Goal: Information Seeking & Learning: Learn about a topic

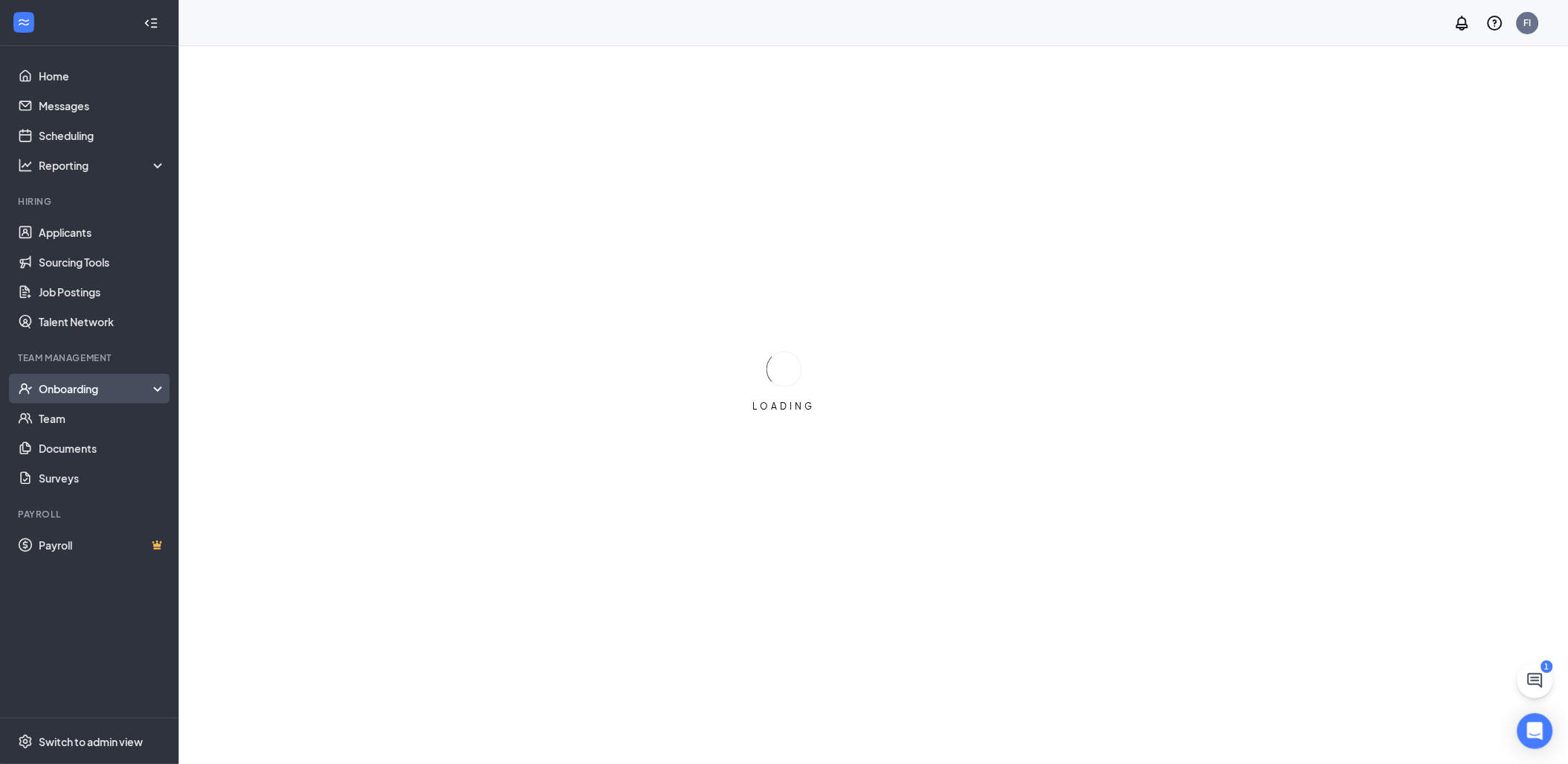
click at [116, 381] on div "Onboarding" at bounding box center [96, 388] width 115 height 15
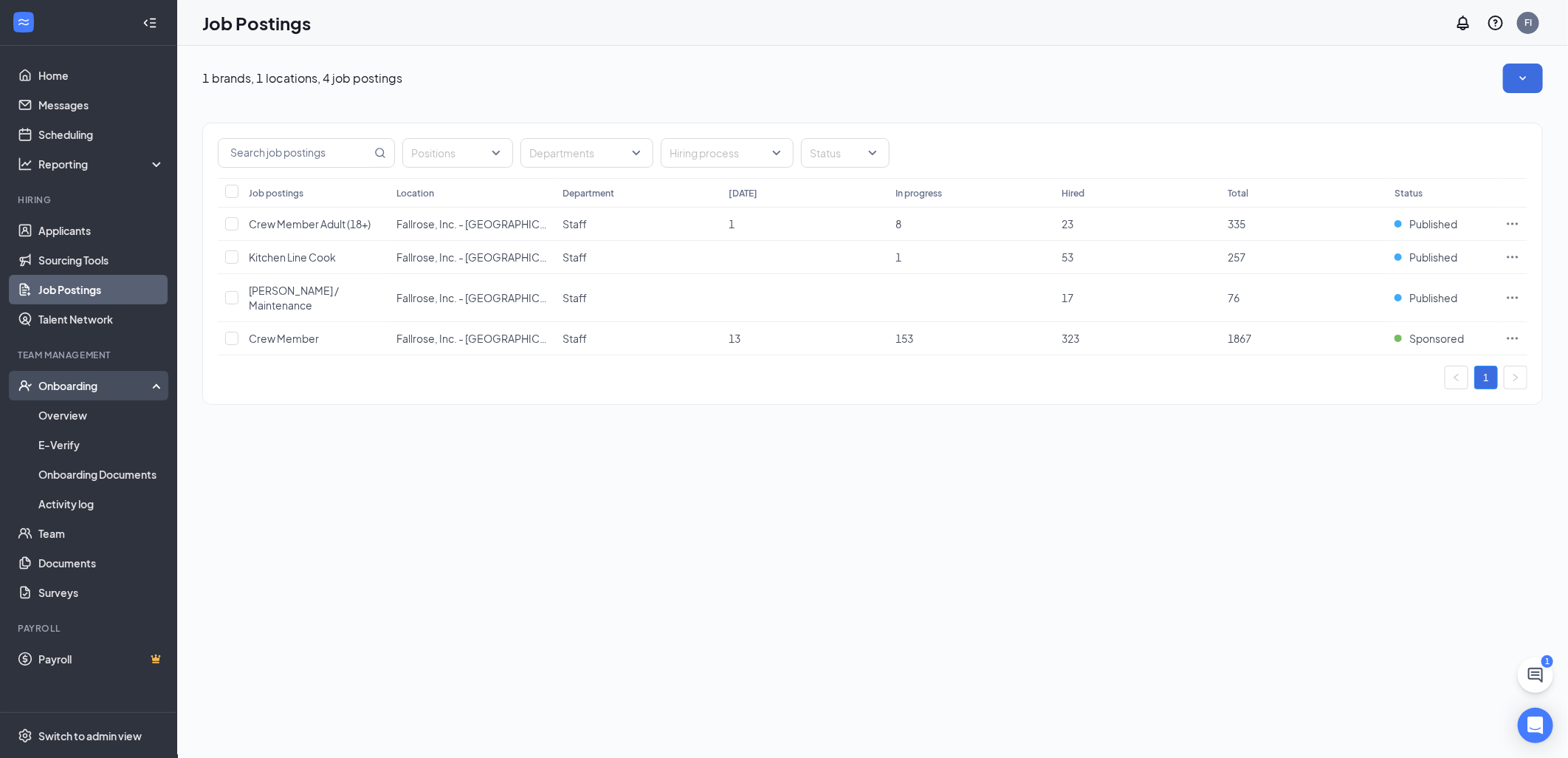
click at [81, 389] on div "Onboarding" at bounding box center [96, 385] width 114 height 15
click at [89, 390] on div "Onboarding" at bounding box center [96, 385] width 114 height 15
click at [75, 412] on link "Overview" at bounding box center [102, 415] width 126 height 29
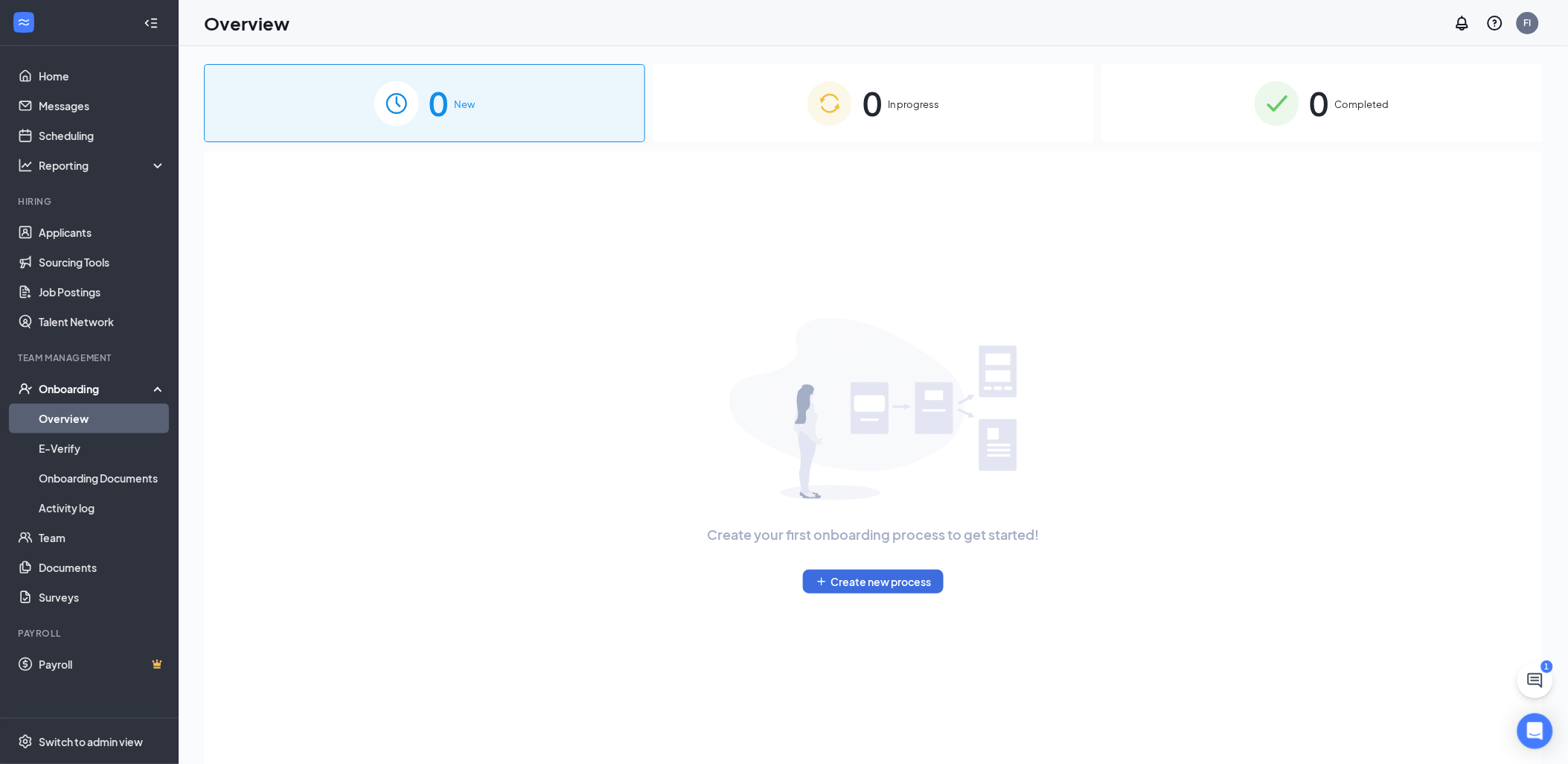
click at [1281, 102] on img at bounding box center [1277, 103] width 44 height 44
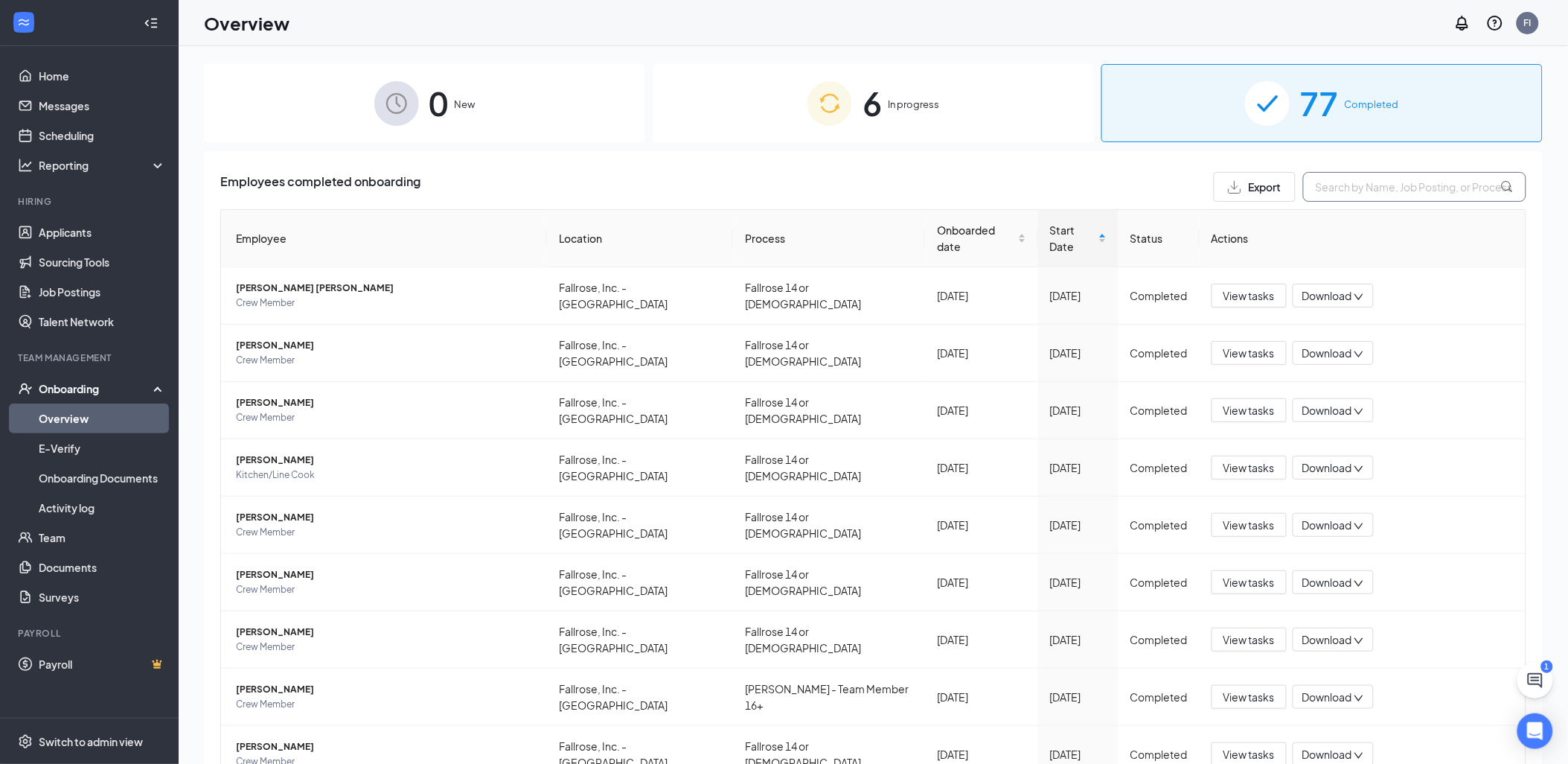
click at [1336, 176] on input "text" at bounding box center [1414, 187] width 223 height 30
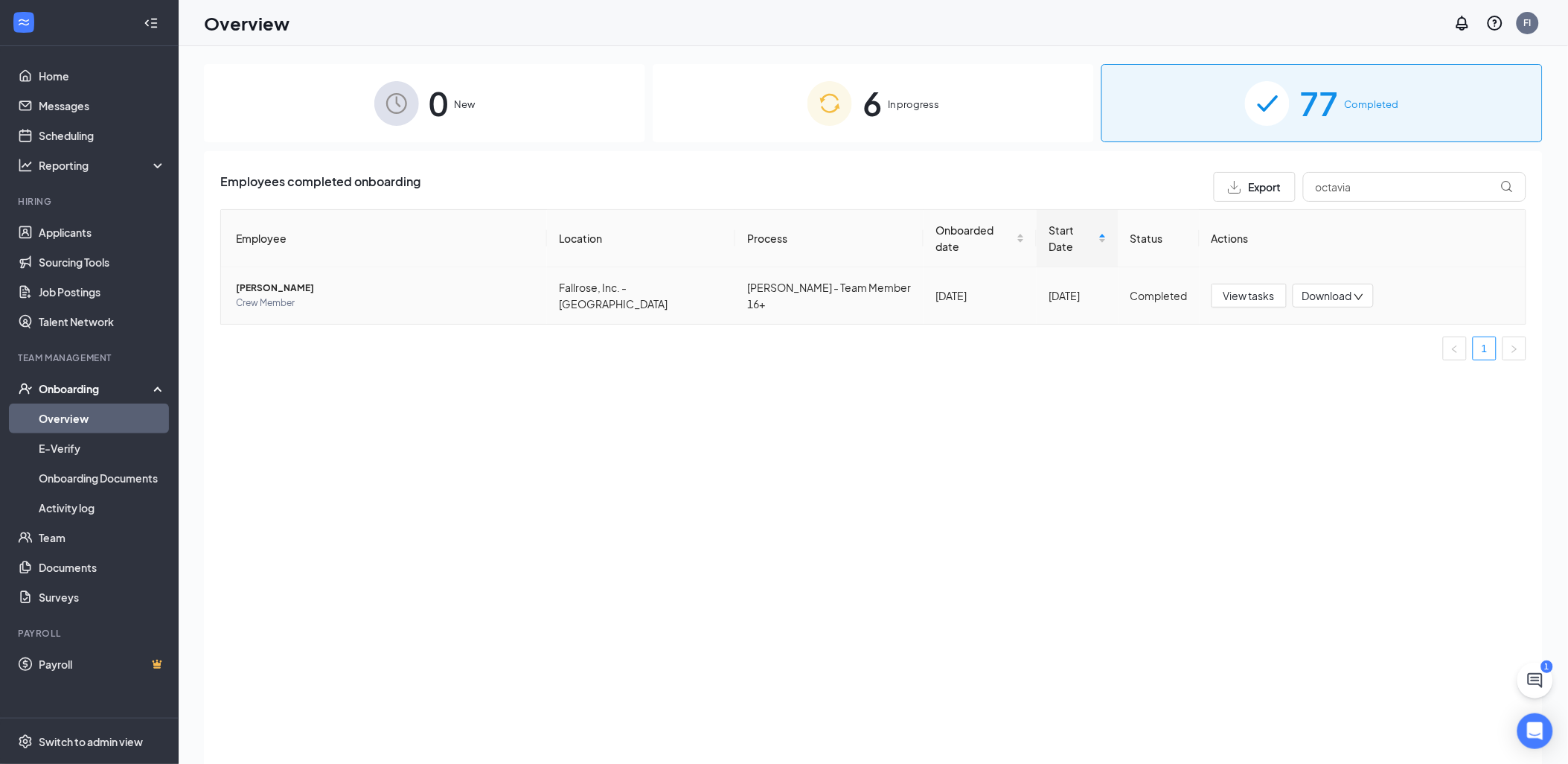
click at [310, 281] on span "[PERSON_NAME]" at bounding box center [385, 288] width 299 height 15
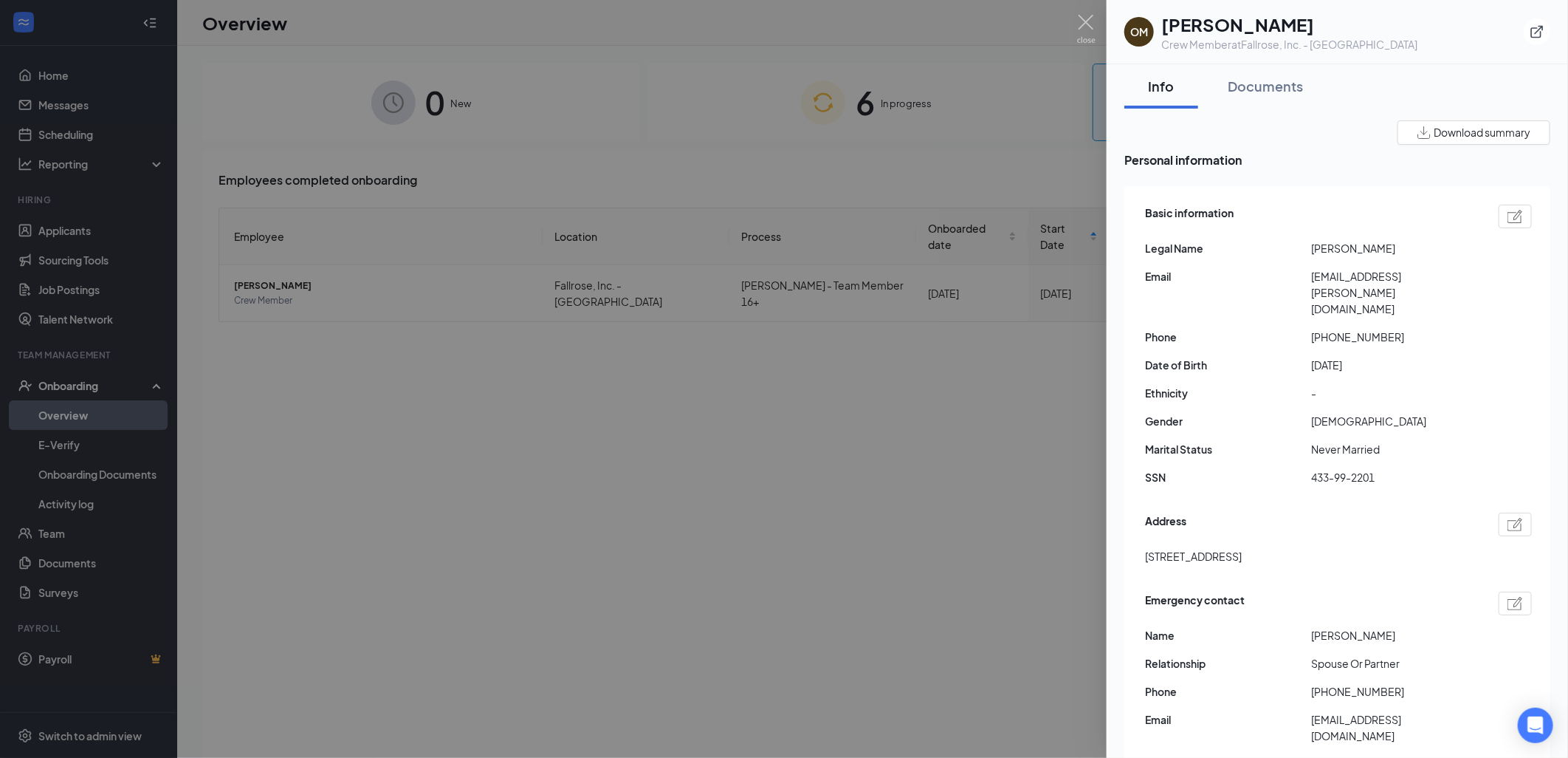
click at [1059, 223] on div at bounding box center [784, 379] width 1568 height 758
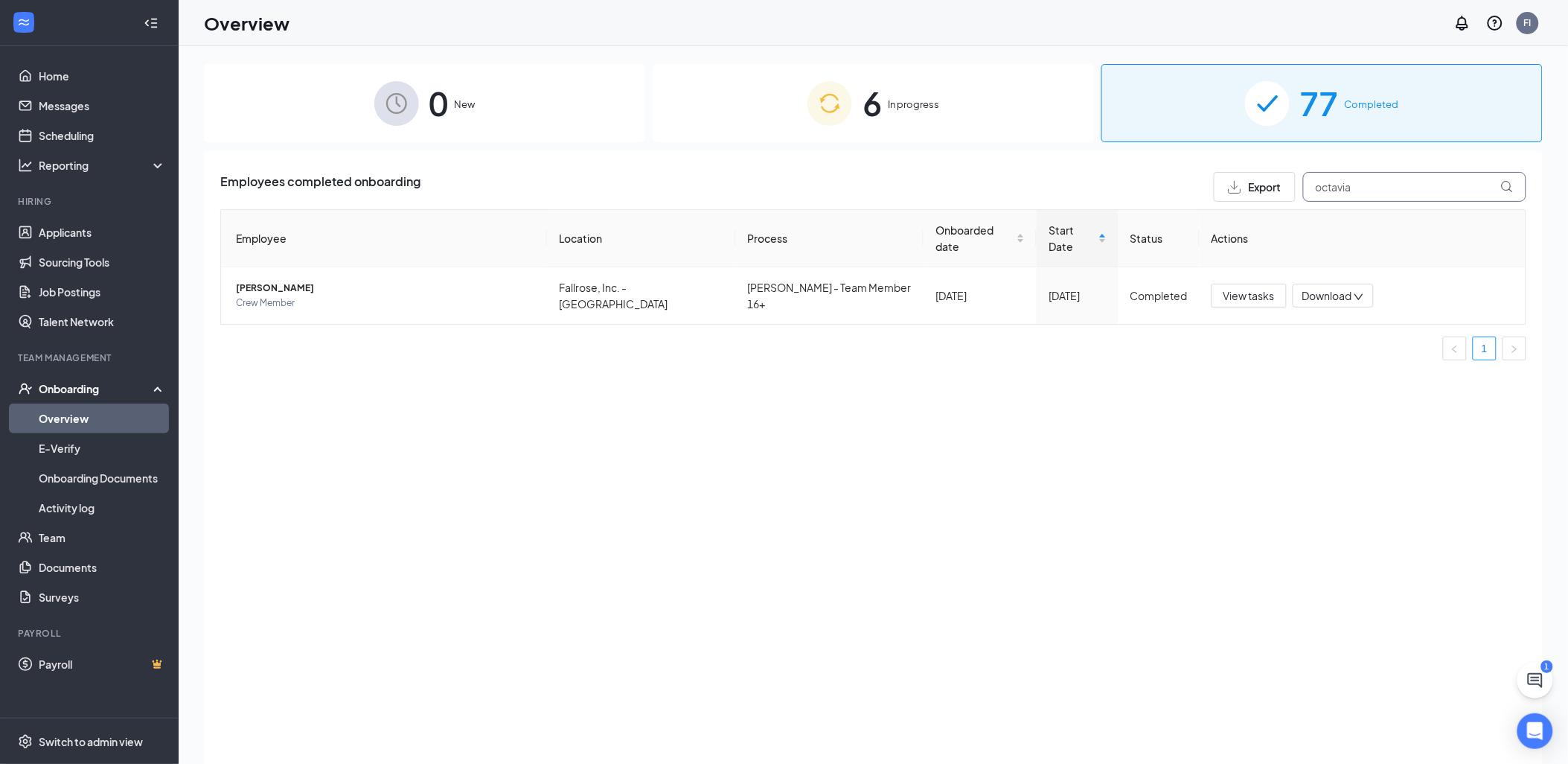
click at [1375, 187] on input "octavia" at bounding box center [1414, 187] width 223 height 30
type input "o"
type input "paul"
click at [306, 281] on span "Paul A Mcdonald" at bounding box center [385, 288] width 299 height 15
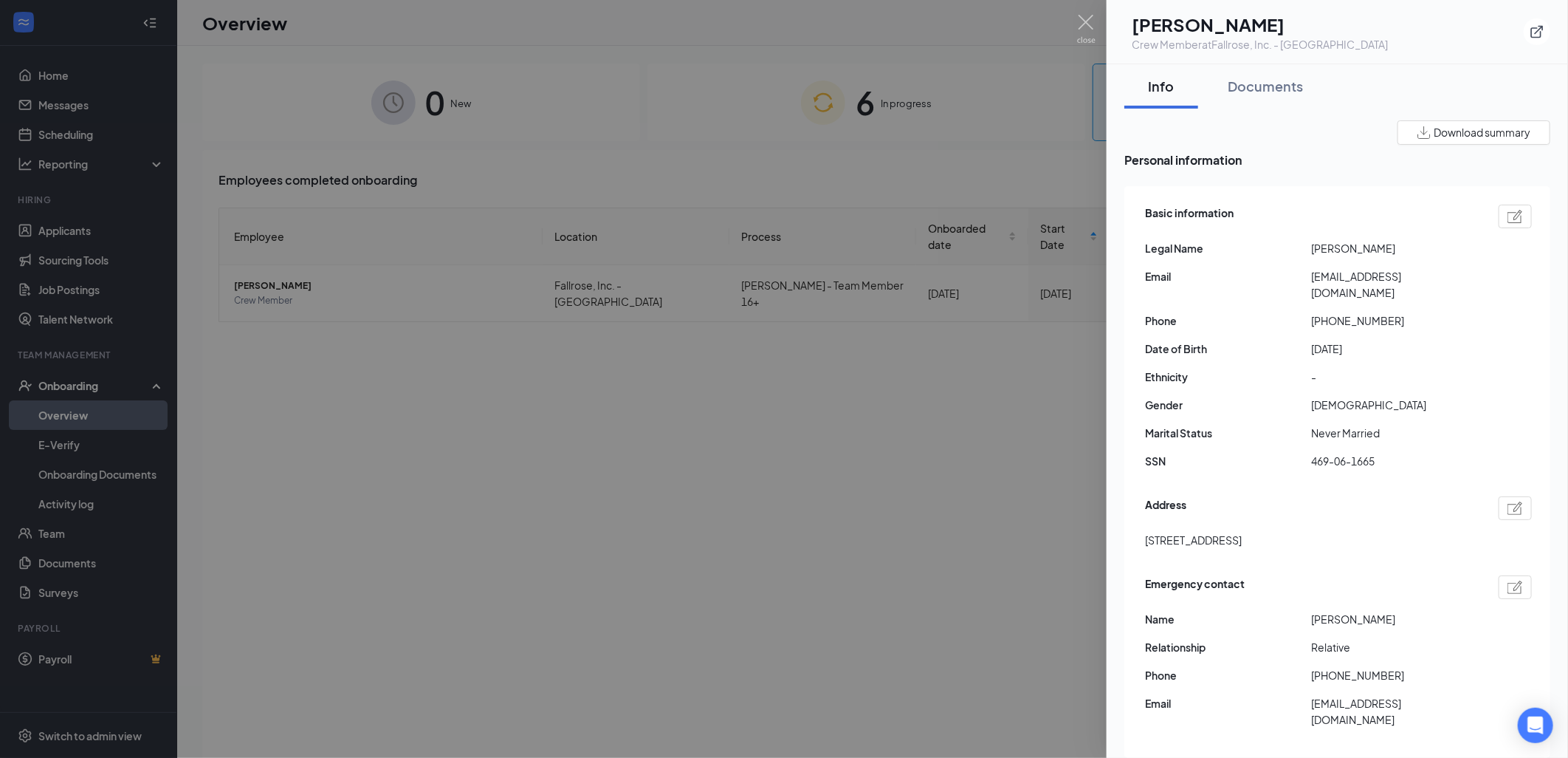
drag, startPoint x: 826, startPoint y: 423, endPoint x: 814, endPoint y: 422, distance: 12.0
click at [814, 422] on div at bounding box center [784, 379] width 1568 height 758
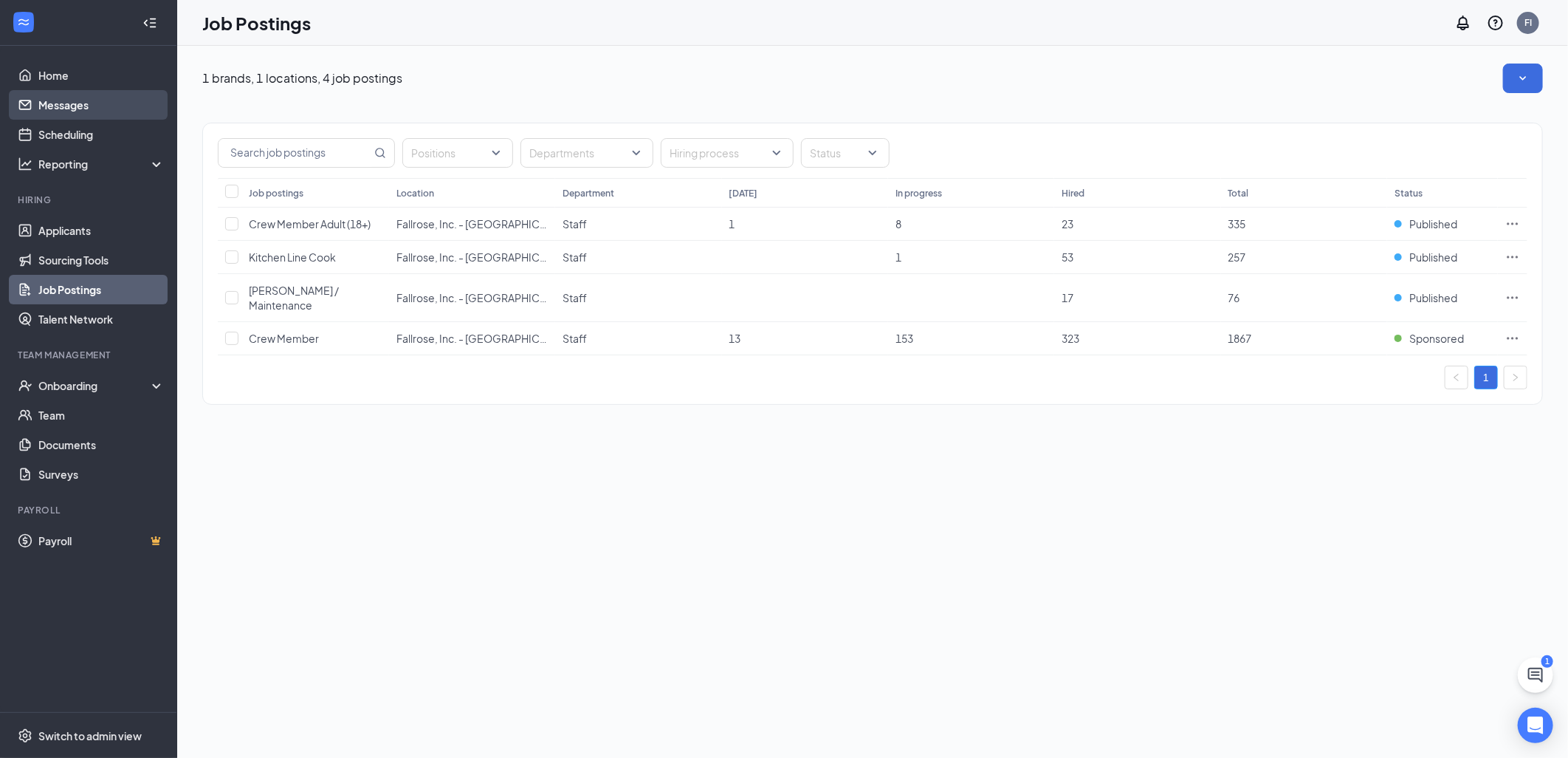
click at [103, 109] on link "Messages" at bounding box center [102, 105] width 126 height 29
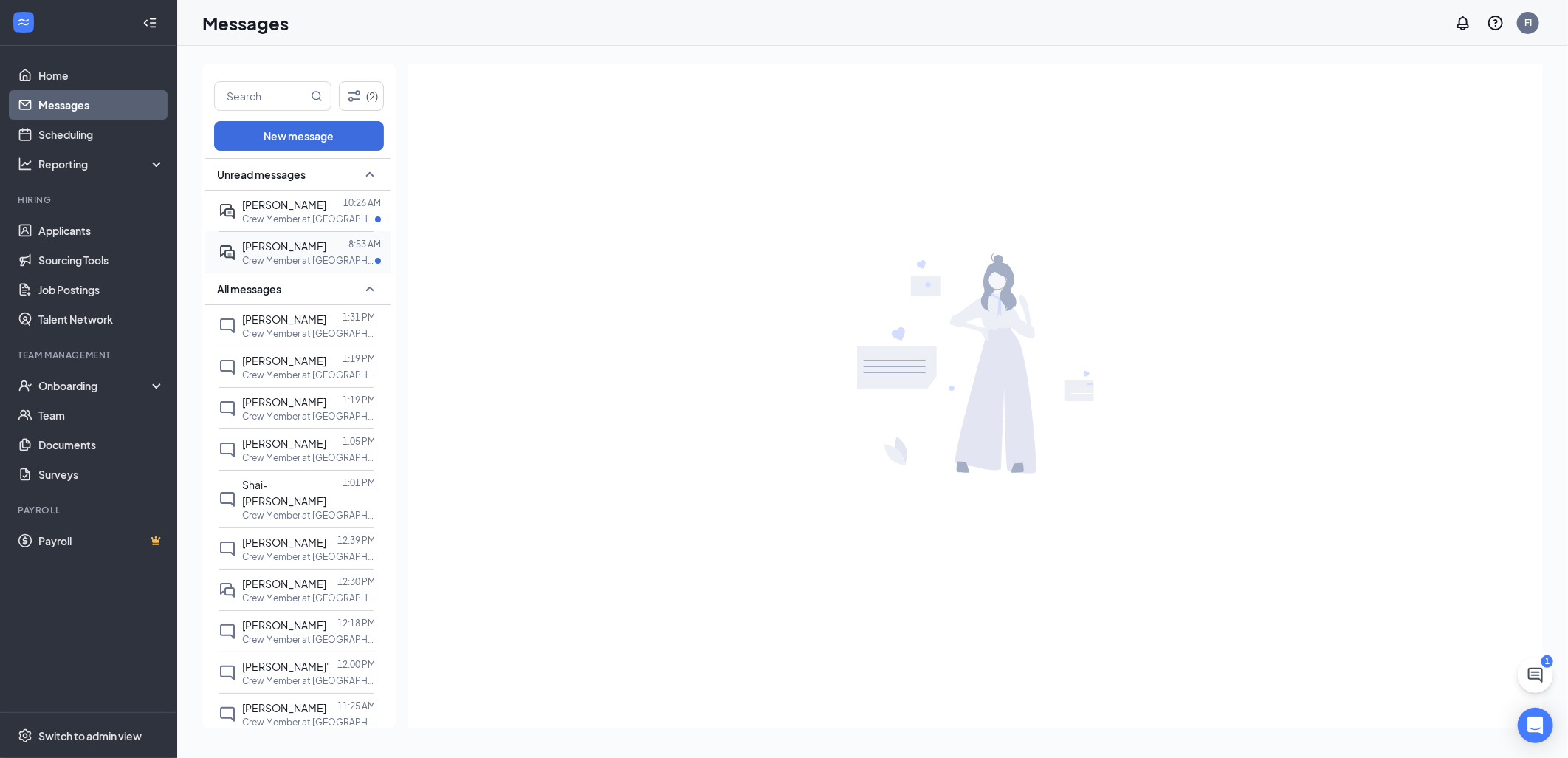
click at [284, 244] on span "[PERSON_NAME]" at bounding box center [284, 245] width 84 height 13
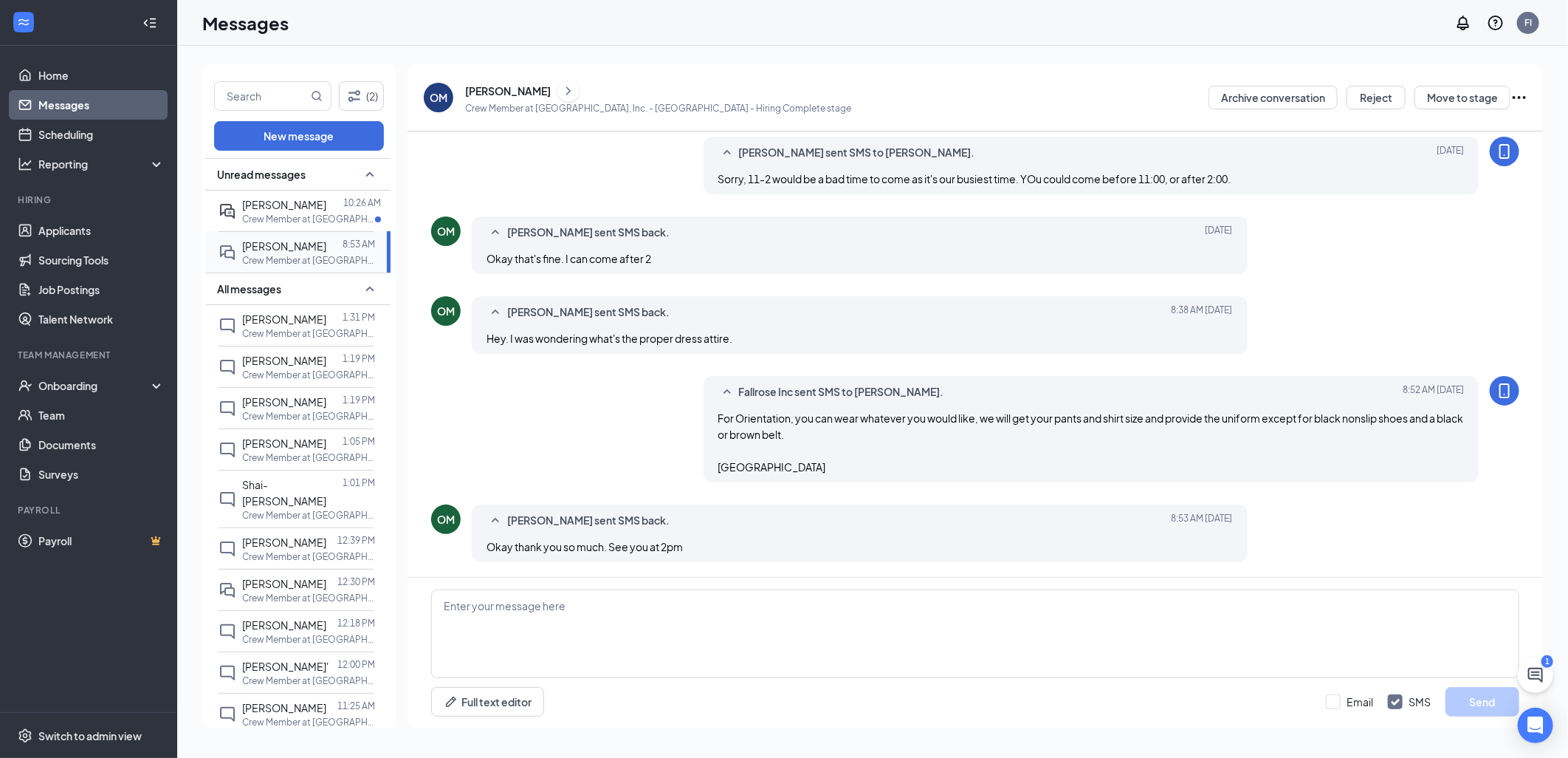
scroll to position [527, 0]
click at [251, 208] on span "[PERSON_NAME]" at bounding box center [284, 204] width 84 height 13
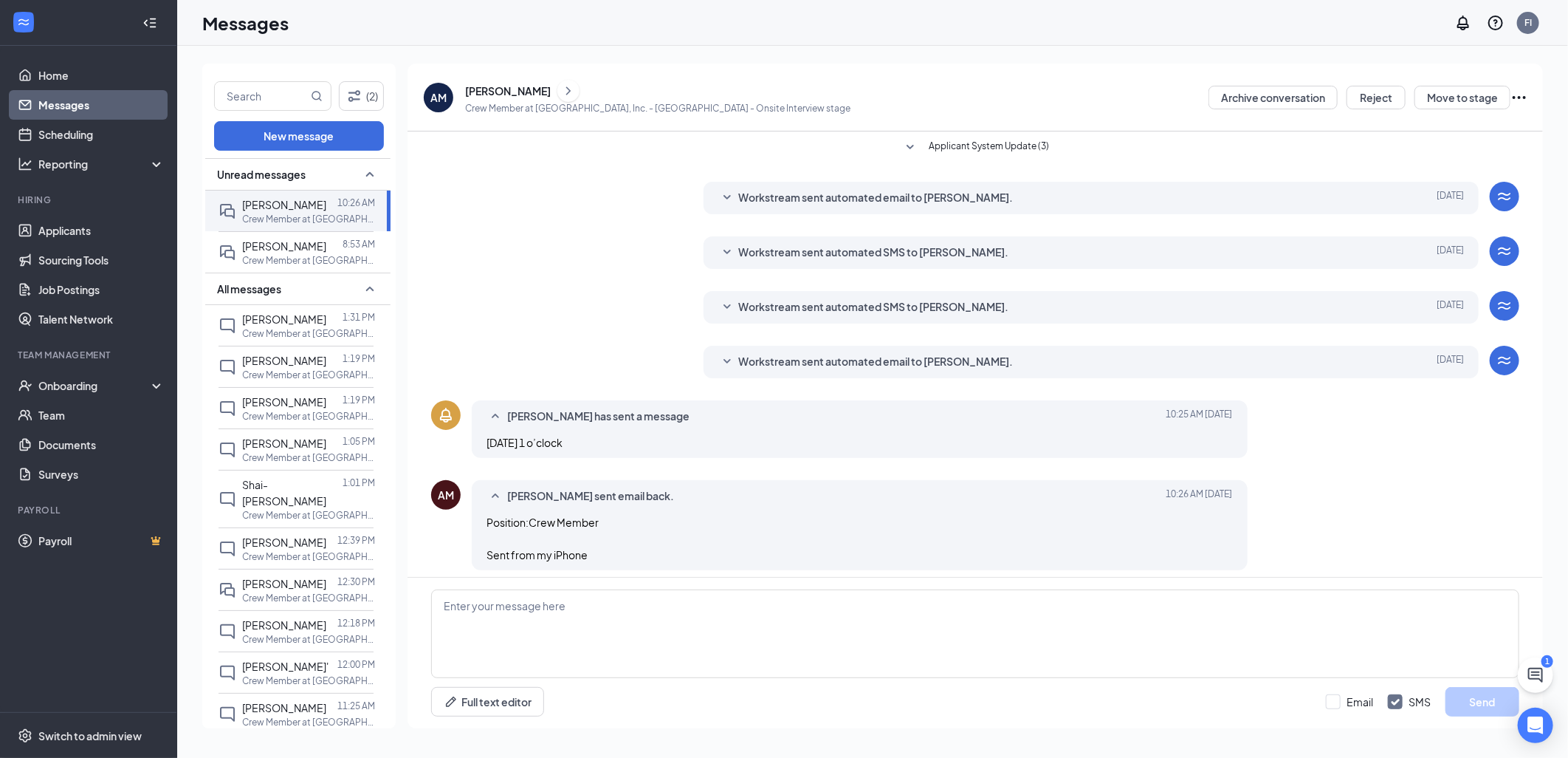
scroll to position [8, 0]
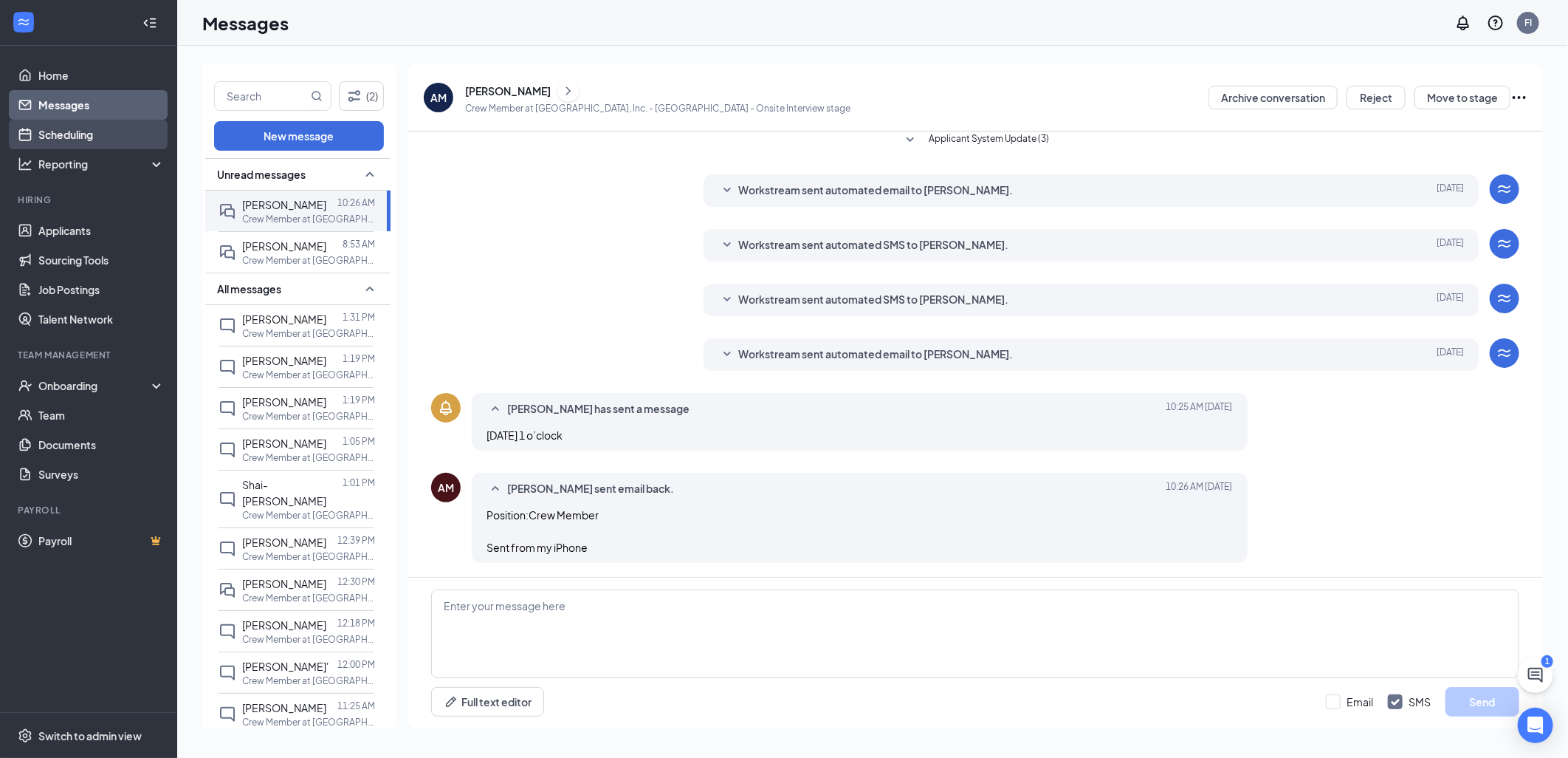
click at [72, 122] on link "Scheduling" at bounding box center [102, 134] width 126 height 29
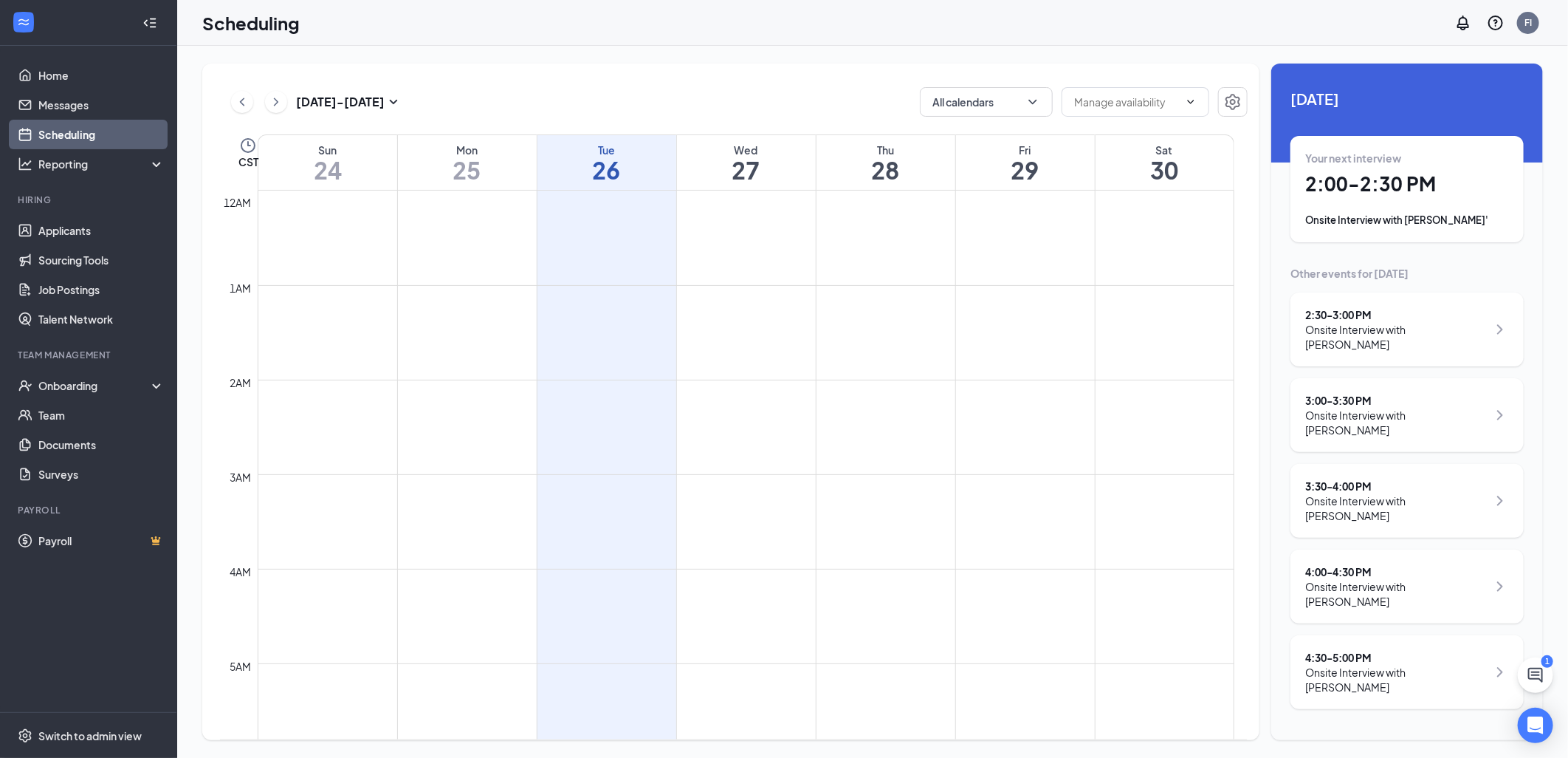
scroll to position [726, 0]
click at [1464, 218] on div "Onsite Interview with [PERSON_NAME]'" at bounding box center [1407, 220] width 204 height 15
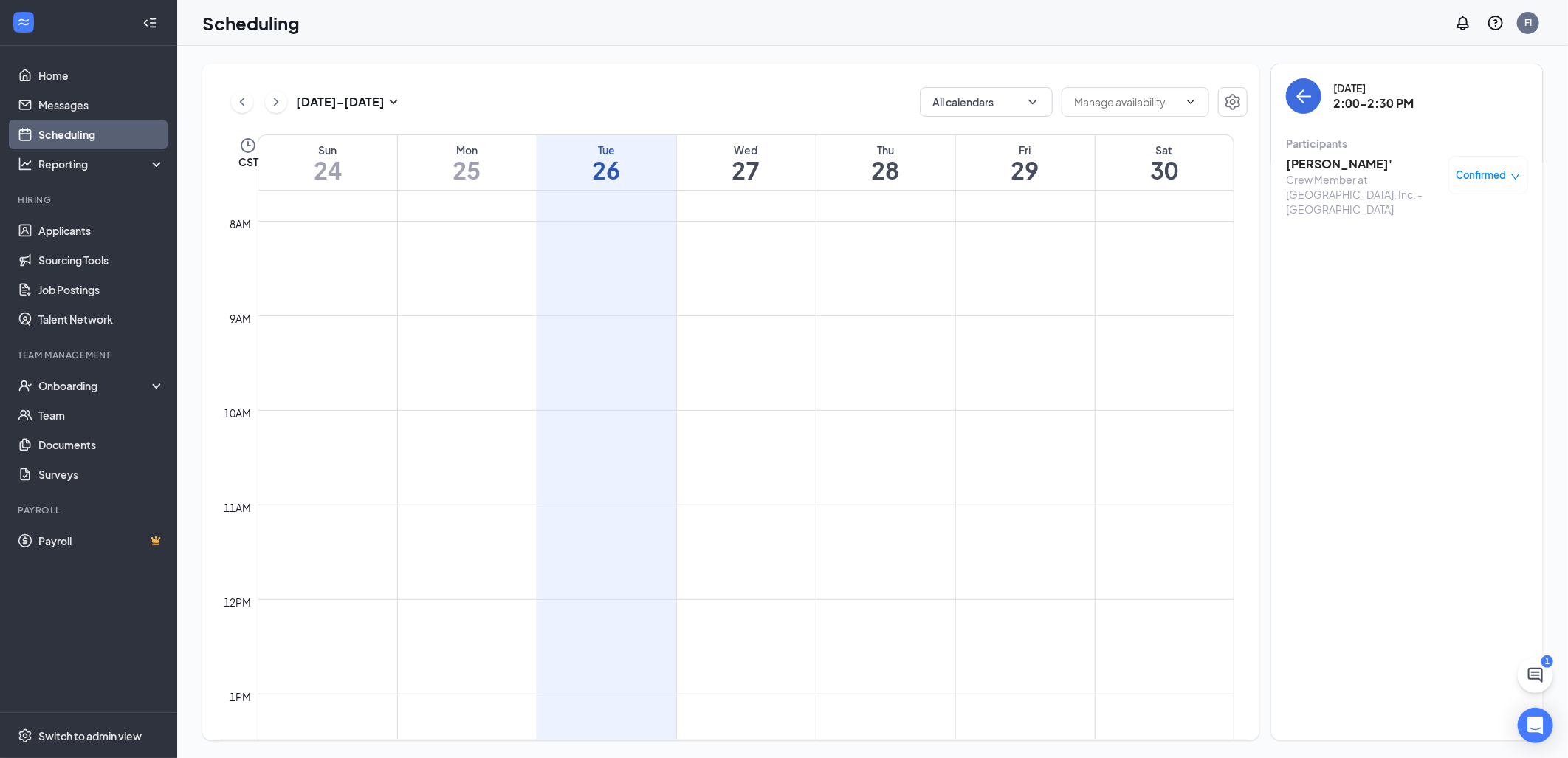
click at [1320, 170] on h3 "[PERSON_NAME]'" at bounding box center [1364, 163] width 155 height 16
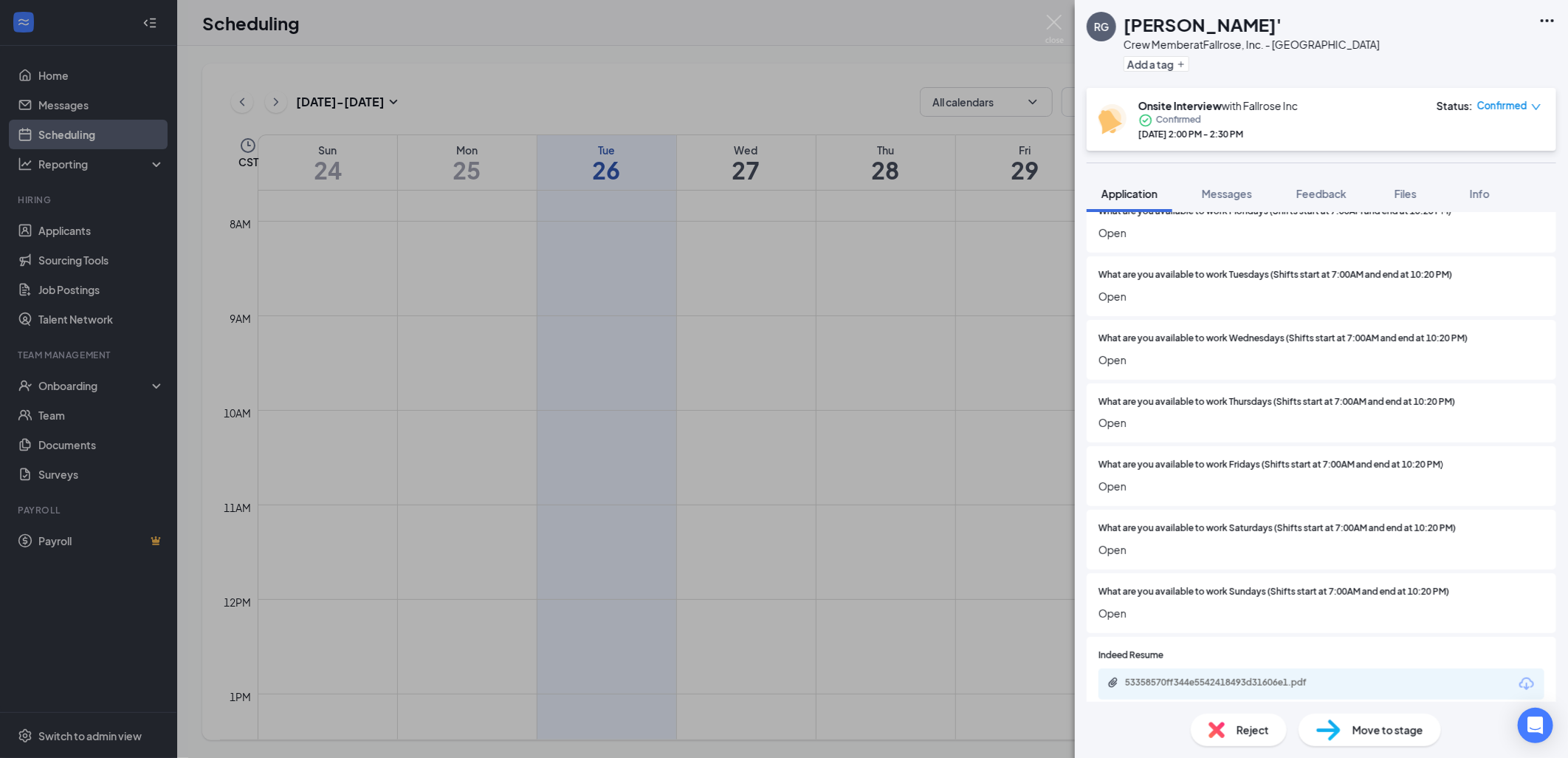
scroll to position [507, 0]
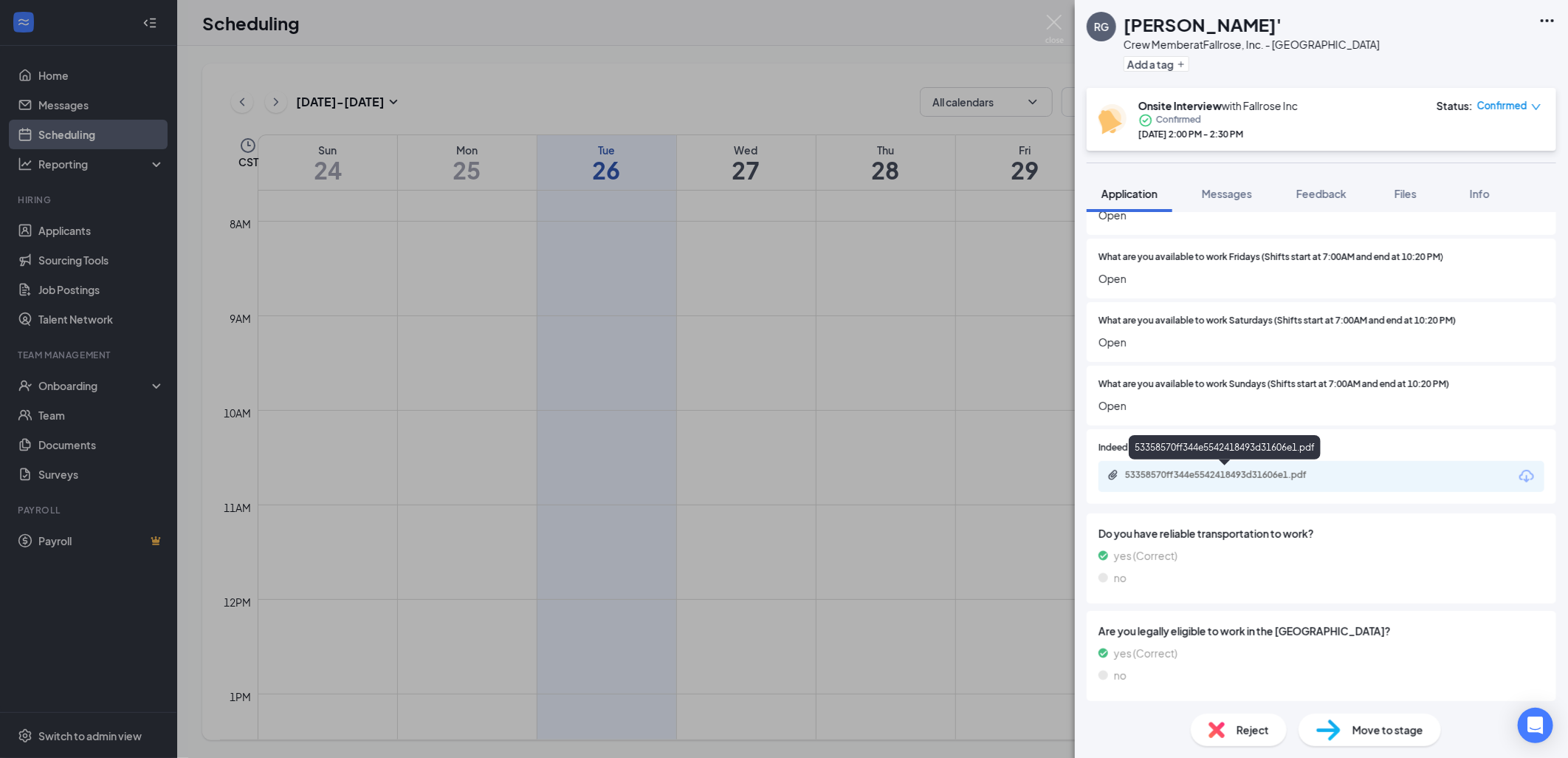
click at [1201, 475] on div "53358570ff344e5542418493d31606e1.pdf" at bounding box center [1229, 474] width 207 height 12
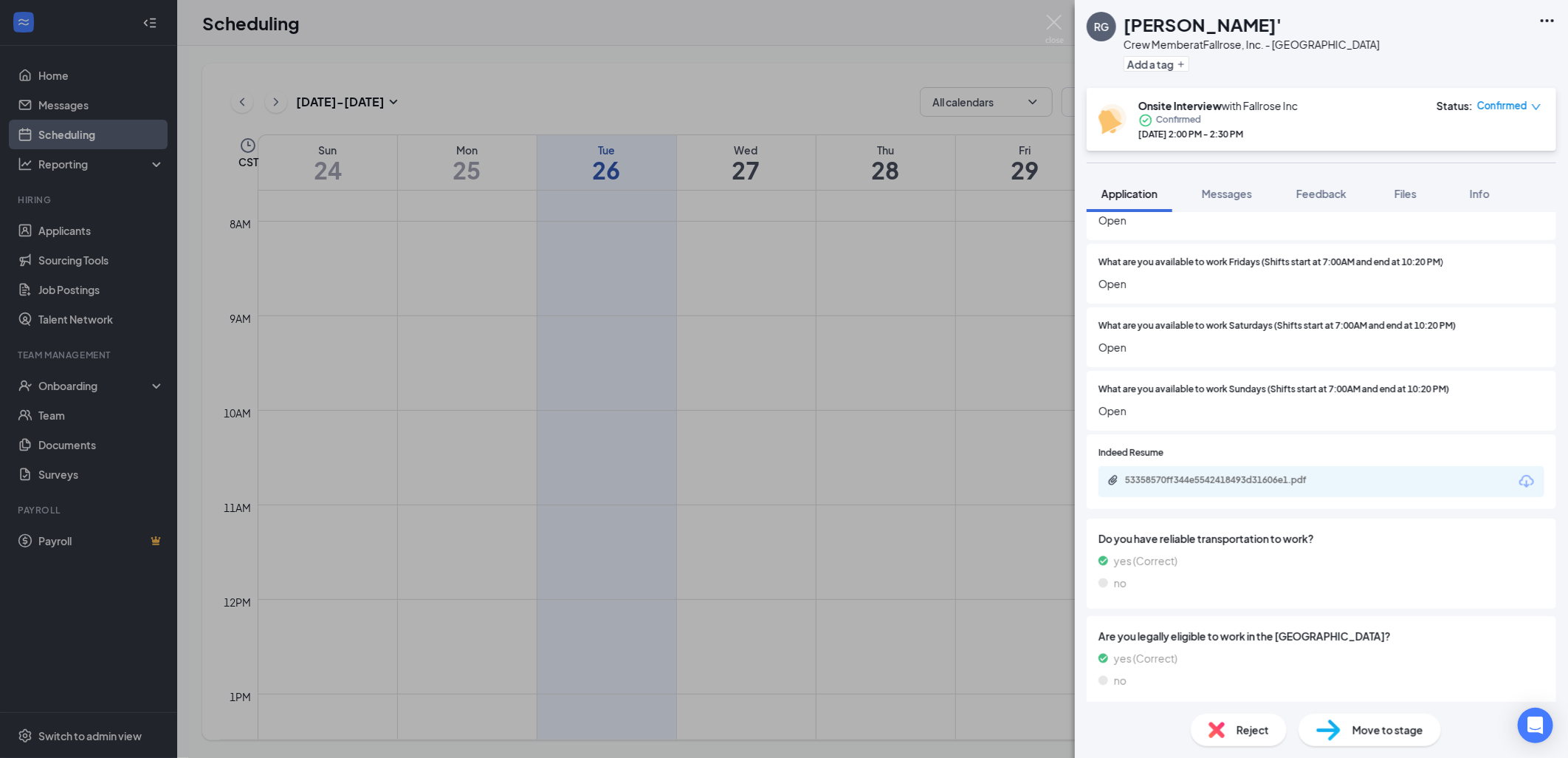
click at [1044, 13] on div "[PERSON_NAME]' Crew Member at [GEOGRAPHIC_DATA], Inc. - [GEOGRAPHIC_DATA] Add a…" at bounding box center [784, 379] width 1568 height 758
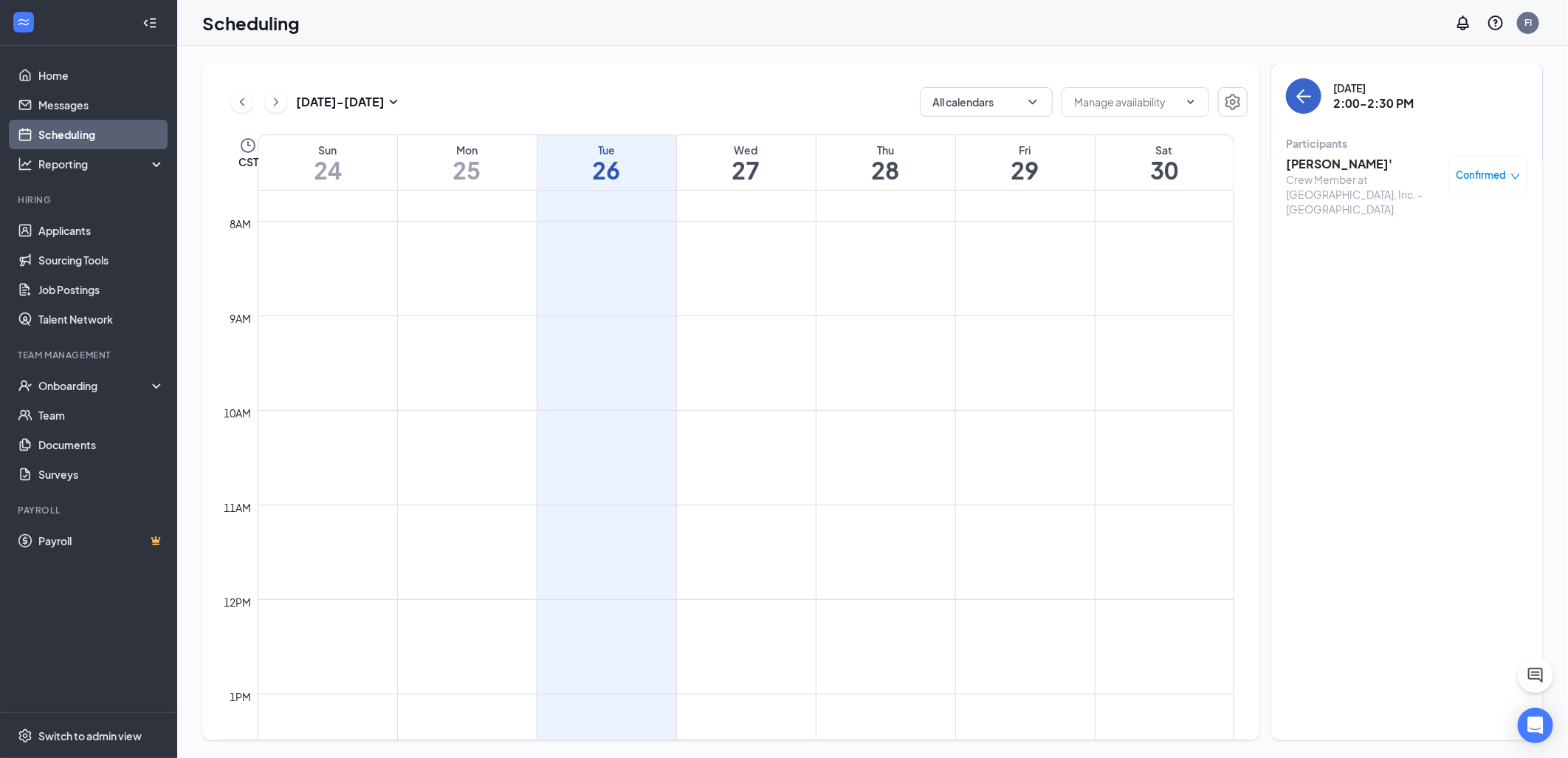
click at [1289, 93] on button "back-button" at bounding box center [1304, 96] width 35 height 35
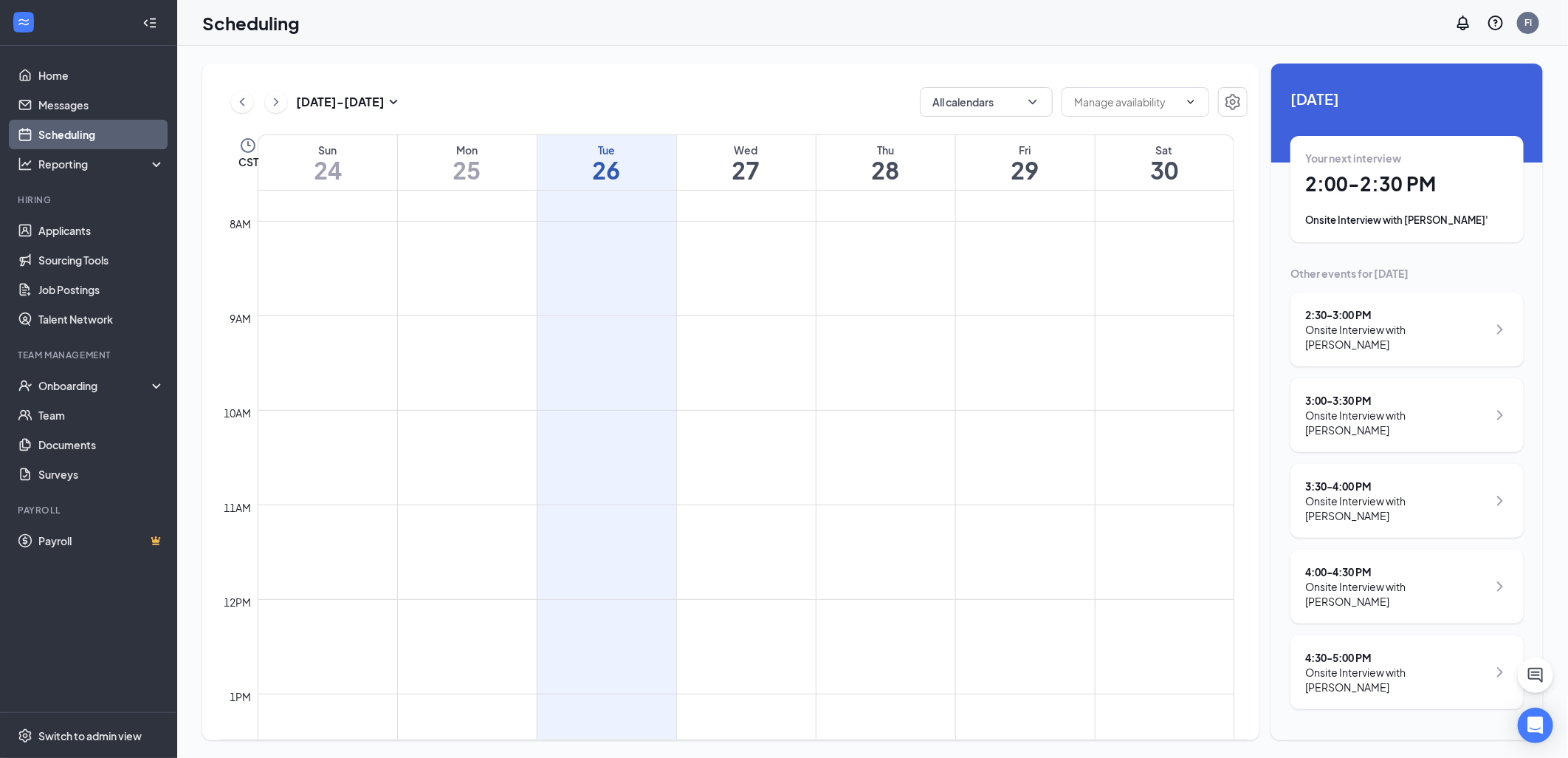
click at [1433, 322] on div "Onsite Interview with [PERSON_NAME]" at bounding box center [1396, 337] width 183 height 29
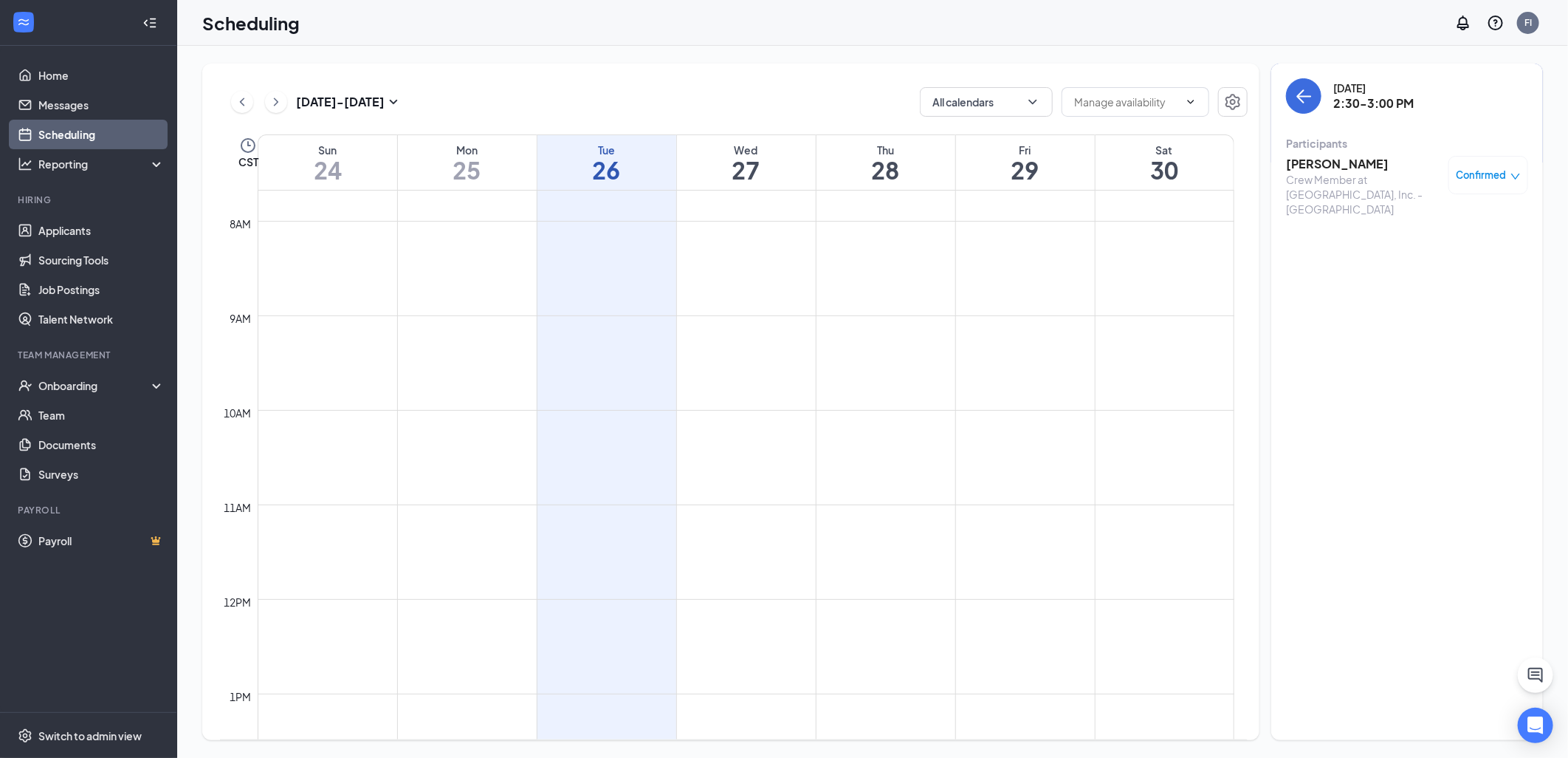
click at [1342, 157] on h3 "[PERSON_NAME]" at bounding box center [1364, 163] width 155 height 16
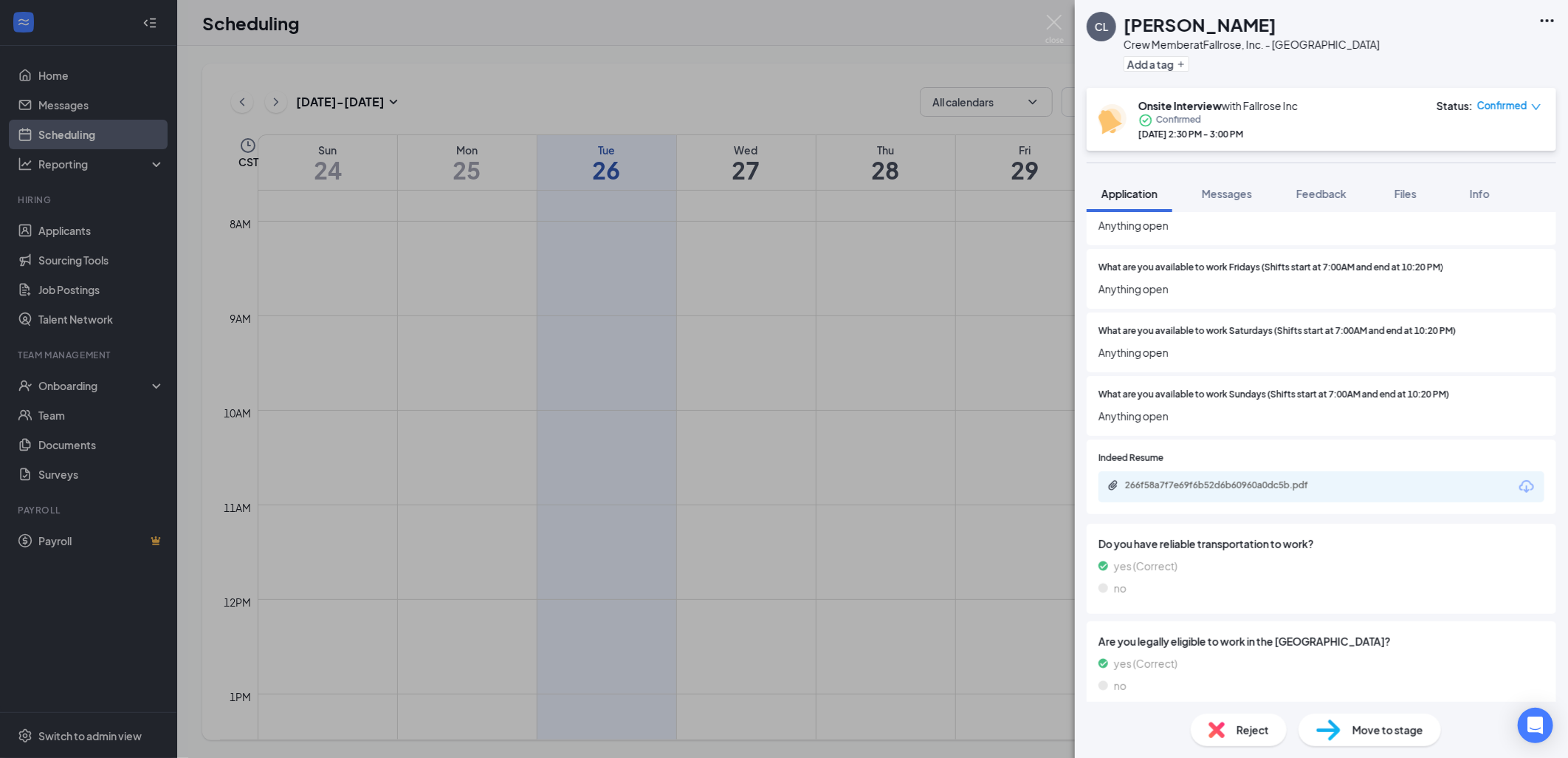
scroll to position [502, 0]
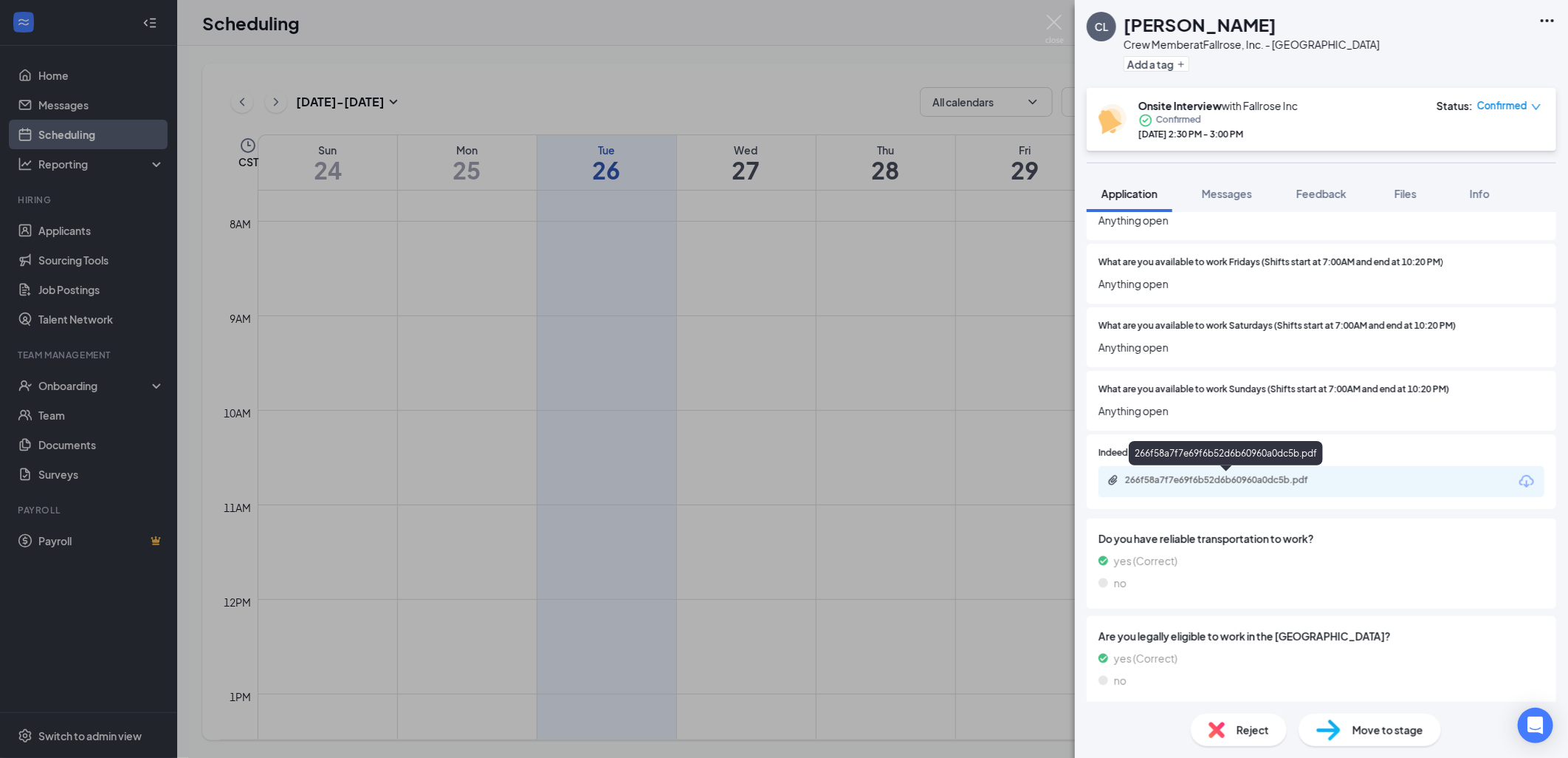
click at [1305, 481] on div "266f58a7f7e69f6b52d6b60960a0dc5b.pdf" at bounding box center [1229, 480] width 207 height 12
click at [1056, 17] on img at bounding box center [1055, 29] width 19 height 29
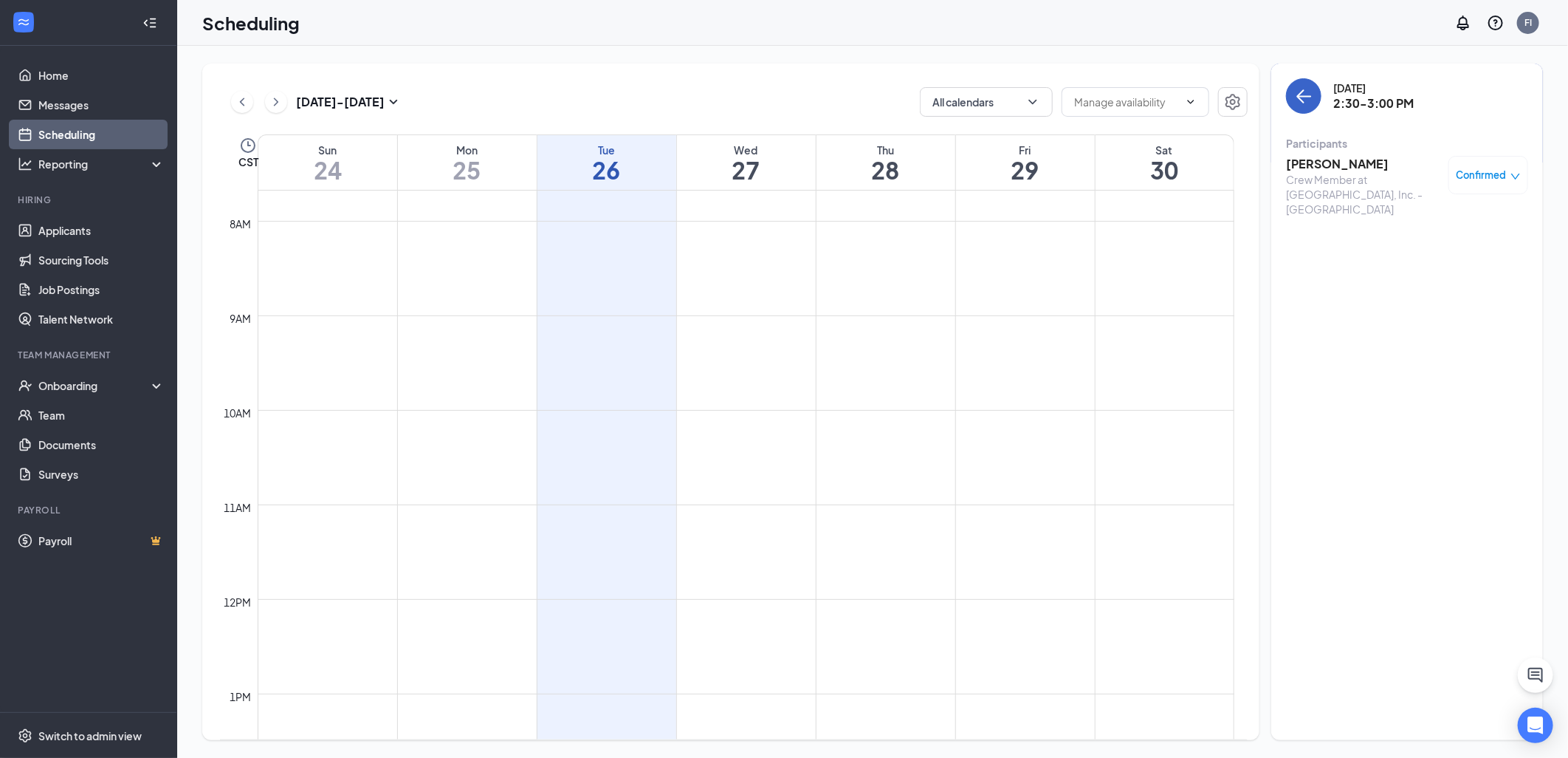
click at [1295, 101] on icon "ArrowLeft" at bounding box center [1304, 96] width 18 height 18
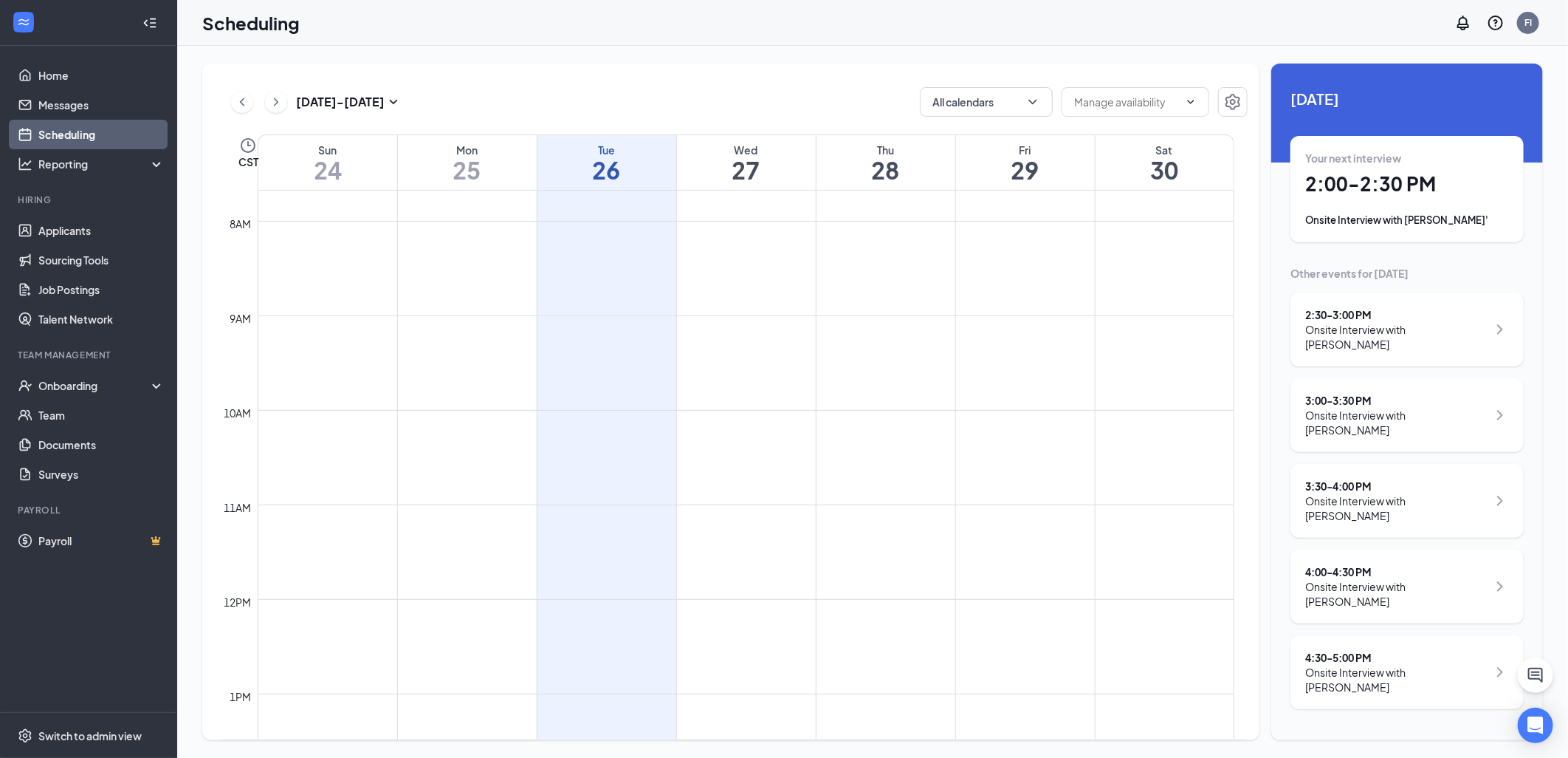
click at [1434, 492] on div "3:30 - 4:00 PM" at bounding box center [1396, 486] width 183 height 15
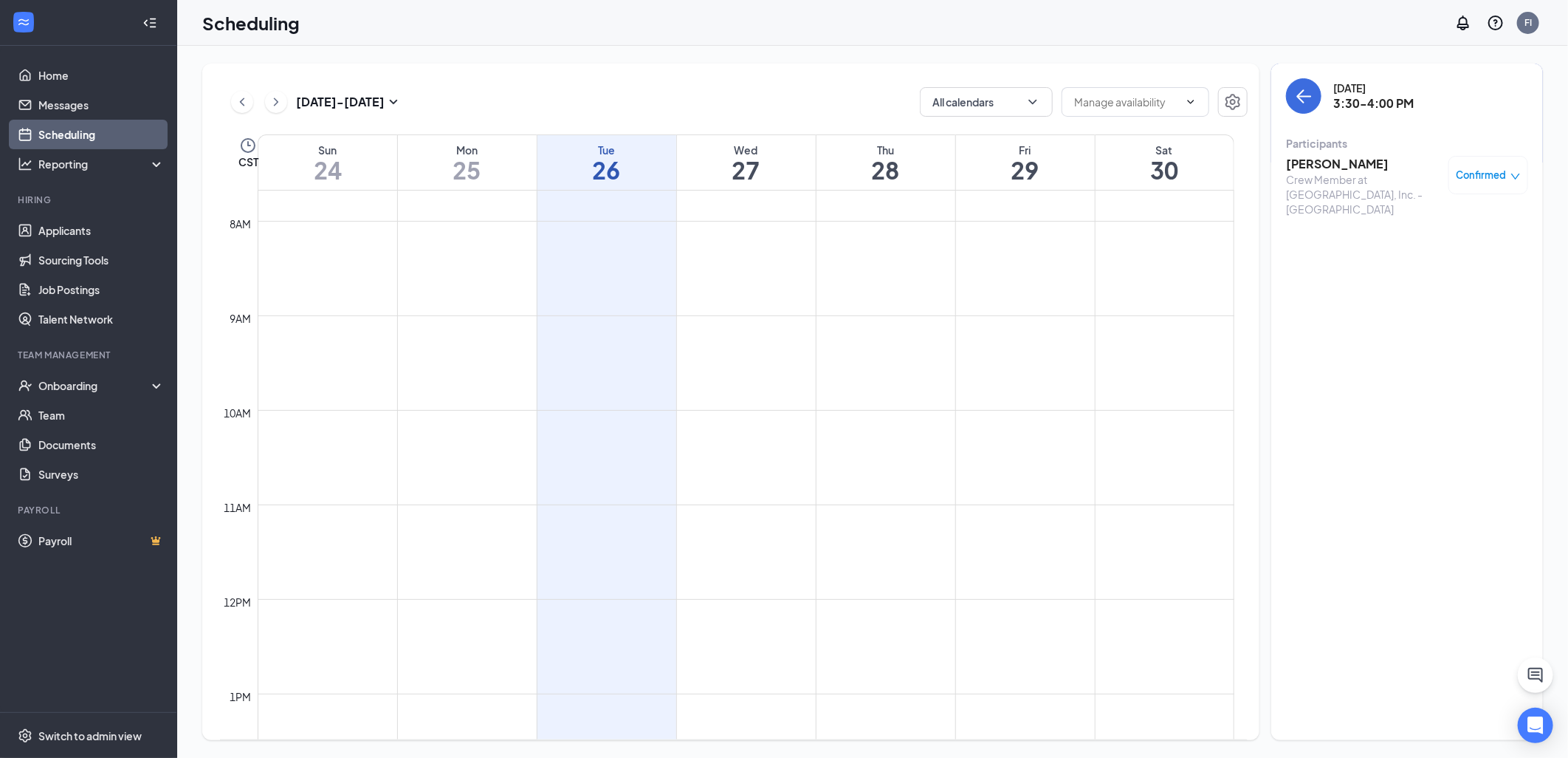
click at [1339, 176] on div "Crew Member at [GEOGRAPHIC_DATA], Inc. - [GEOGRAPHIC_DATA]" at bounding box center [1364, 194] width 155 height 44
click at [1342, 170] on h3 "[PERSON_NAME]" at bounding box center [1364, 163] width 155 height 16
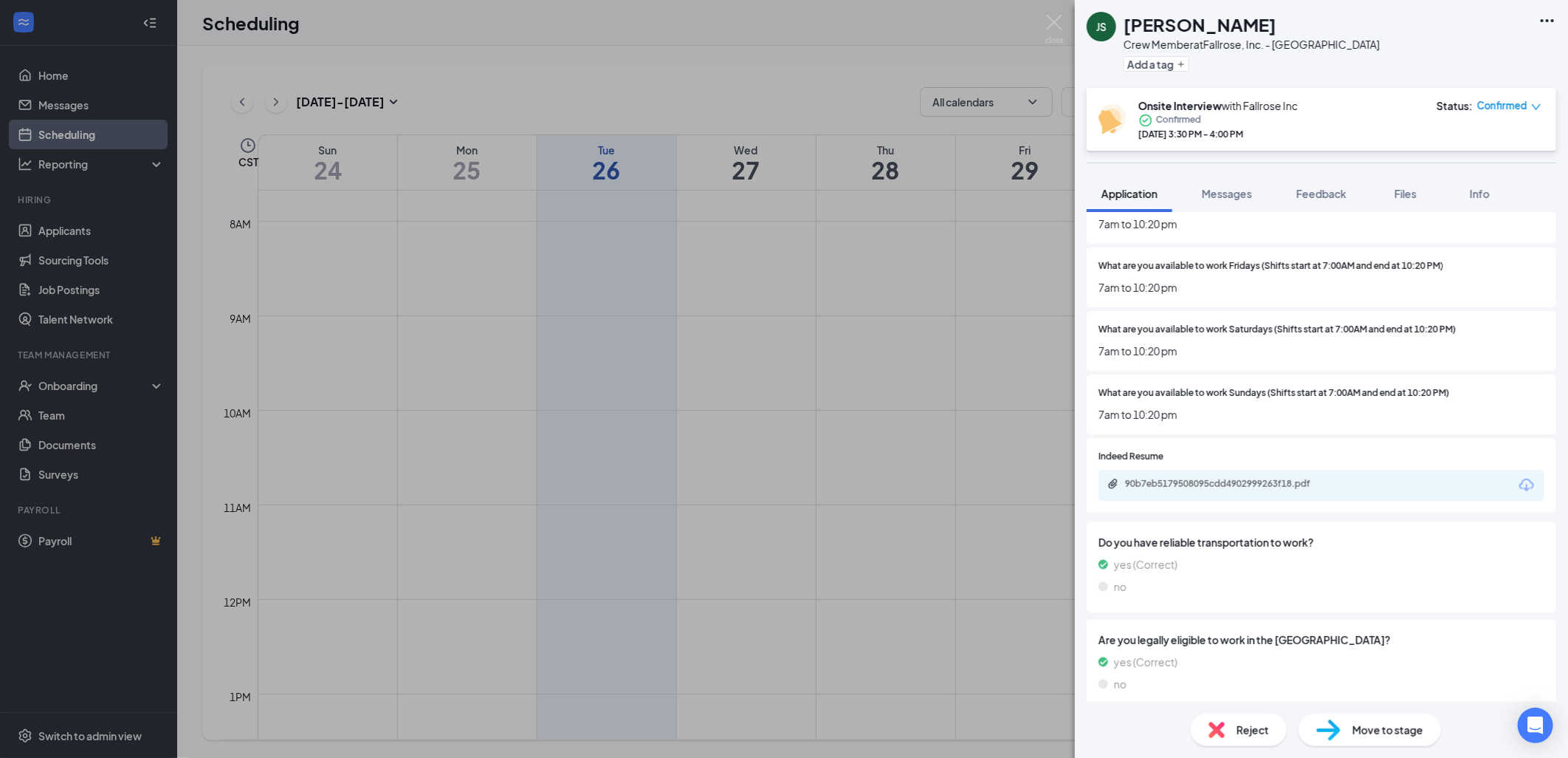
scroll to position [500, 0]
click at [1055, 21] on img at bounding box center [1055, 29] width 19 height 29
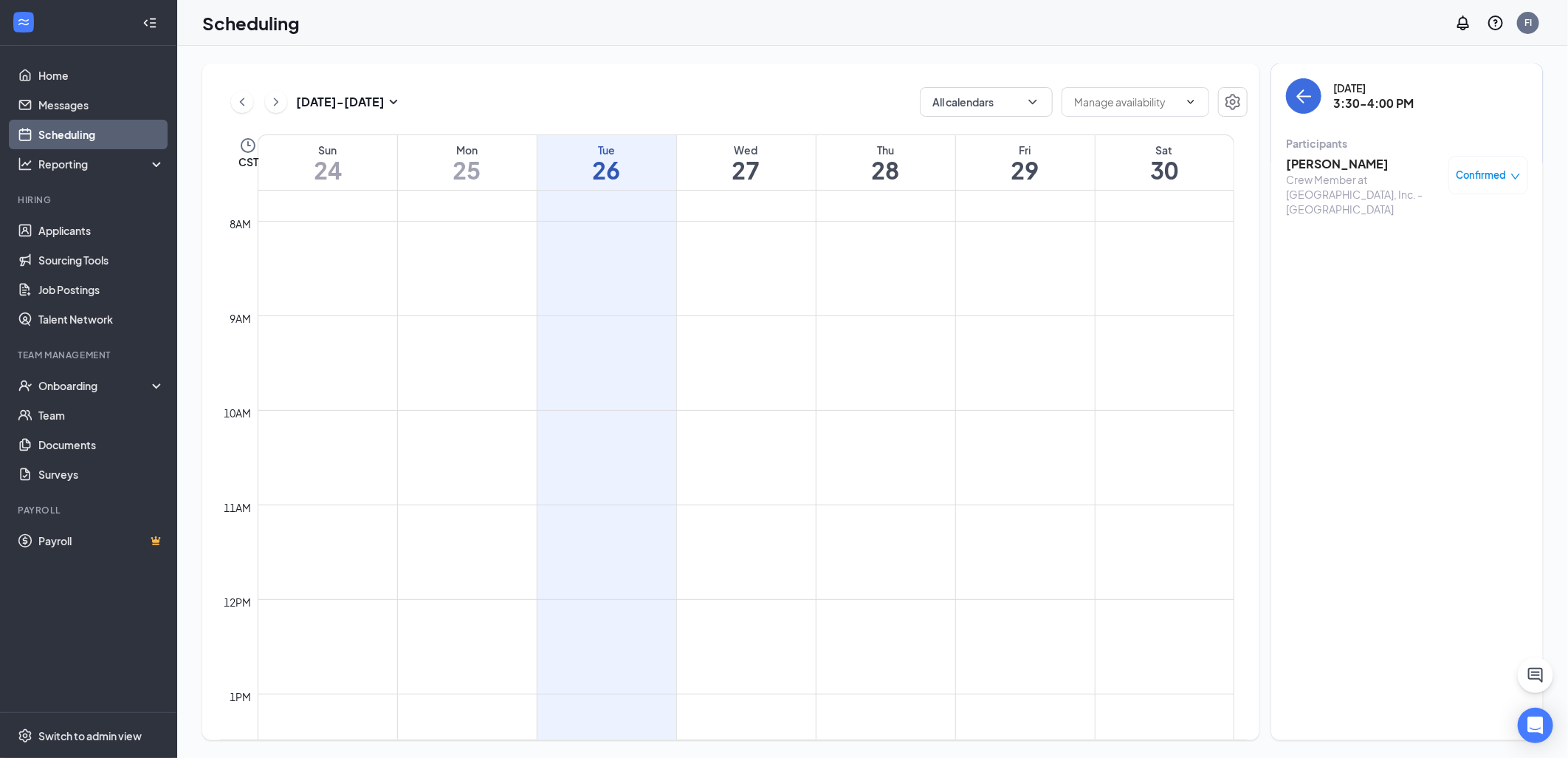
click at [1339, 163] on h3 "[PERSON_NAME]" at bounding box center [1364, 163] width 155 height 16
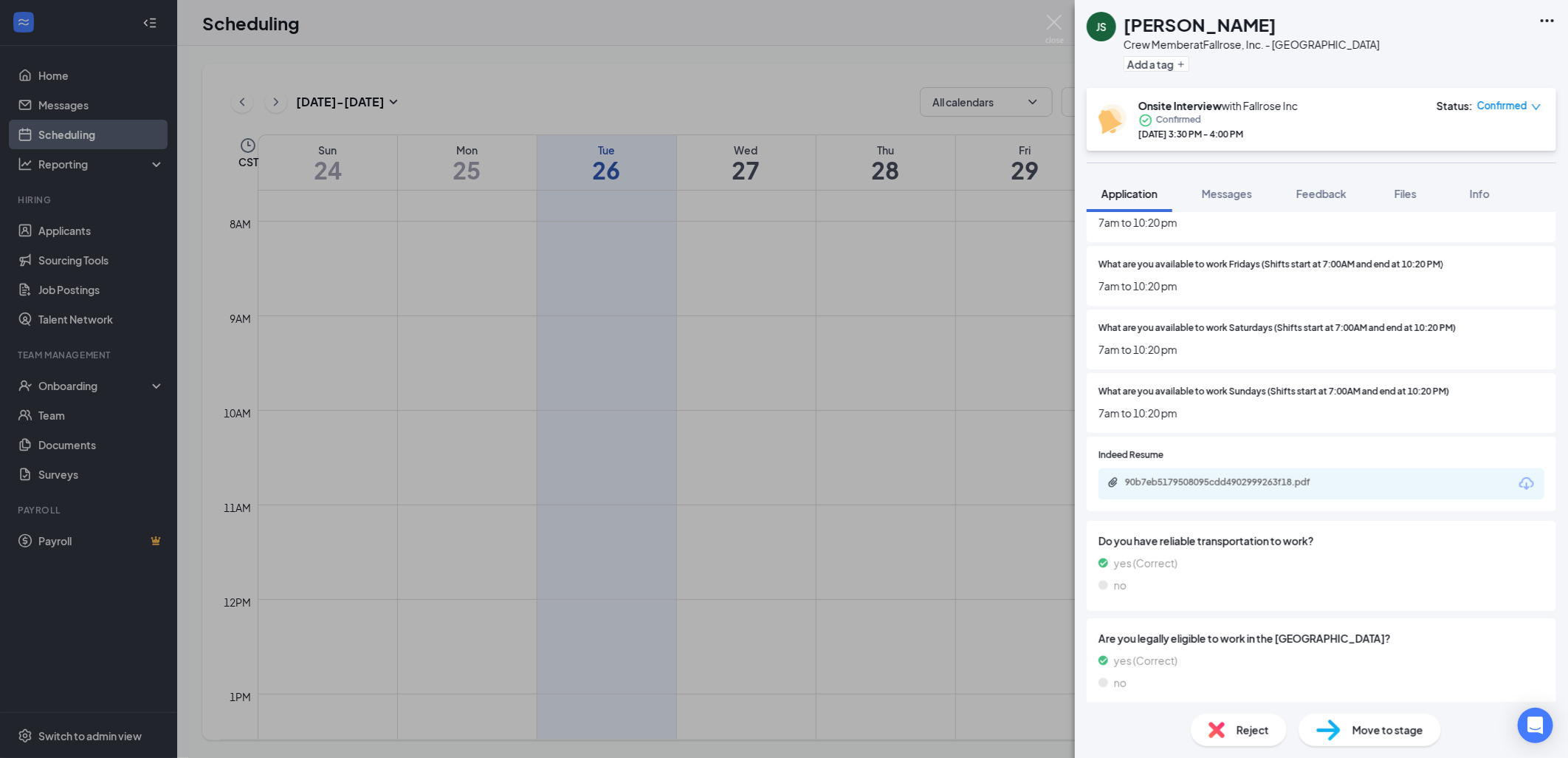
scroll to position [502, 0]
click at [1057, 13] on div "JS [PERSON_NAME] Crew Member at [GEOGRAPHIC_DATA], Inc. - [GEOGRAPHIC_DATA] Add…" at bounding box center [784, 379] width 1568 height 758
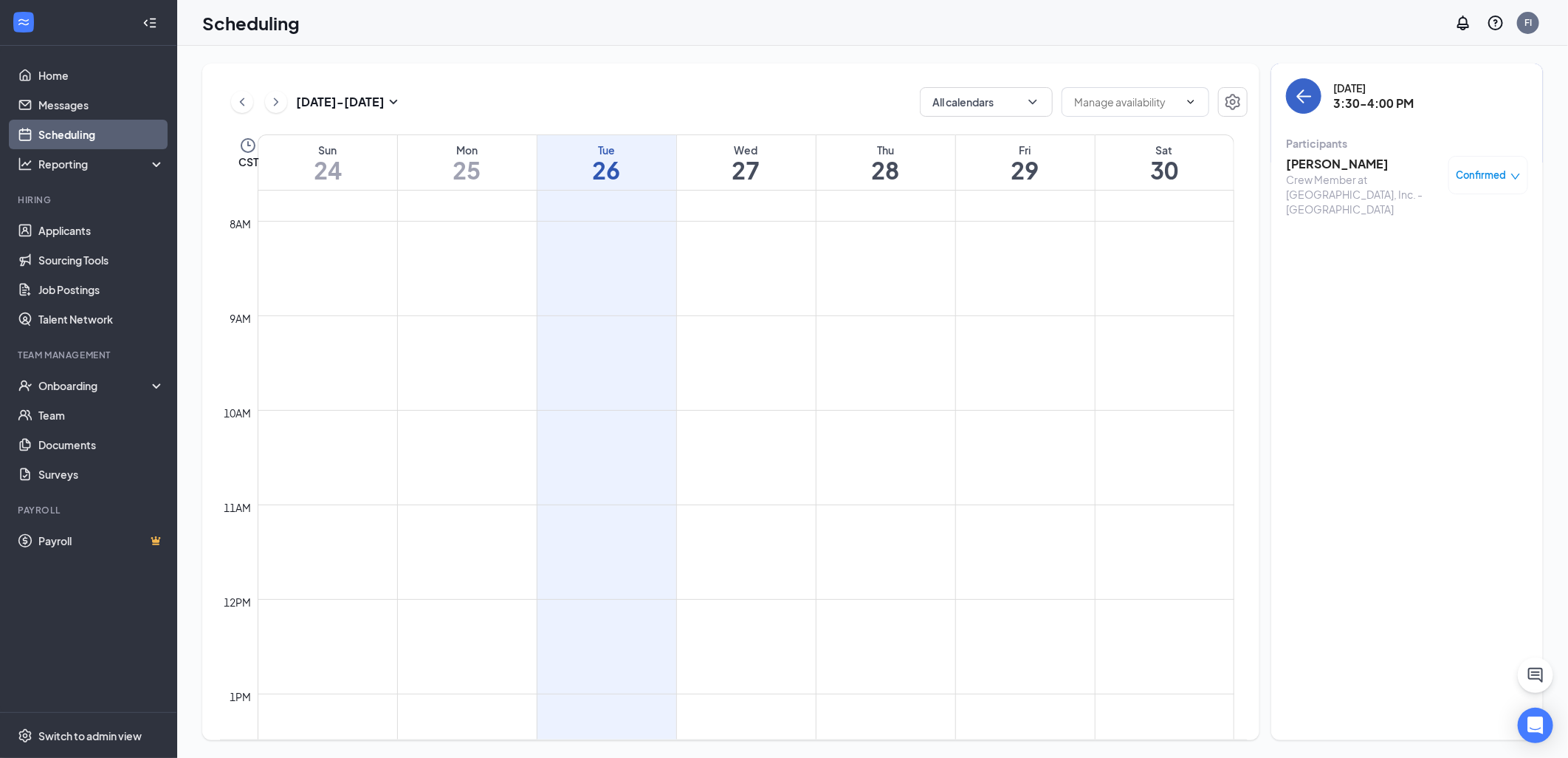
click at [1303, 96] on icon "ArrowLeft" at bounding box center [1305, 97] width 14 height 2
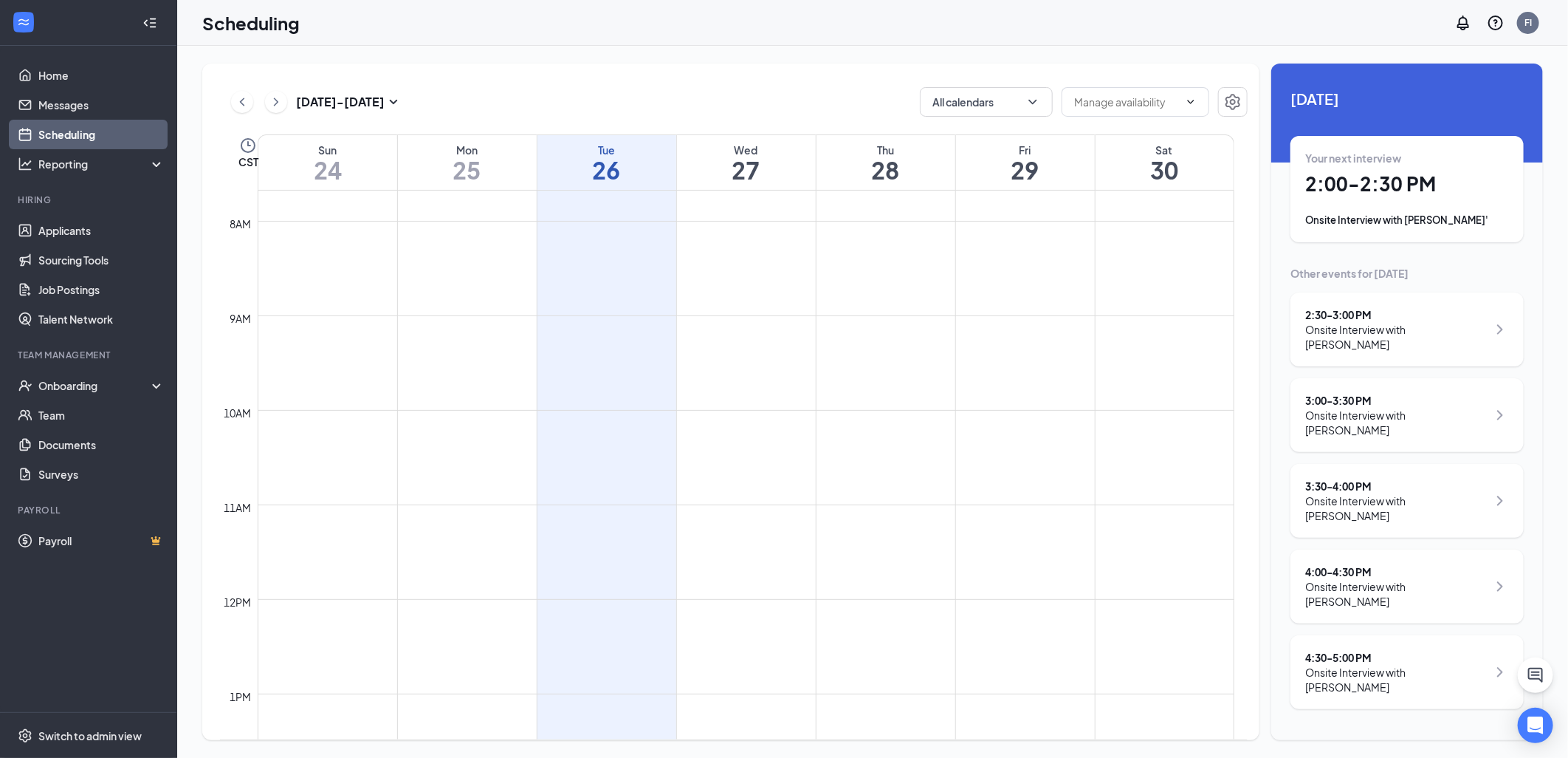
click at [1423, 665] on div "Onsite Interview with [PERSON_NAME]" at bounding box center [1396, 679] width 183 height 29
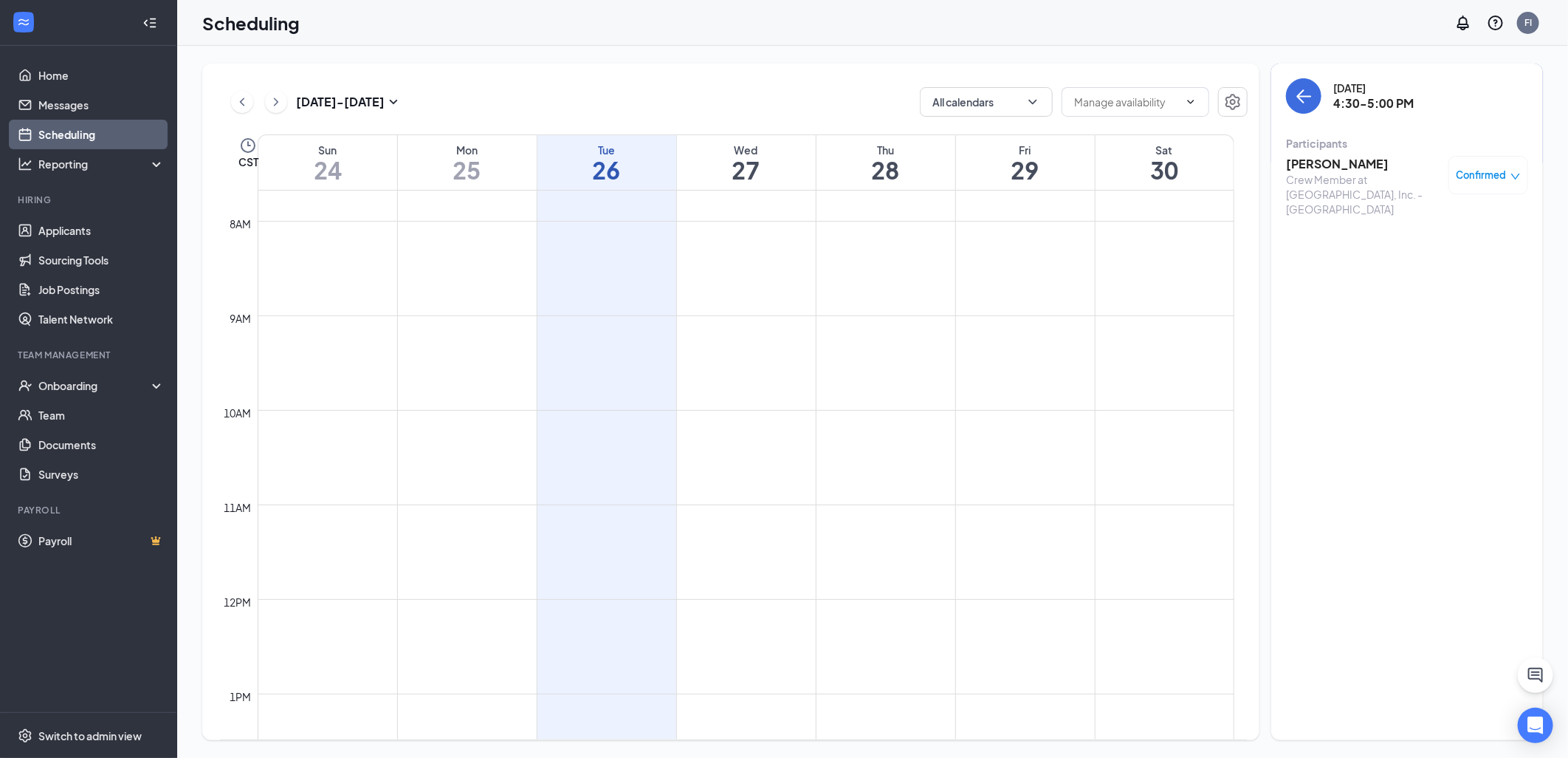
click at [1333, 170] on h3 "[PERSON_NAME]" at bounding box center [1364, 163] width 155 height 16
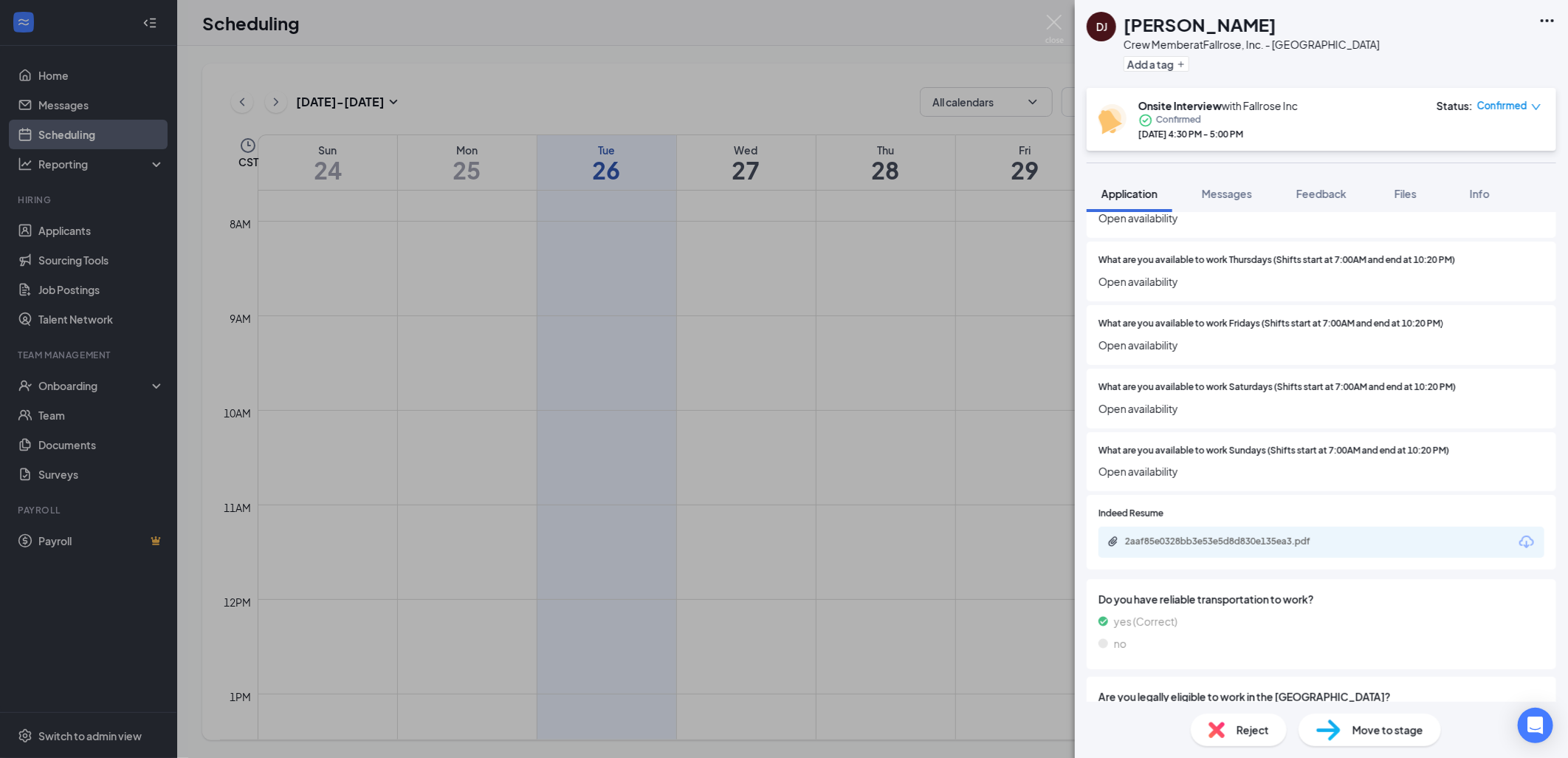
scroll to position [483, 0]
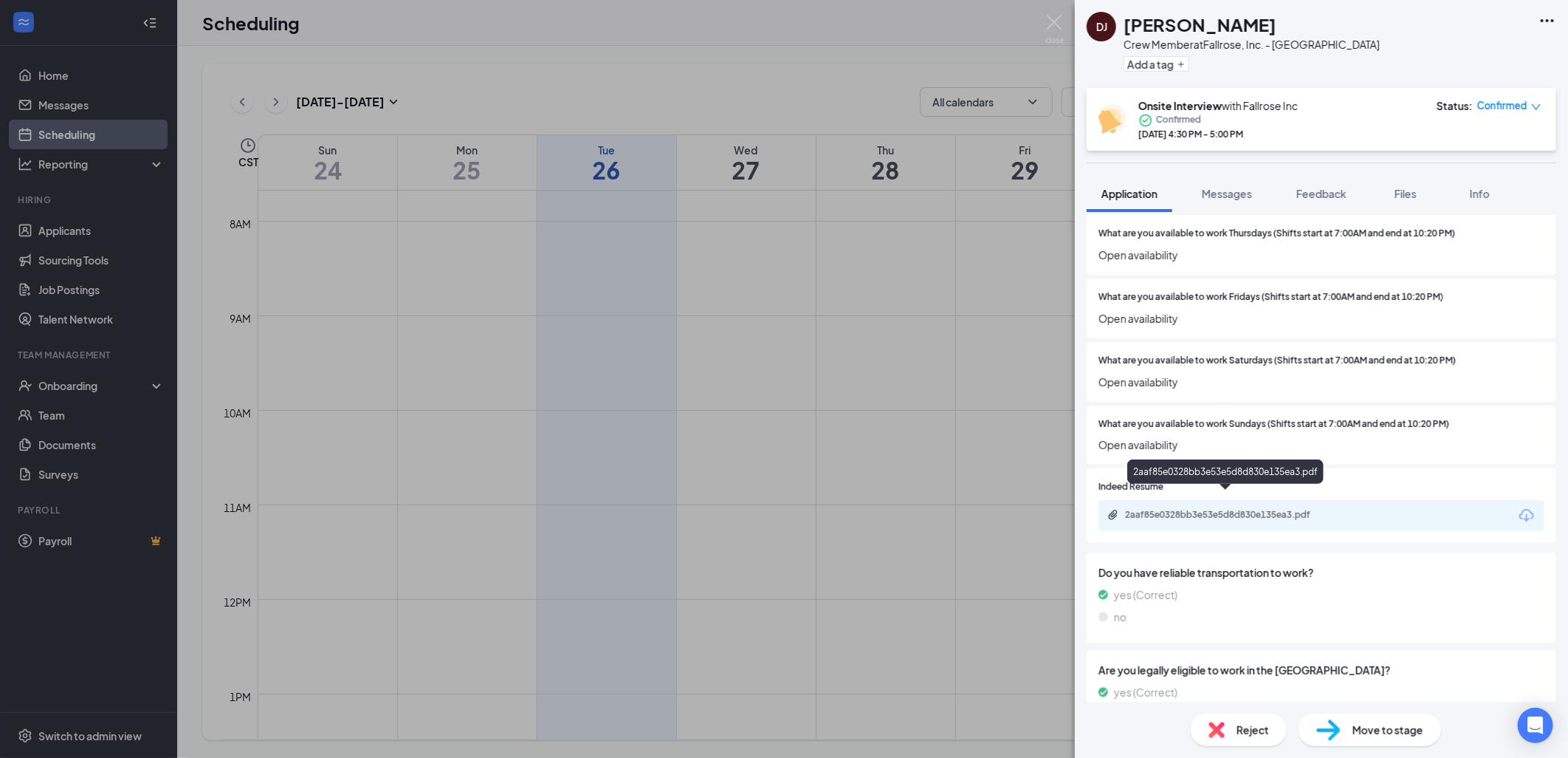
click at [1290, 509] on div "2aaf85e0328bb3e53e5d8d830e135ea3.pdf" at bounding box center [1229, 514] width 207 height 12
drag, startPoint x: 1050, startPoint y: 15, endPoint x: 1031, endPoint y: 109, distance: 95.9
click at [1050, 15] on img at bounding box center [1055, 29] width 19 height 29
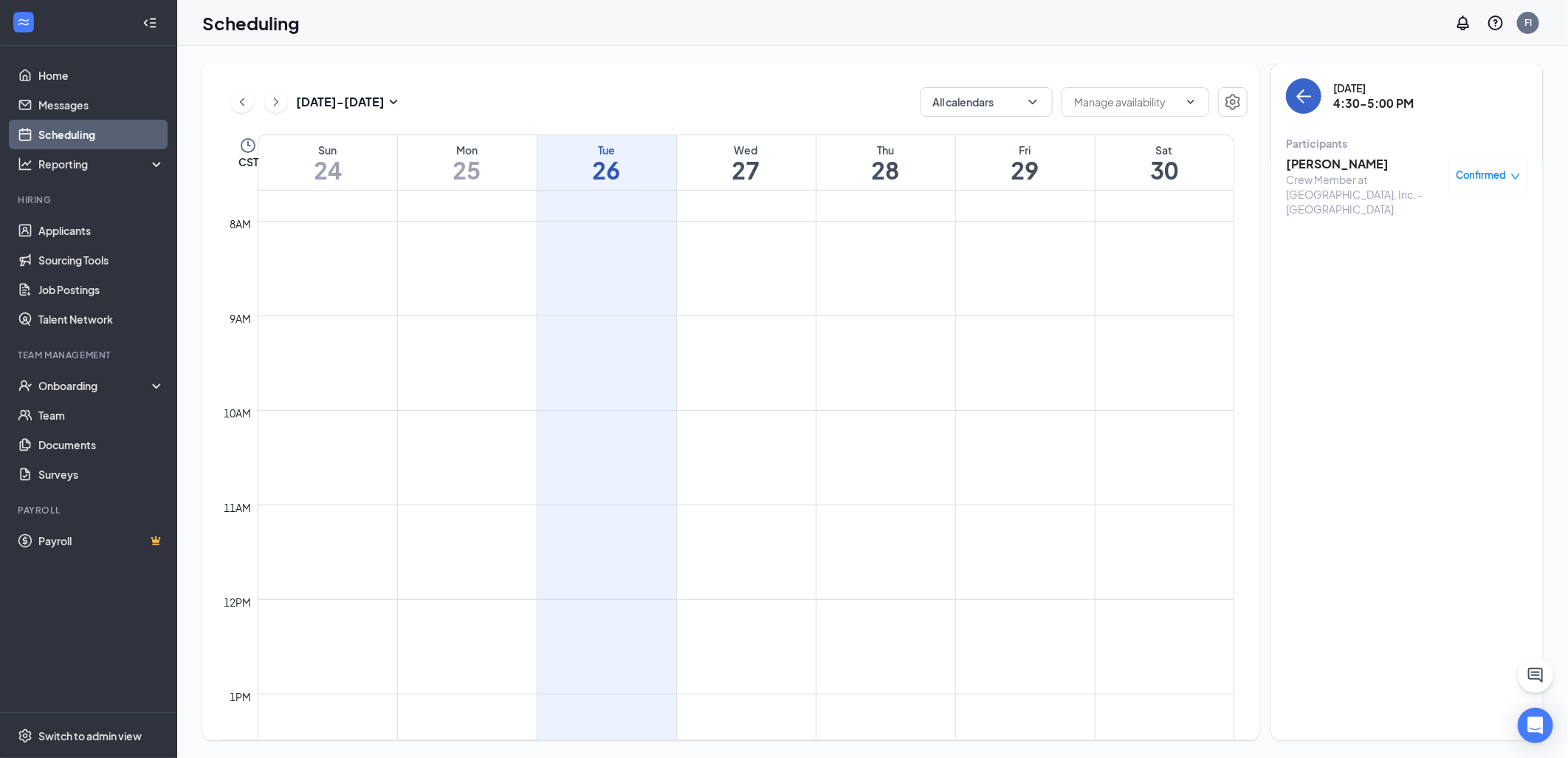
click at [1303, 94] on icon "ArrowLeft" at bounding box center [1304, 96] width 18 height 18
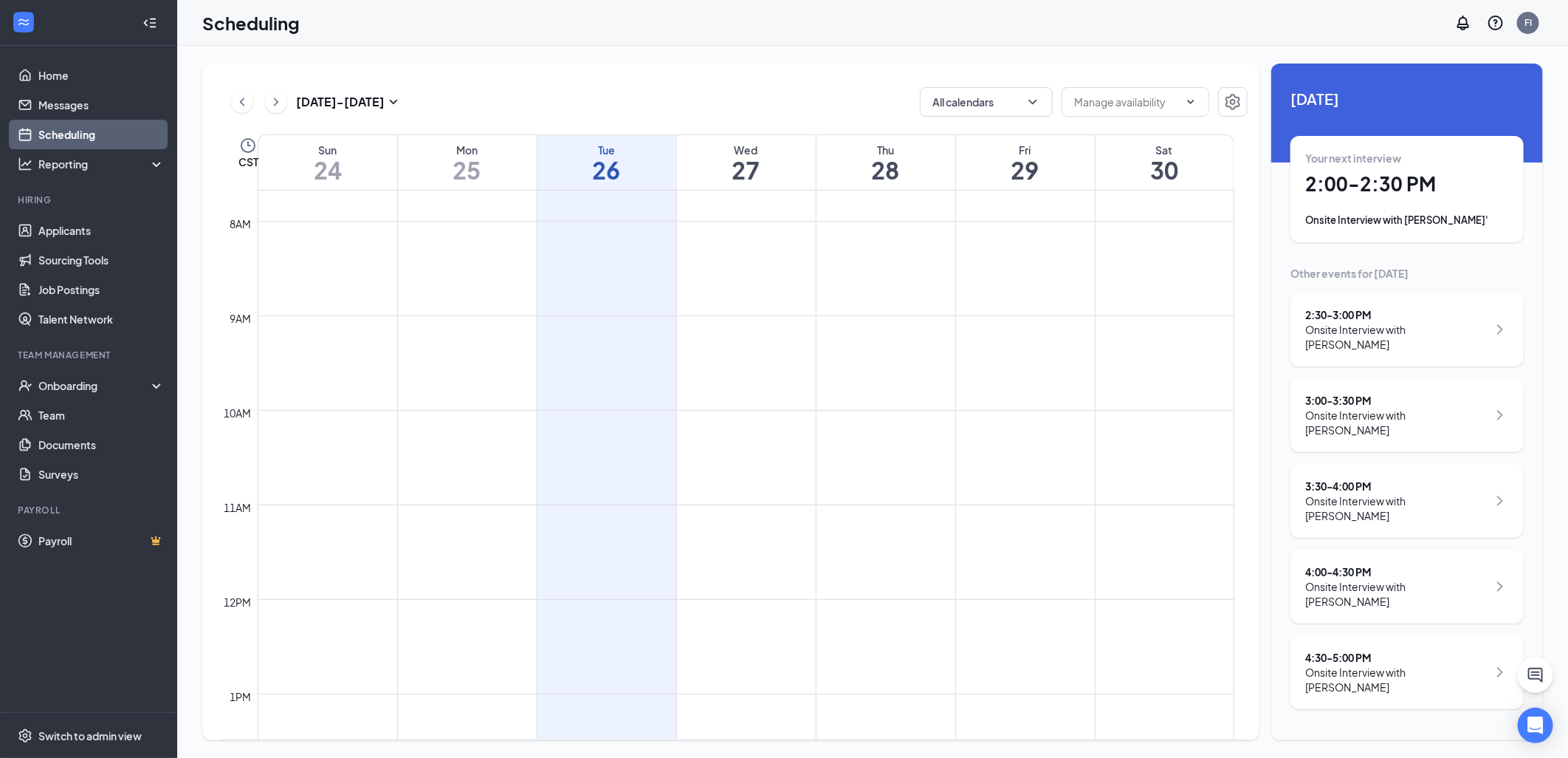
click at [1408, 579] on div "Onsite Interview with [PERSON_NAME]" at bounding box center [1396, 594] width 183 height 29
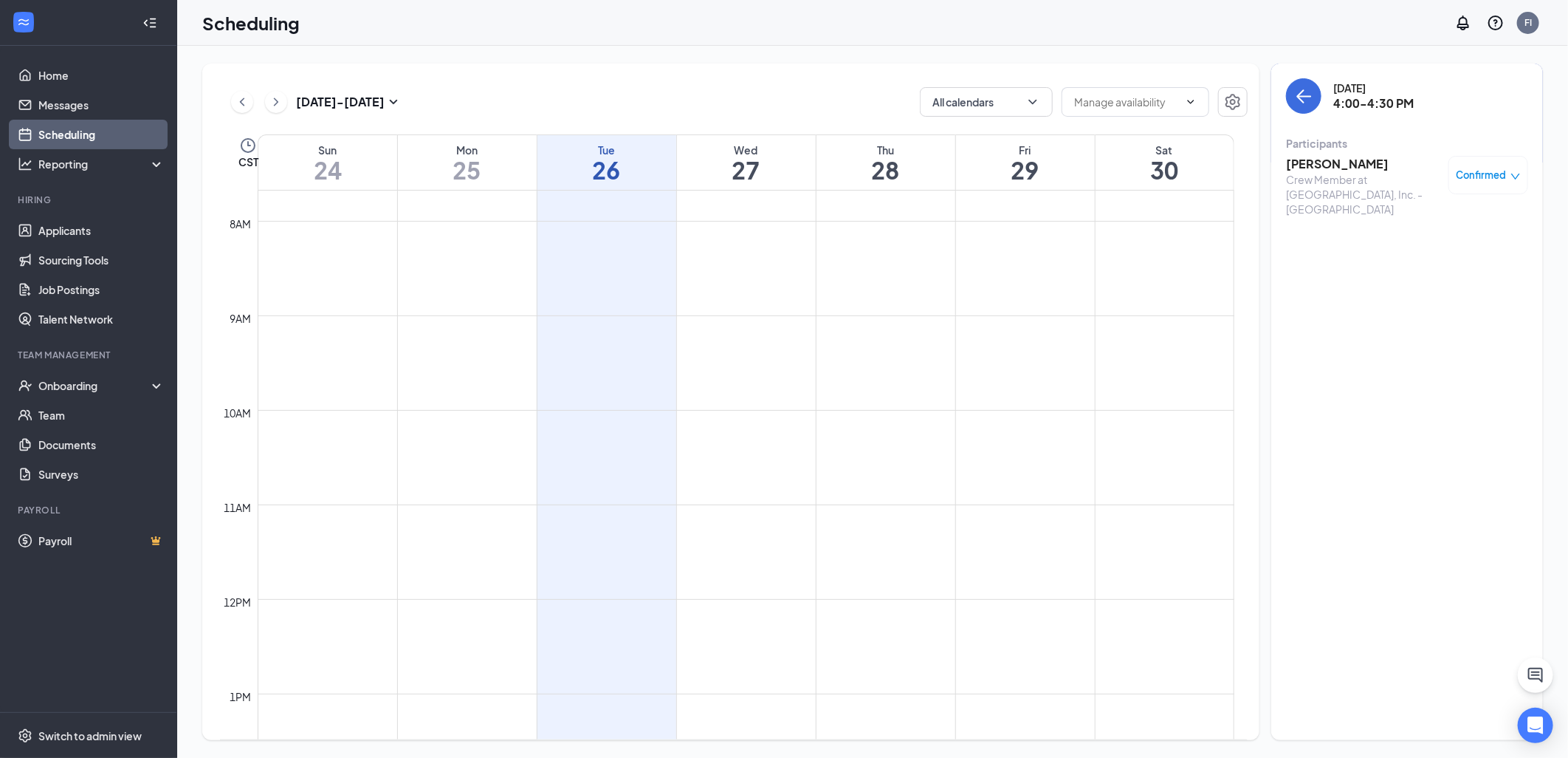
click at [1327, 157] on h3 "[PERSON_NAME]" at bounding box center [1364, 163] width 155 height 16
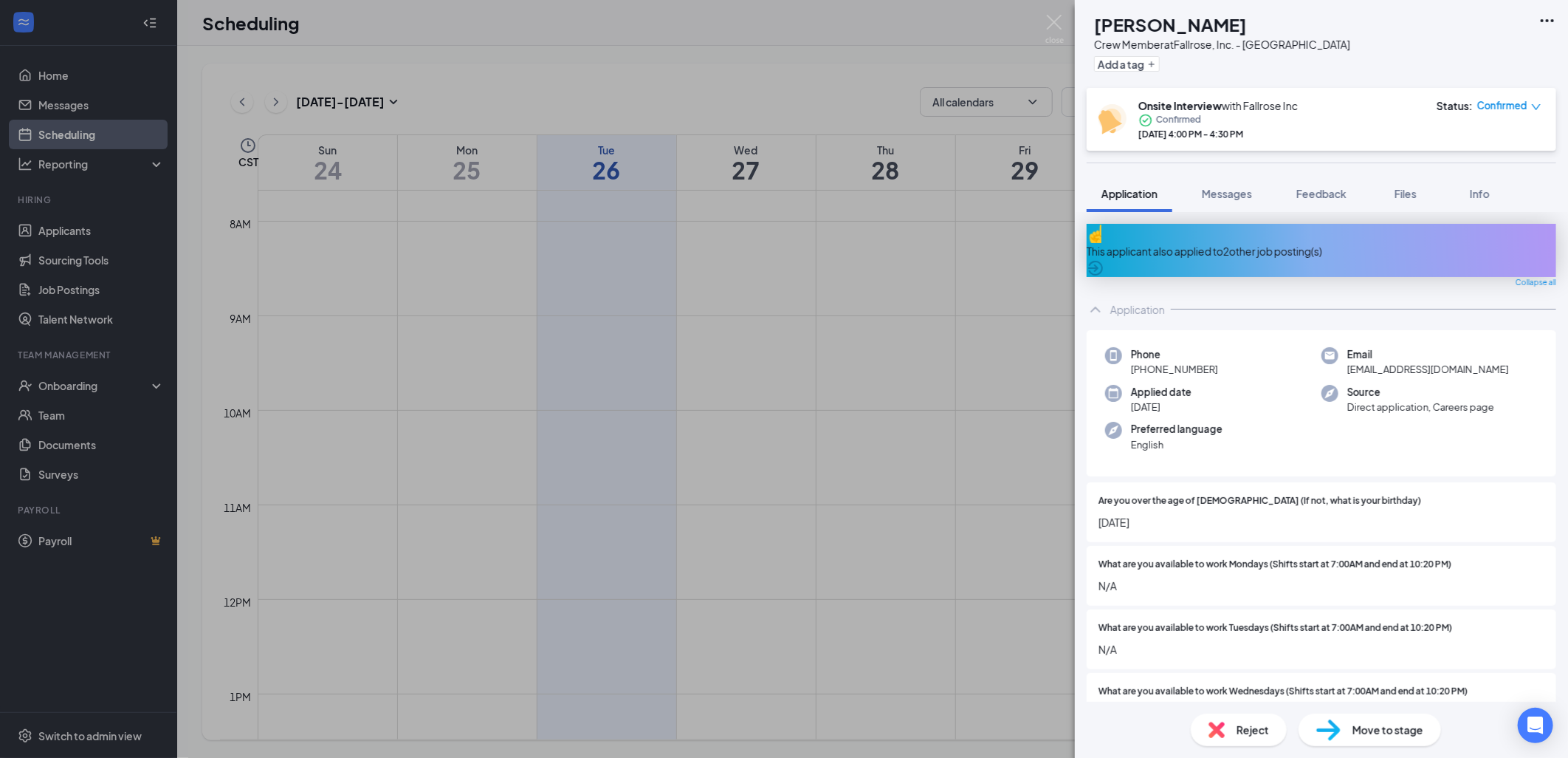
click at [1226, 232] on div "This applicant also applied to 2 other job posting(s)" at bounding box center [1321, 250] width 469 height 53
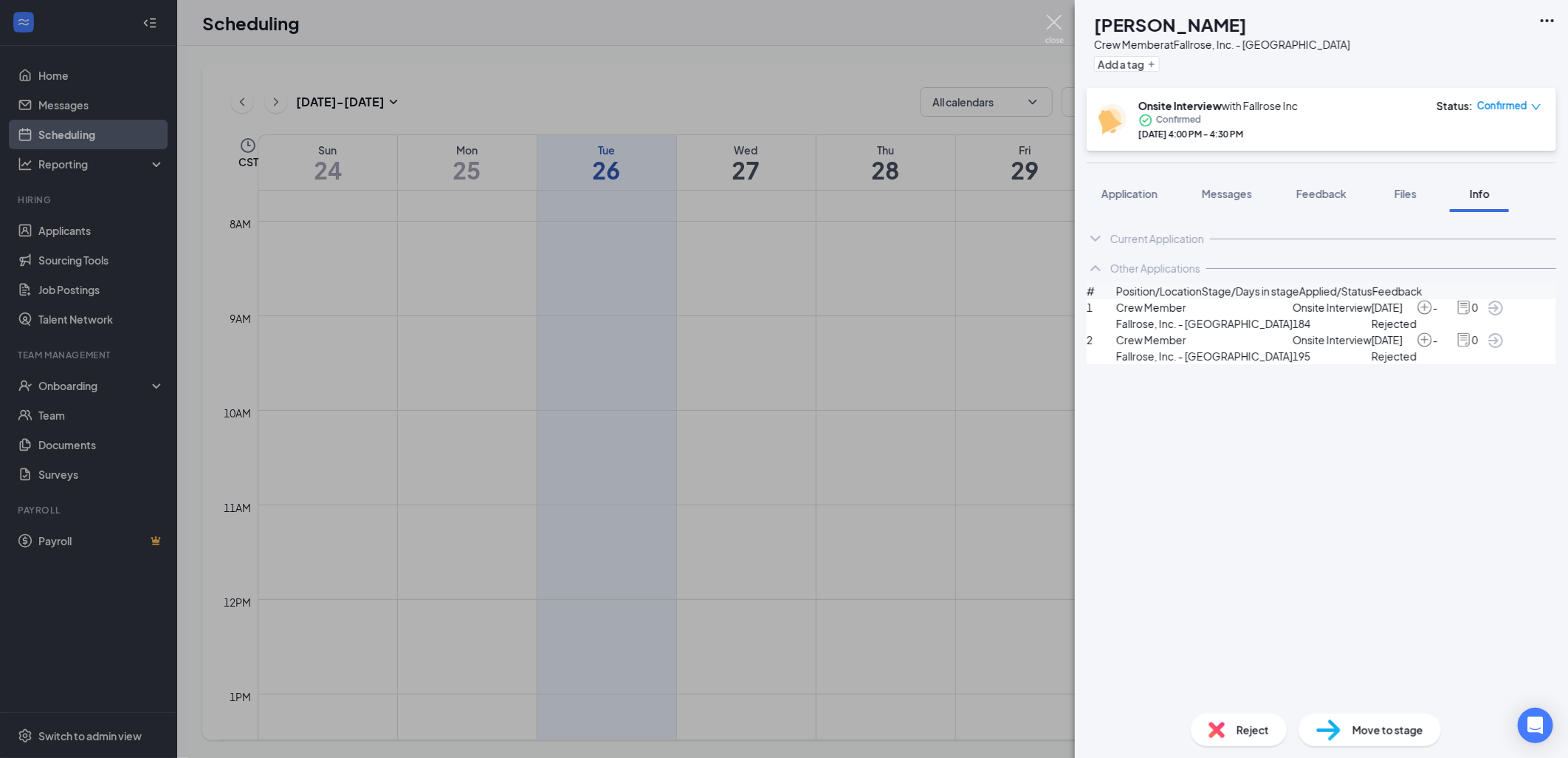
click at [1047, 15] on img at bounding box center [1055, 29] width 19 height 29
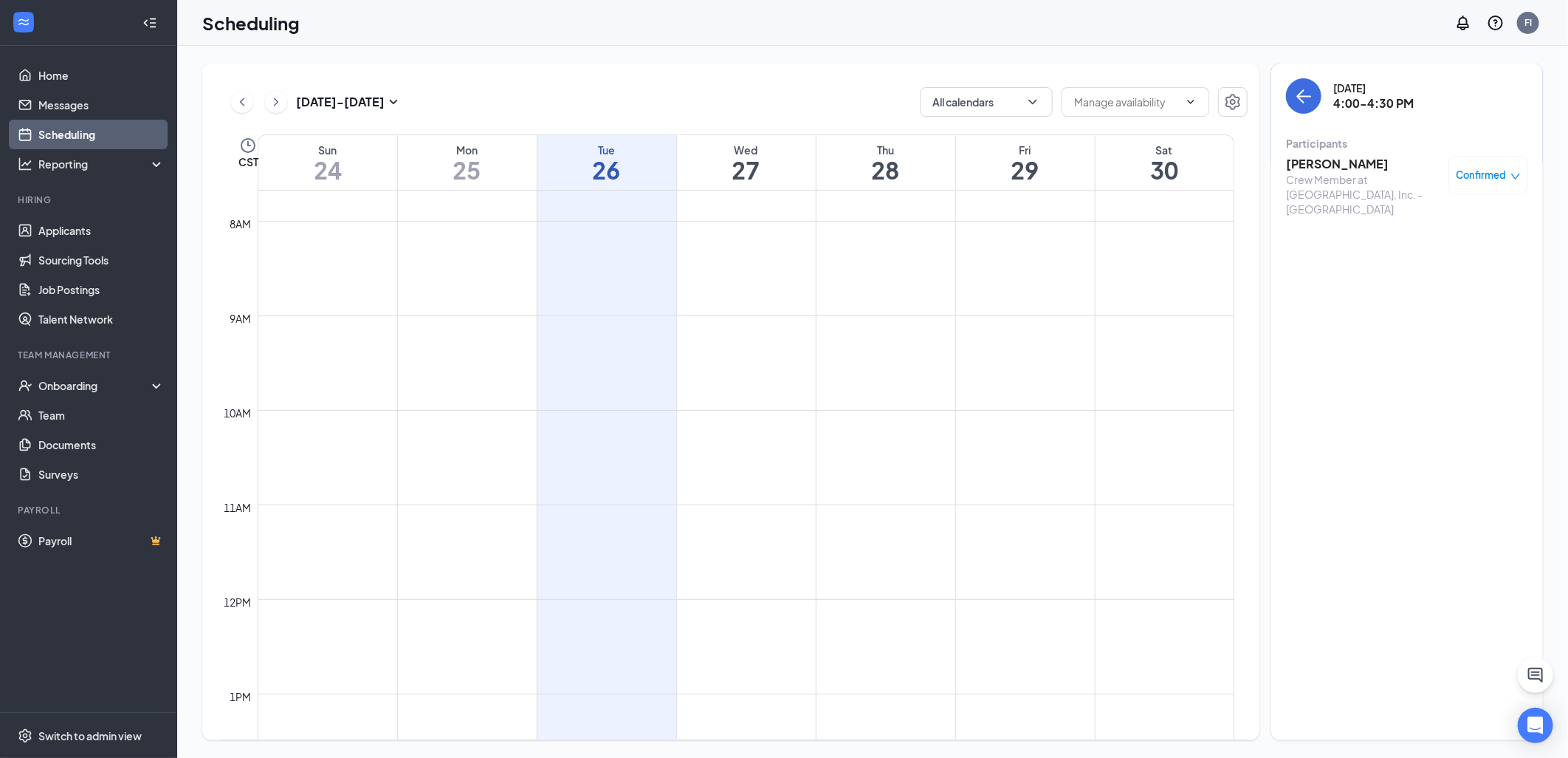
click at [1329, 152] on div "Participants [PERSON_NAME] Crew Member at [GEOGRAPHIC_DATA], Inc. - [GEOGRAPHIC…" at bounding box center [1408, 178] width 242 height 86
drag, startPoint x: 1329, startPoint y: 152, endPoint x: 1329, endPoint y: 163, distance: 11.0
click at [1329, 163] on h3 "[PERSON_NAME]" at bounding box center [1364, 163] width 155 height 16
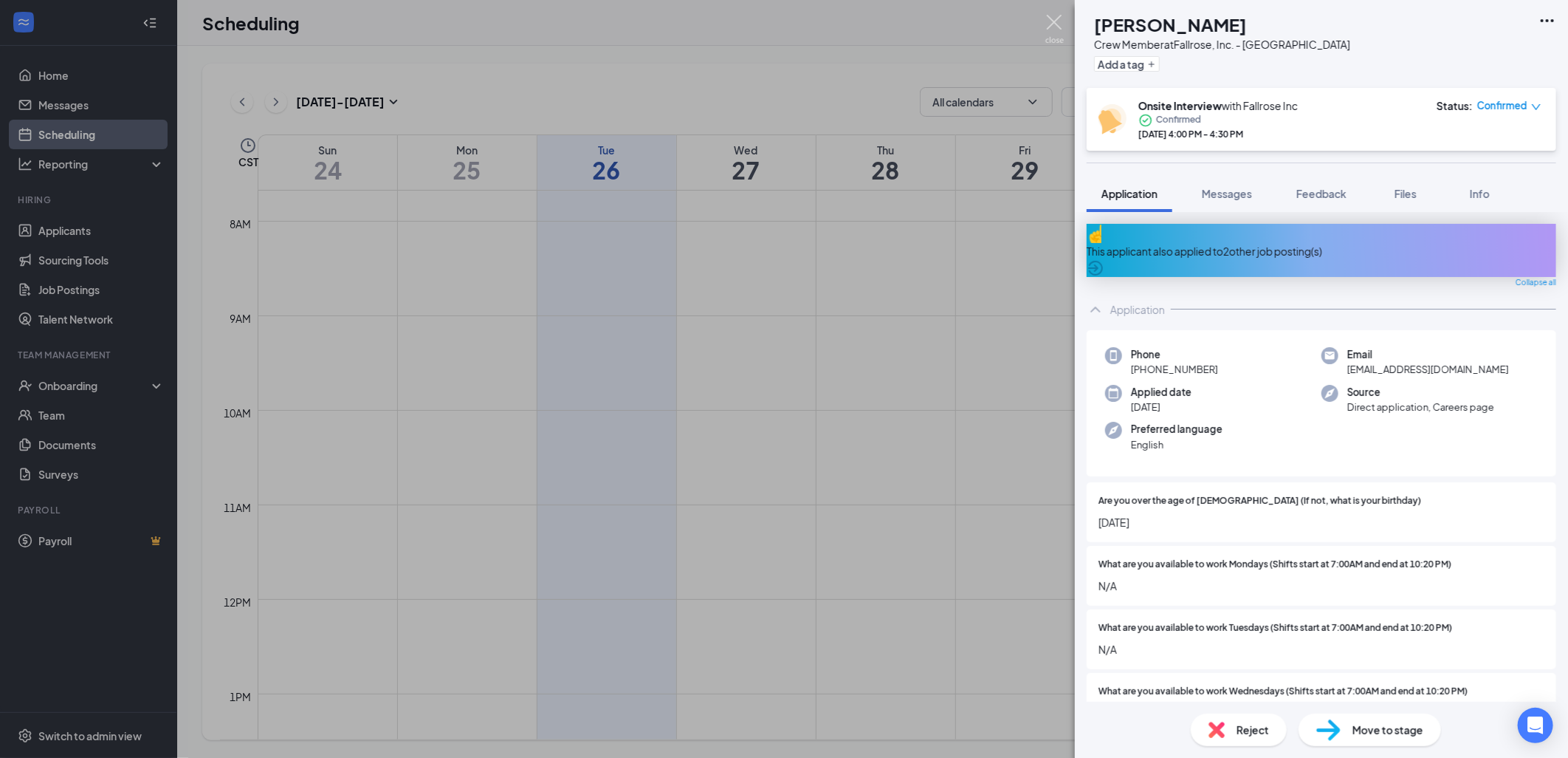
click at [1058, 19] on img at bounding box center [1055, 29] width 19 height 29
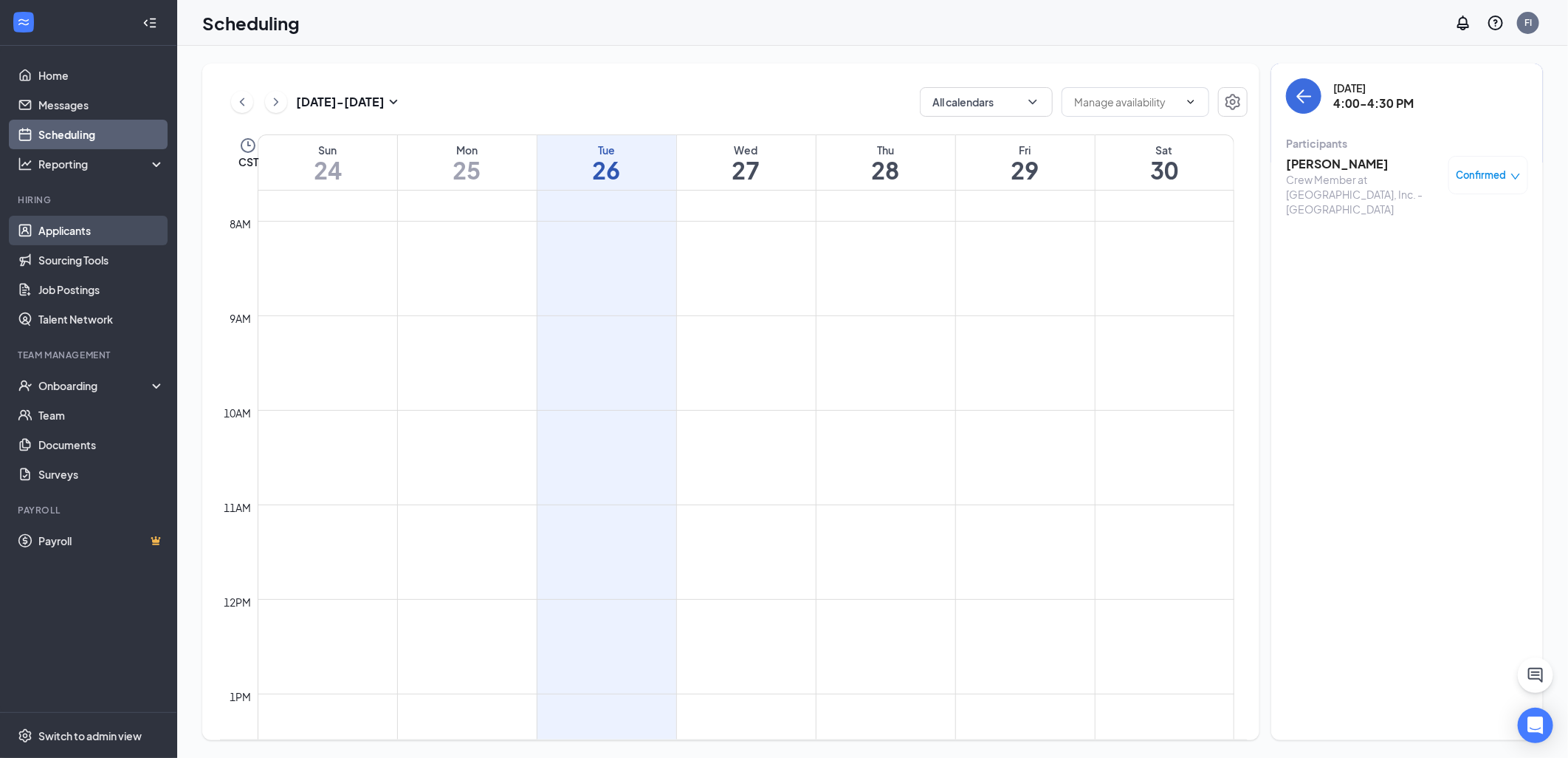
click at [40, 231] on link "Applicants" at bounding box center [102, 231] width 126 height 29
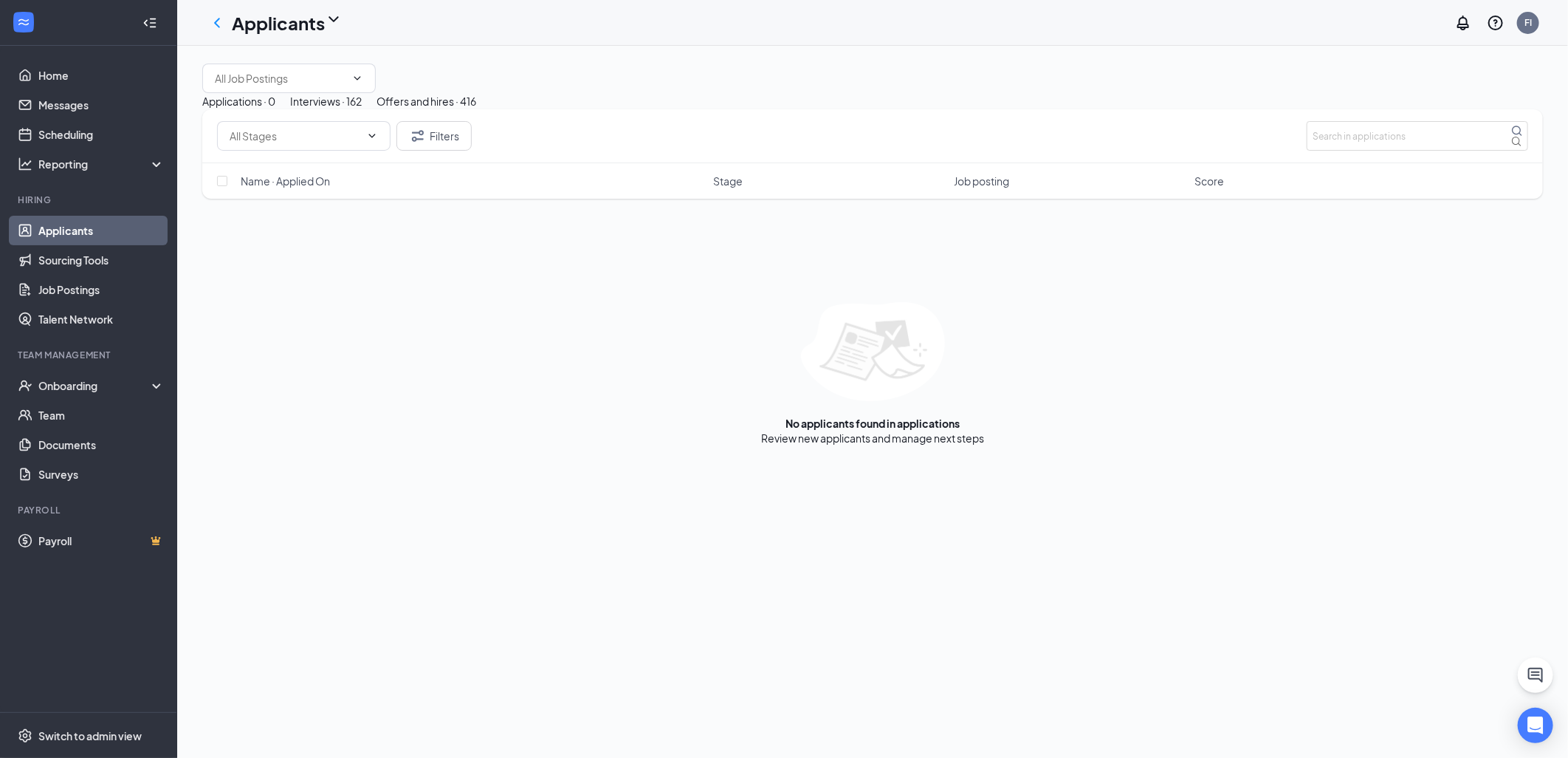
click at [362, 109] on div "Interviews · 162" at bounding box center [325, 101] width 72 height 16
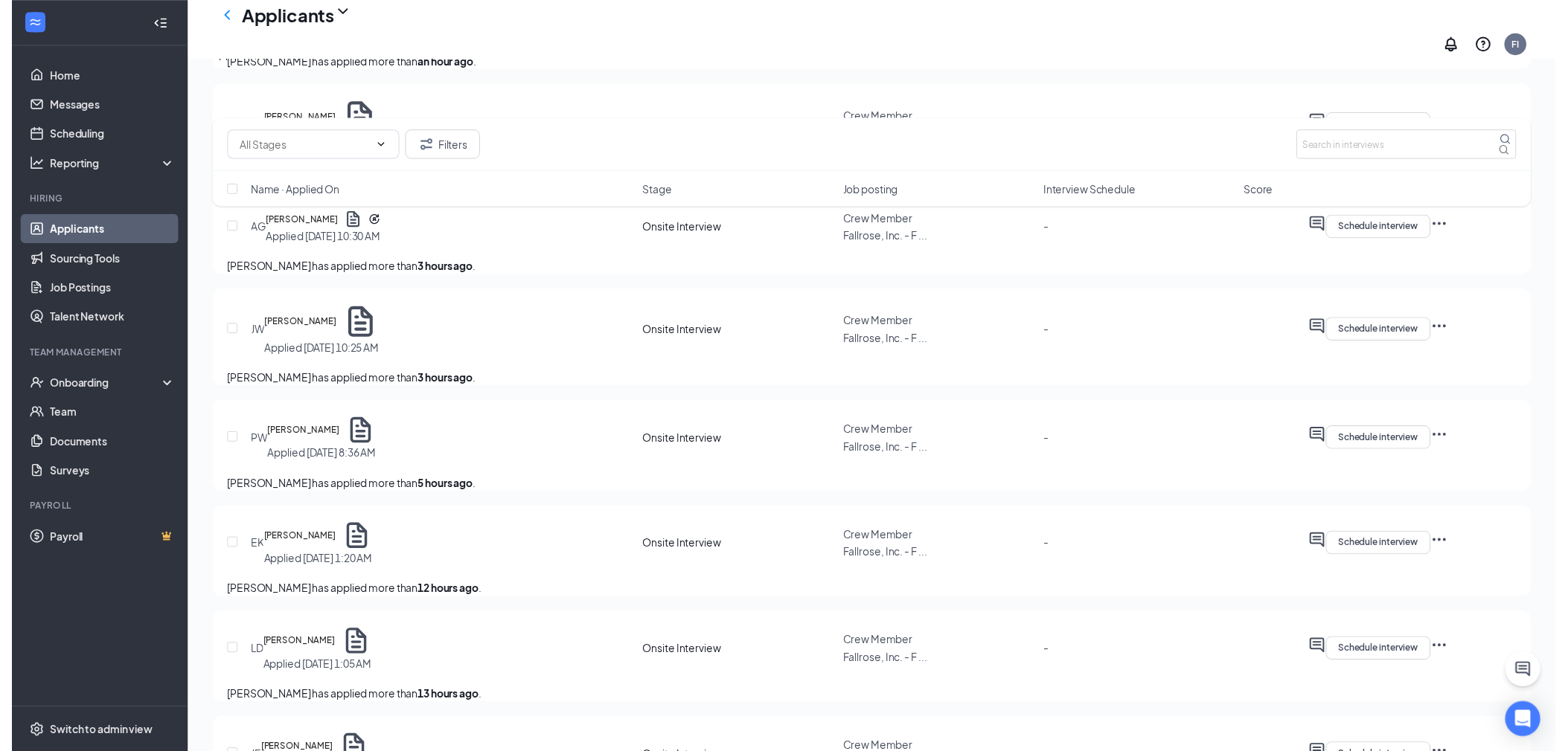
scroll to position [744, 0]
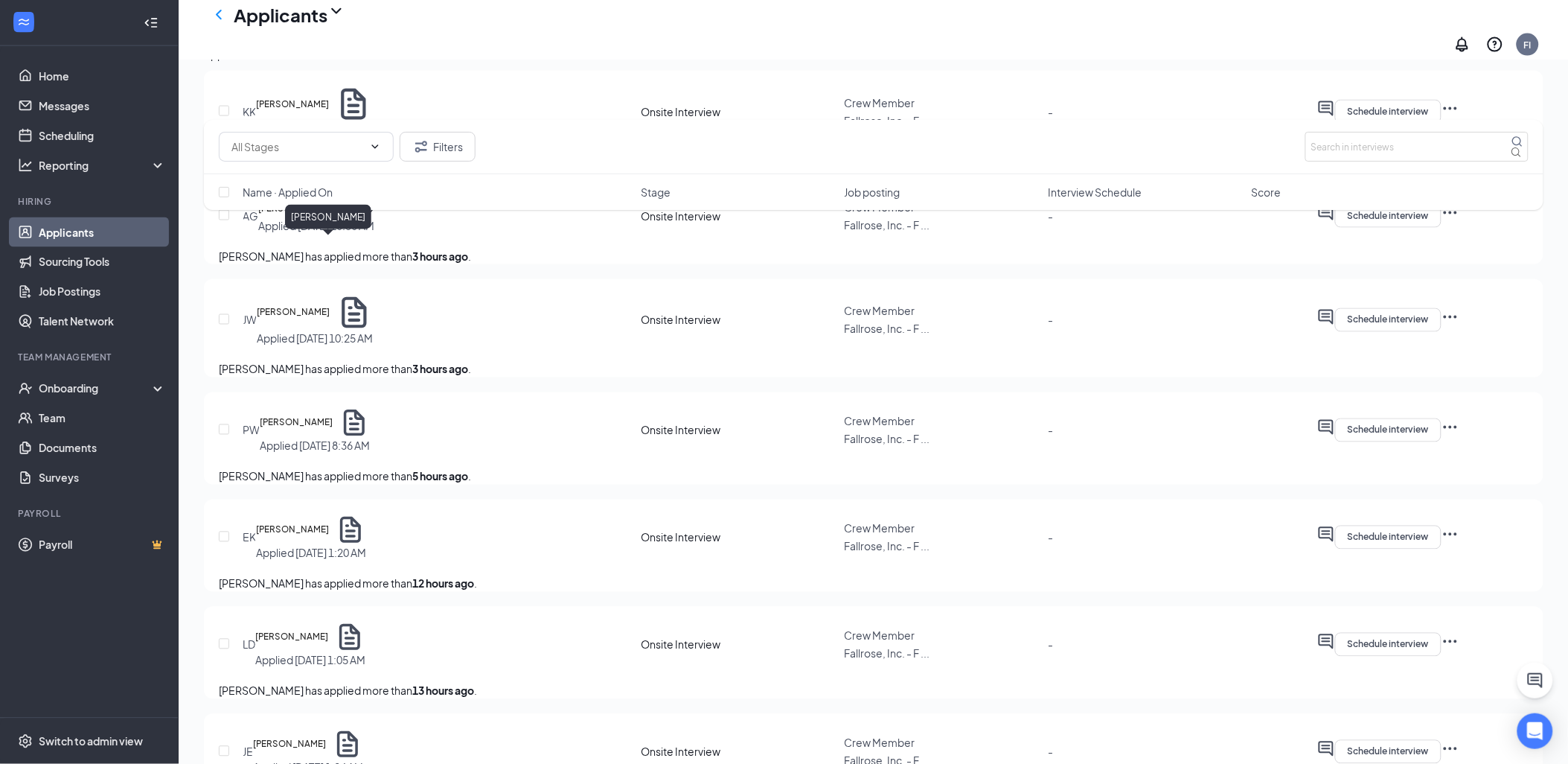
click at [331, 216] on h5 "[PERSON_NAME]" at bounding box center [294, 208] width 73 height 15
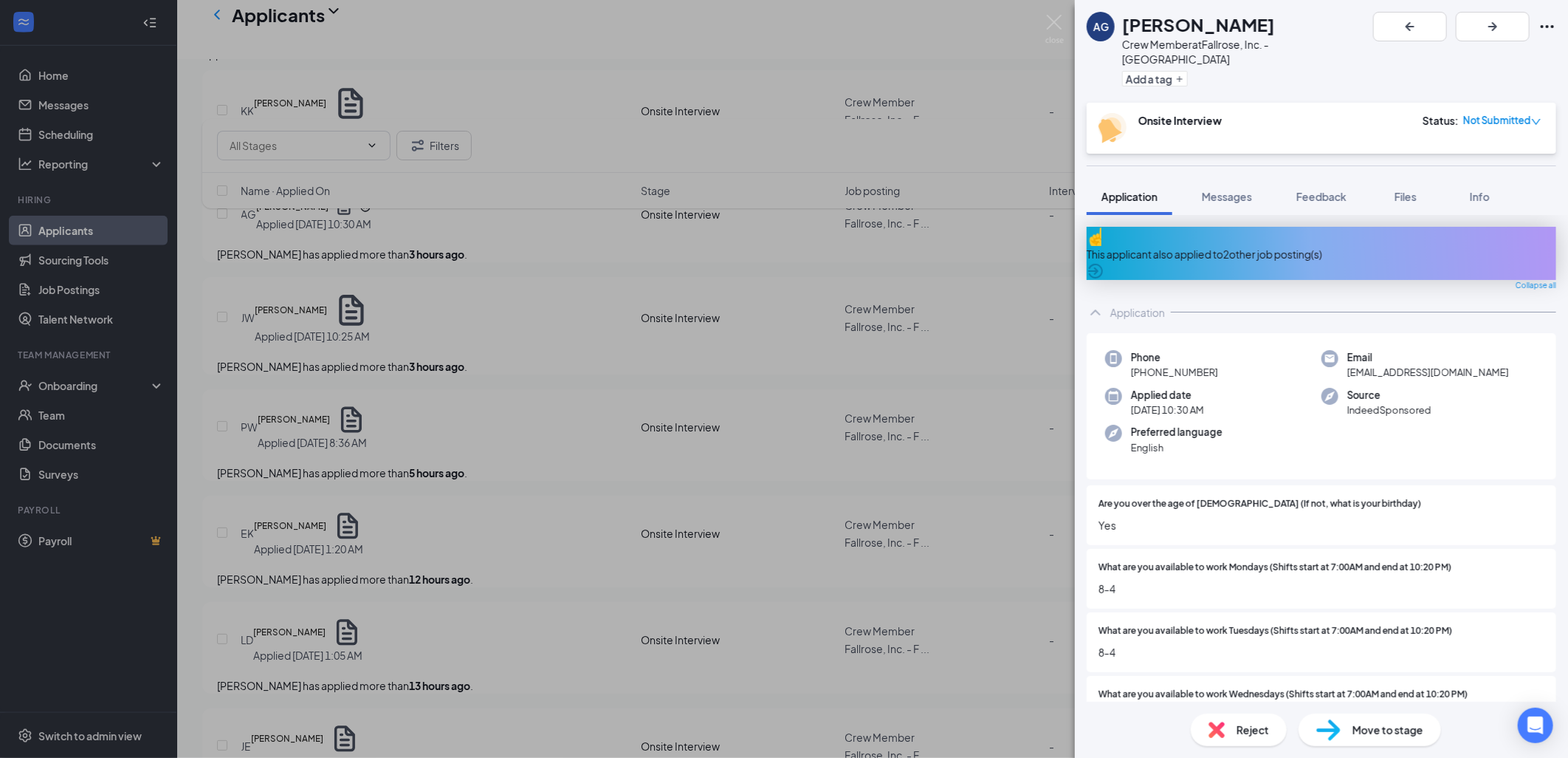
click at [1234, 246] on div "This applicant also applied to 2 other job posting(s)" at bounding box center [1321, 254] width 469 height 16
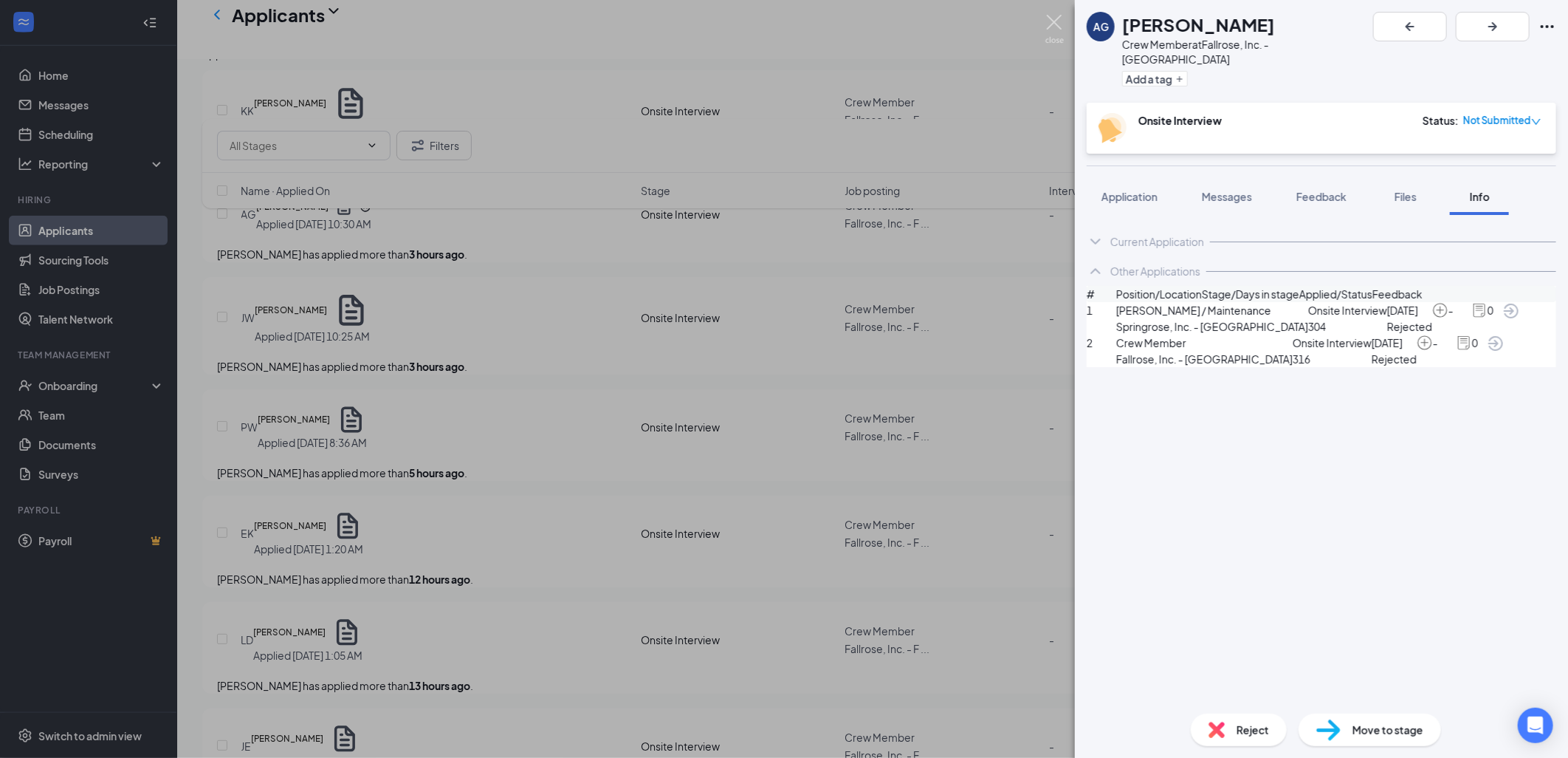
click at [1049, 16] on img at bounding box center [1055, 29] width 19 height 29
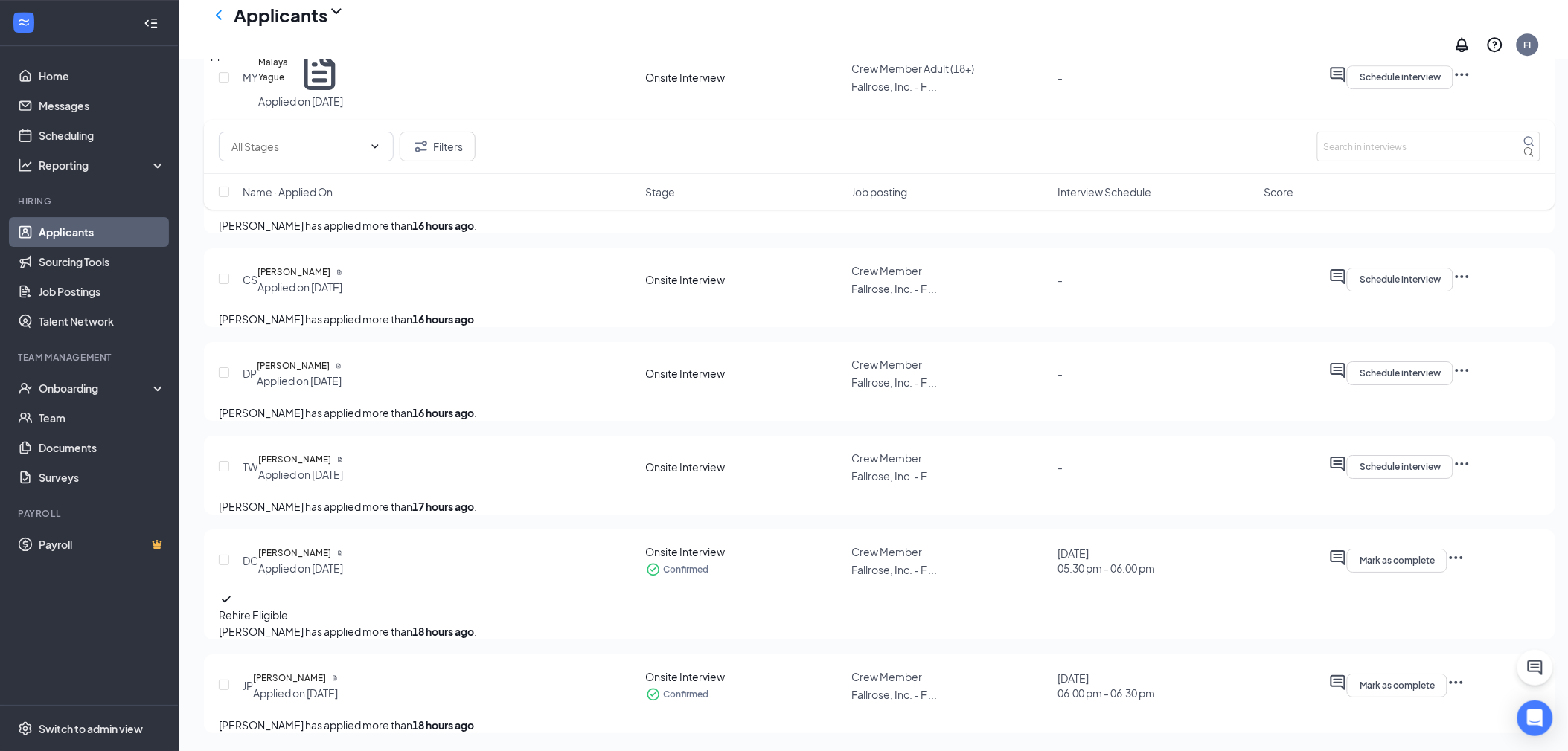
scroll to position [1815, 0]
click at [321, 546] on h5 "[PERSON_NAME]" at bounding box center [294, 553] width 73 height 15
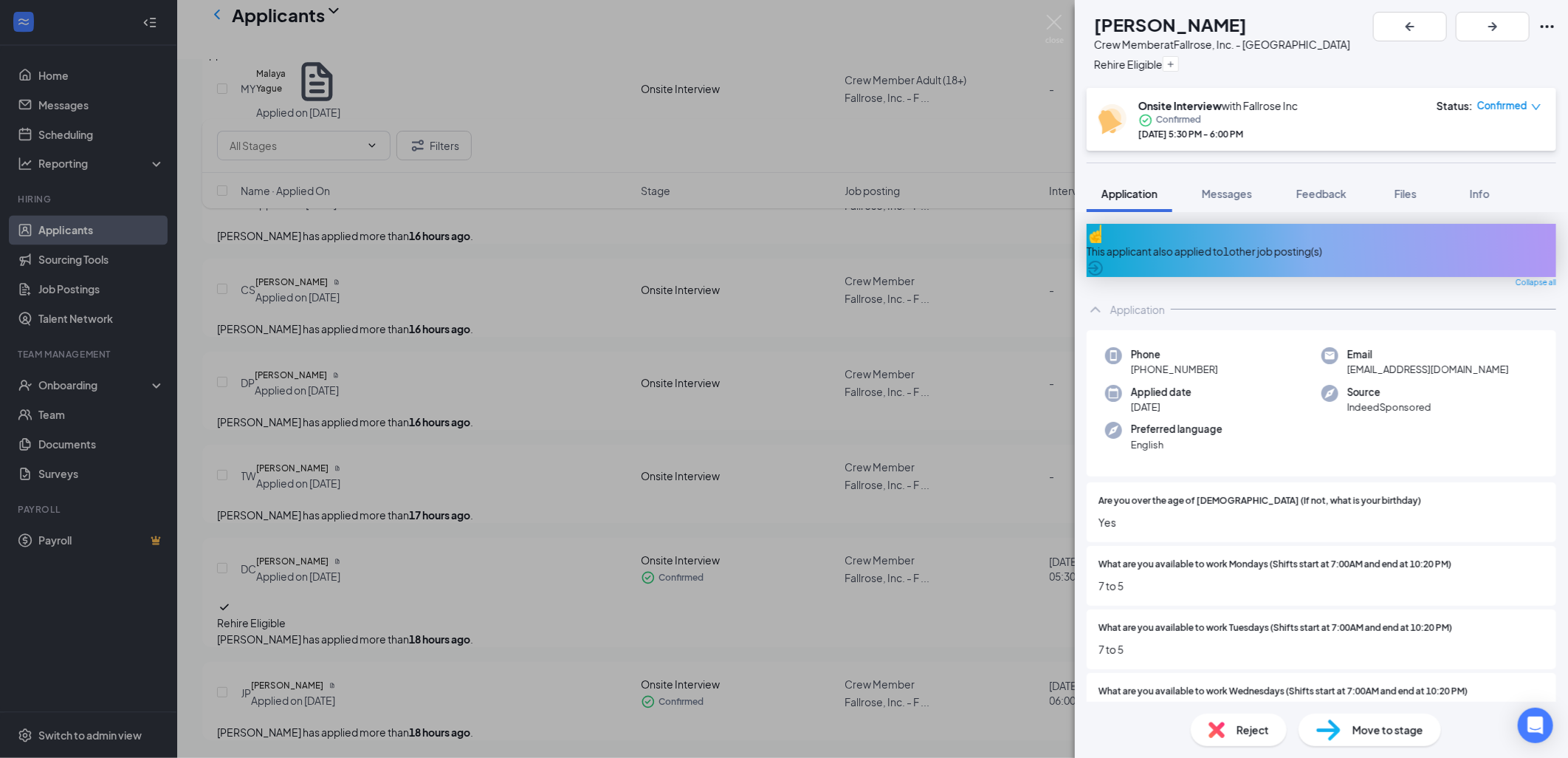
click at [1190, 245] on div "This applicant also applied to 1 other job posting(s)" at bounding box center [1321, 251] width 469 height 16
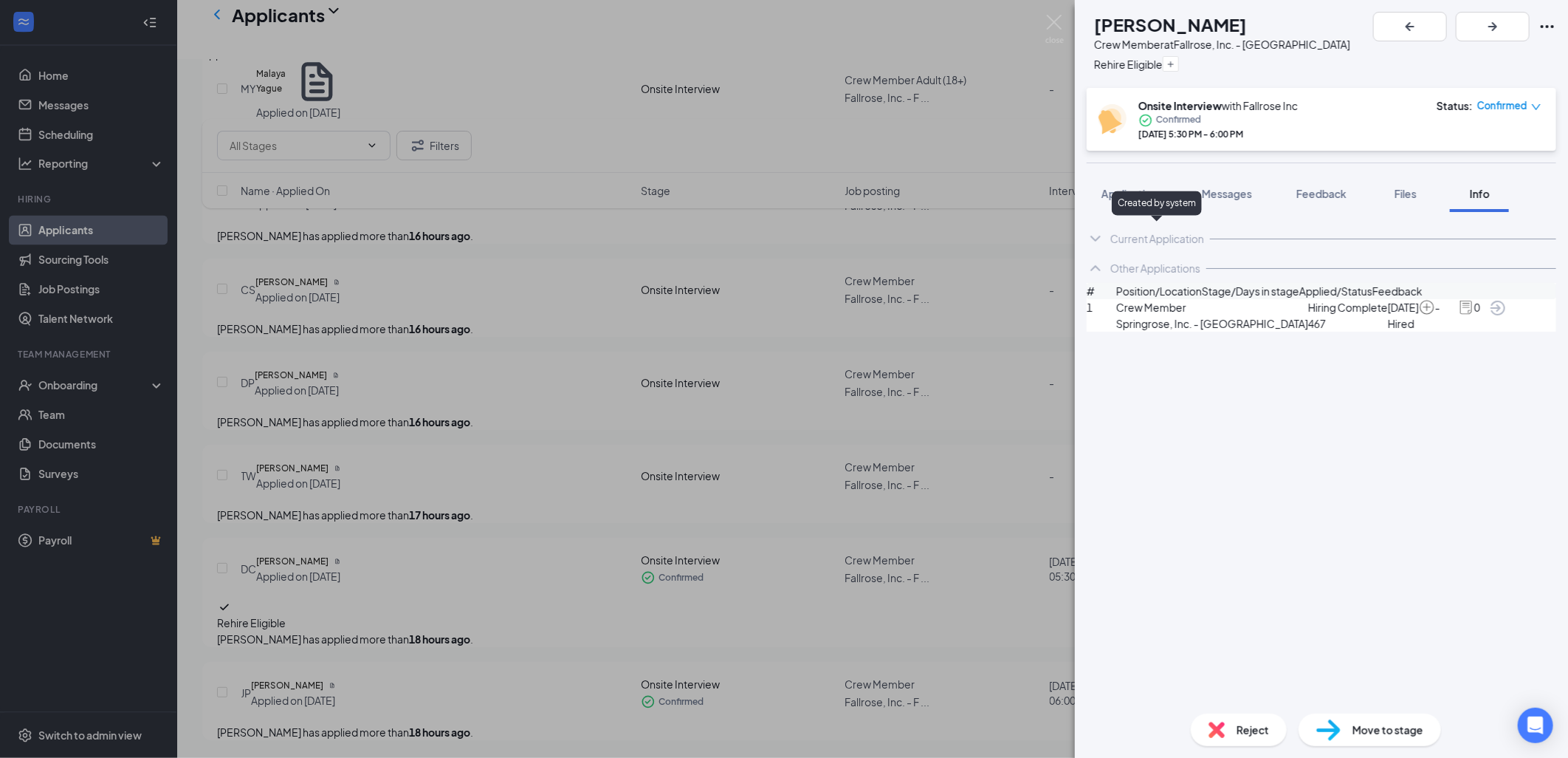
click at [1161, 59] on span "Rehire Eligible" at bounding box center [1128, 64] width 69 height 13
click at [1142, 268] on div "Other Applications" at bounding box center [1156, 268] width 90 height 15
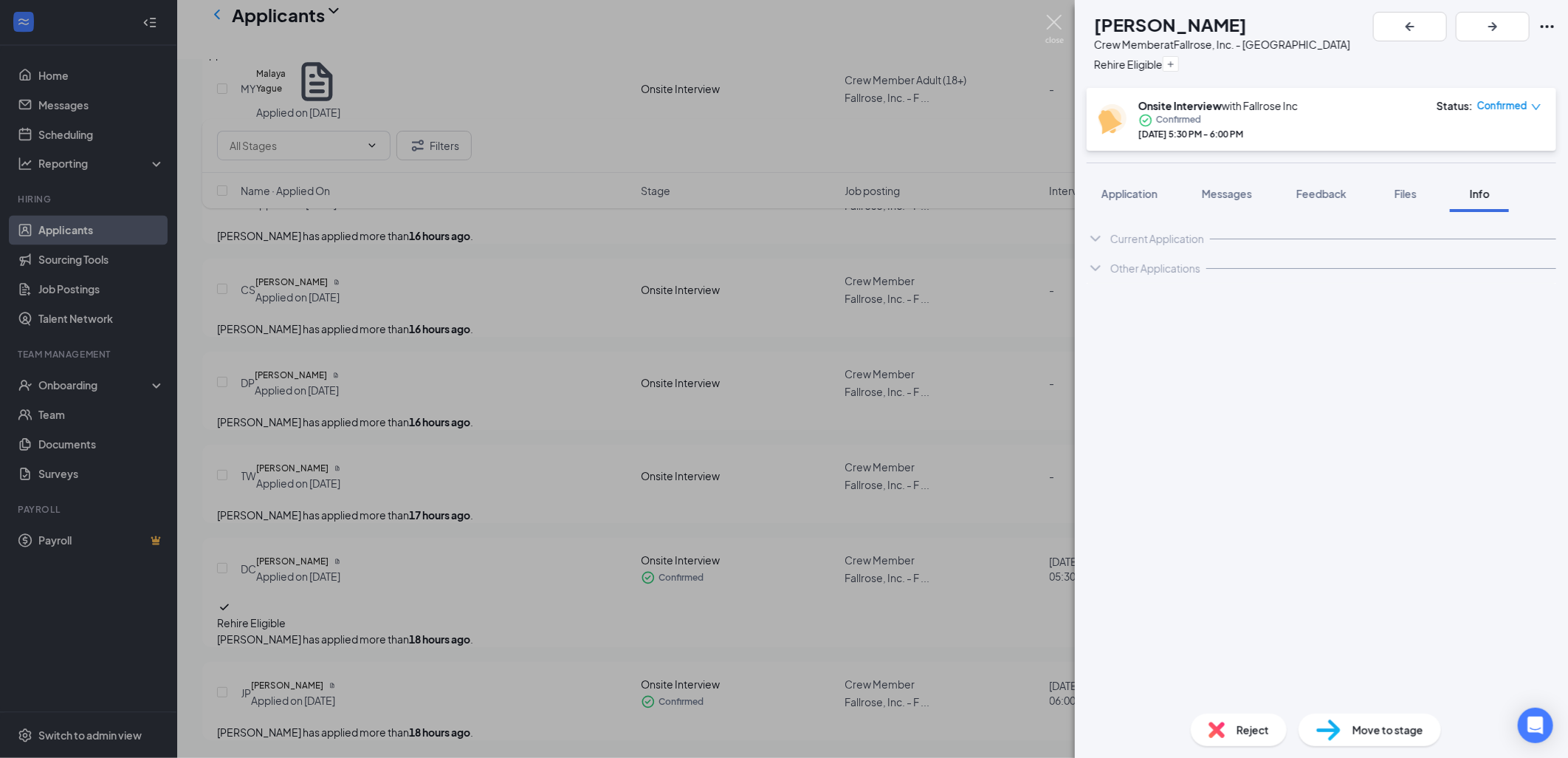
click at [1063, 26] on img at bounding box center [1055, 29] width 19 height 29
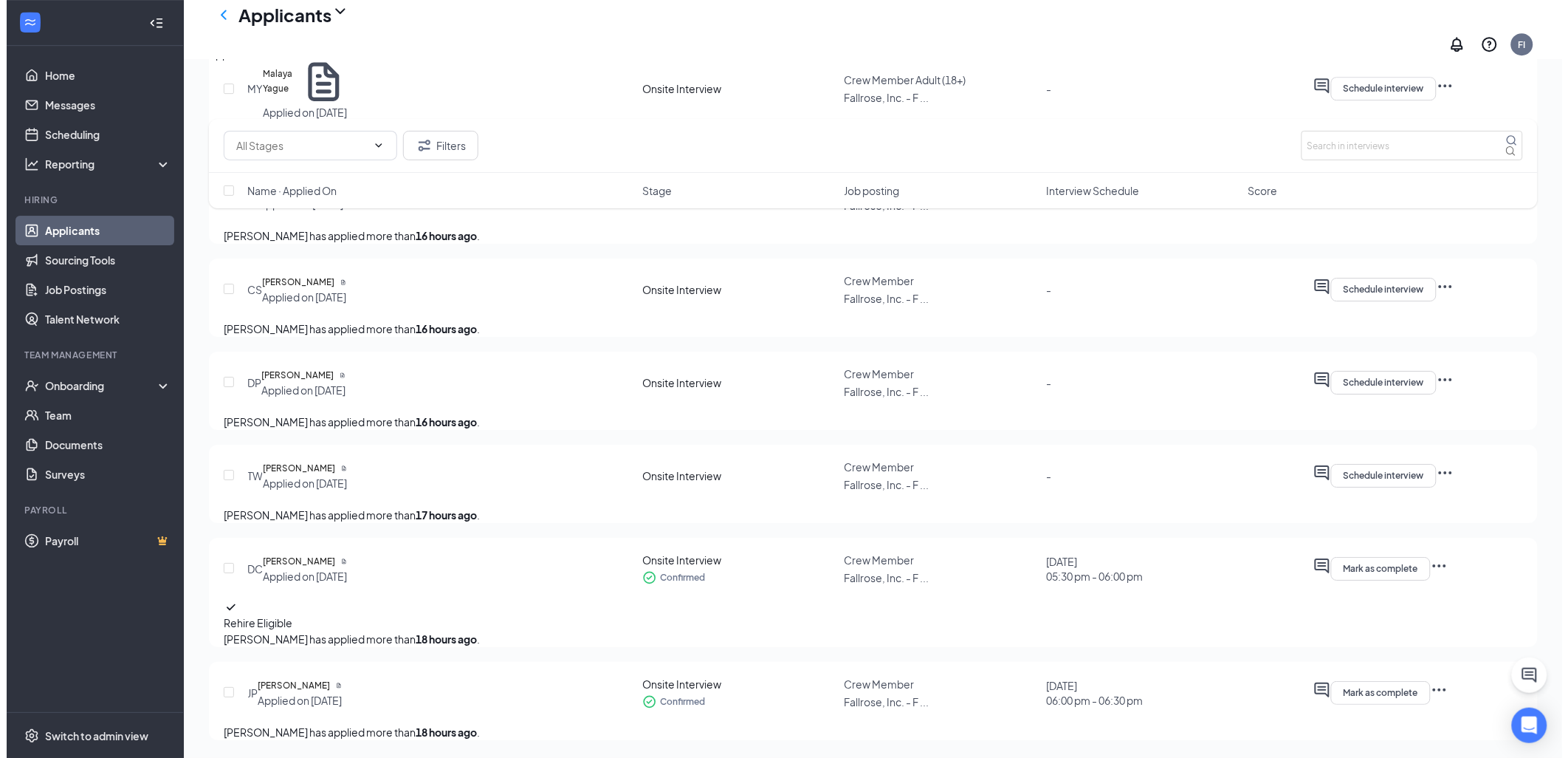
scroll to position [1790, 0]
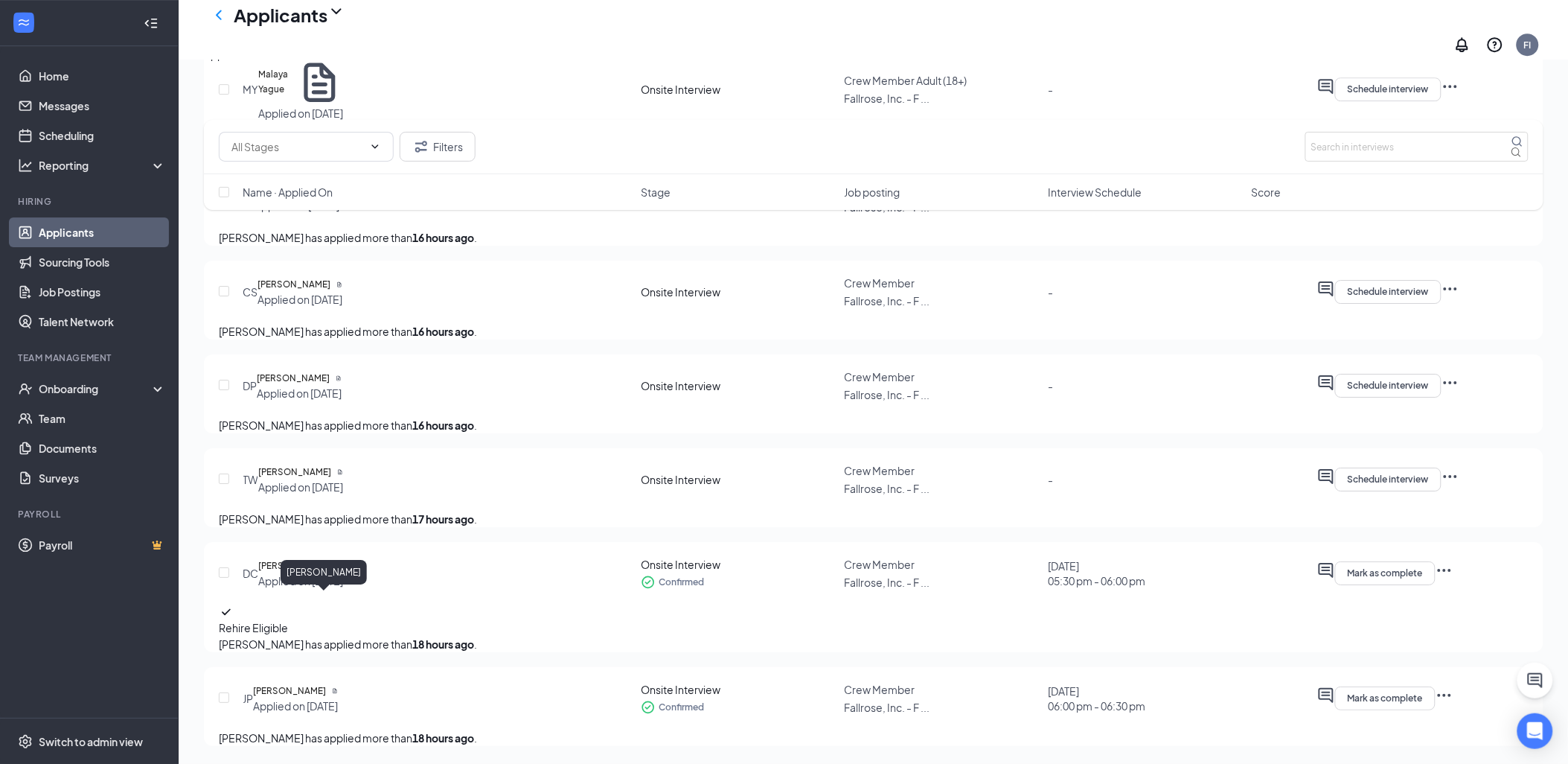
click at [331, 465] on h5 "[PERSON_NAME]" at bounding box center [294, 472] width 73 height 15
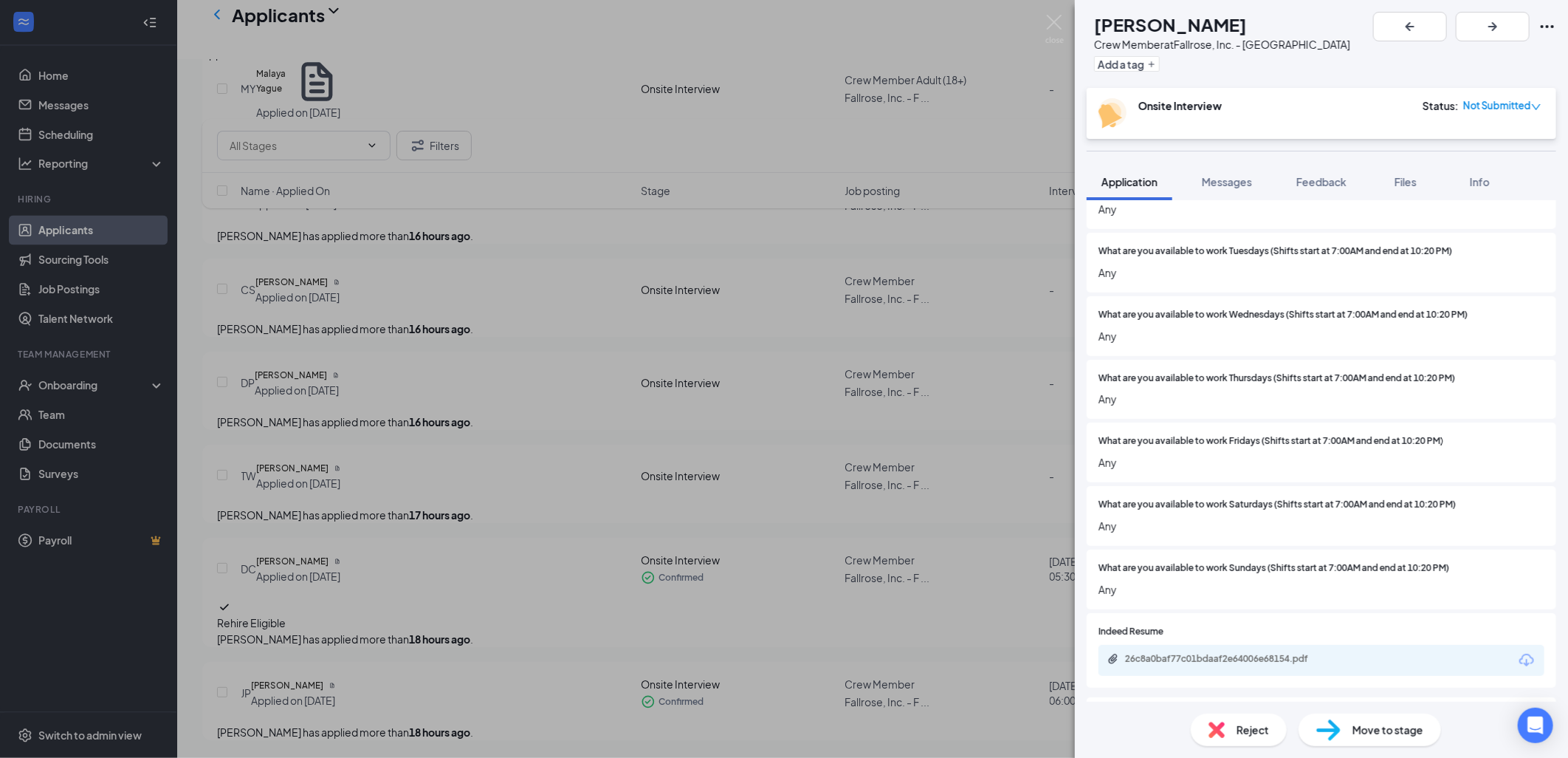
scroll to position [492, 0]
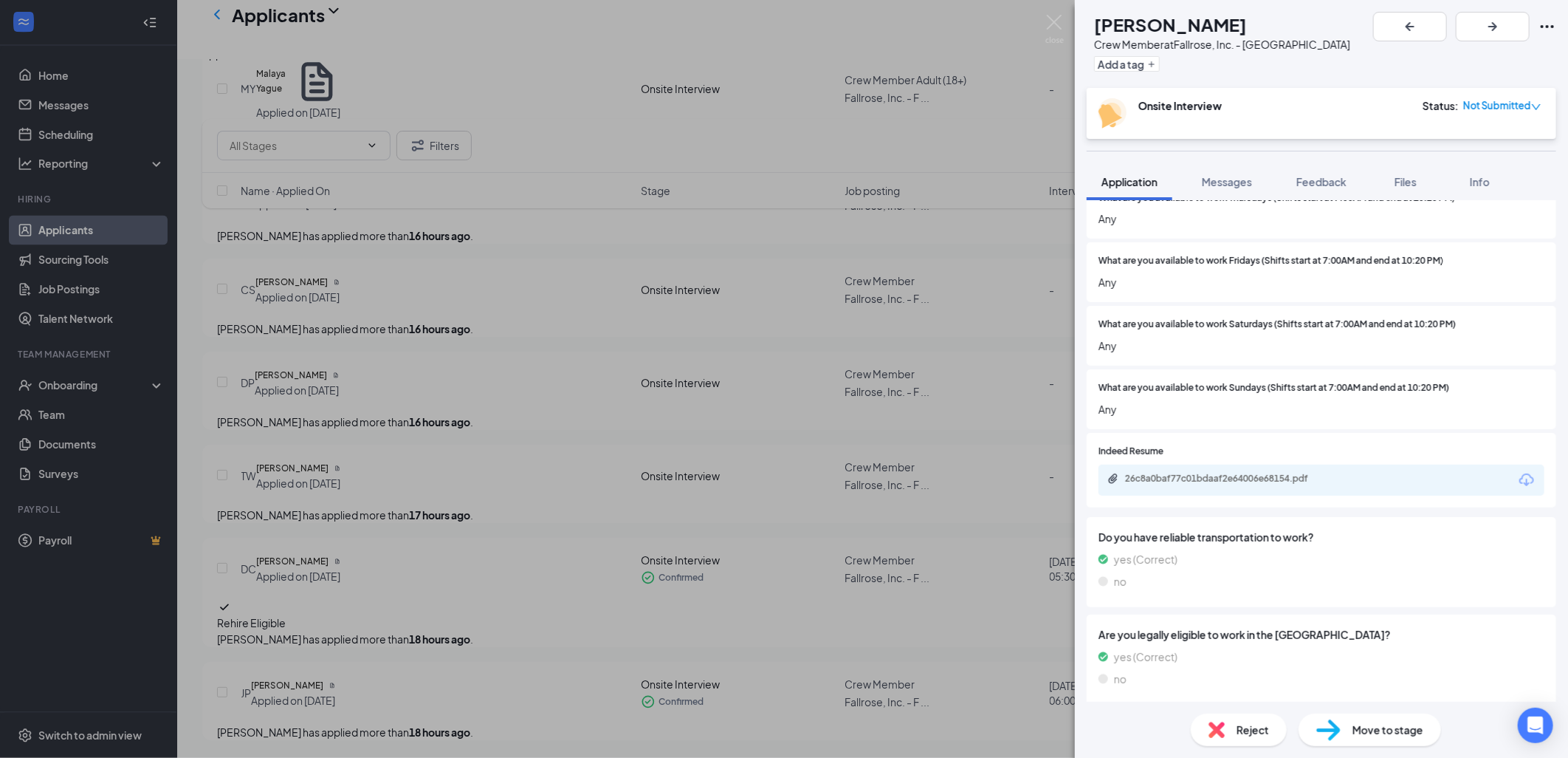
click at [1164, 470] on div "26c8a0baf77c01bdaaf2e64006e68154.pdf" at bounding box center [1321, 480] width 446 height 31
click at [1165, 475] on div "26c8a0baf77c01bdaaf2e64006e68154.pdf" at bounding box center [1229, 478] width 207 height 12
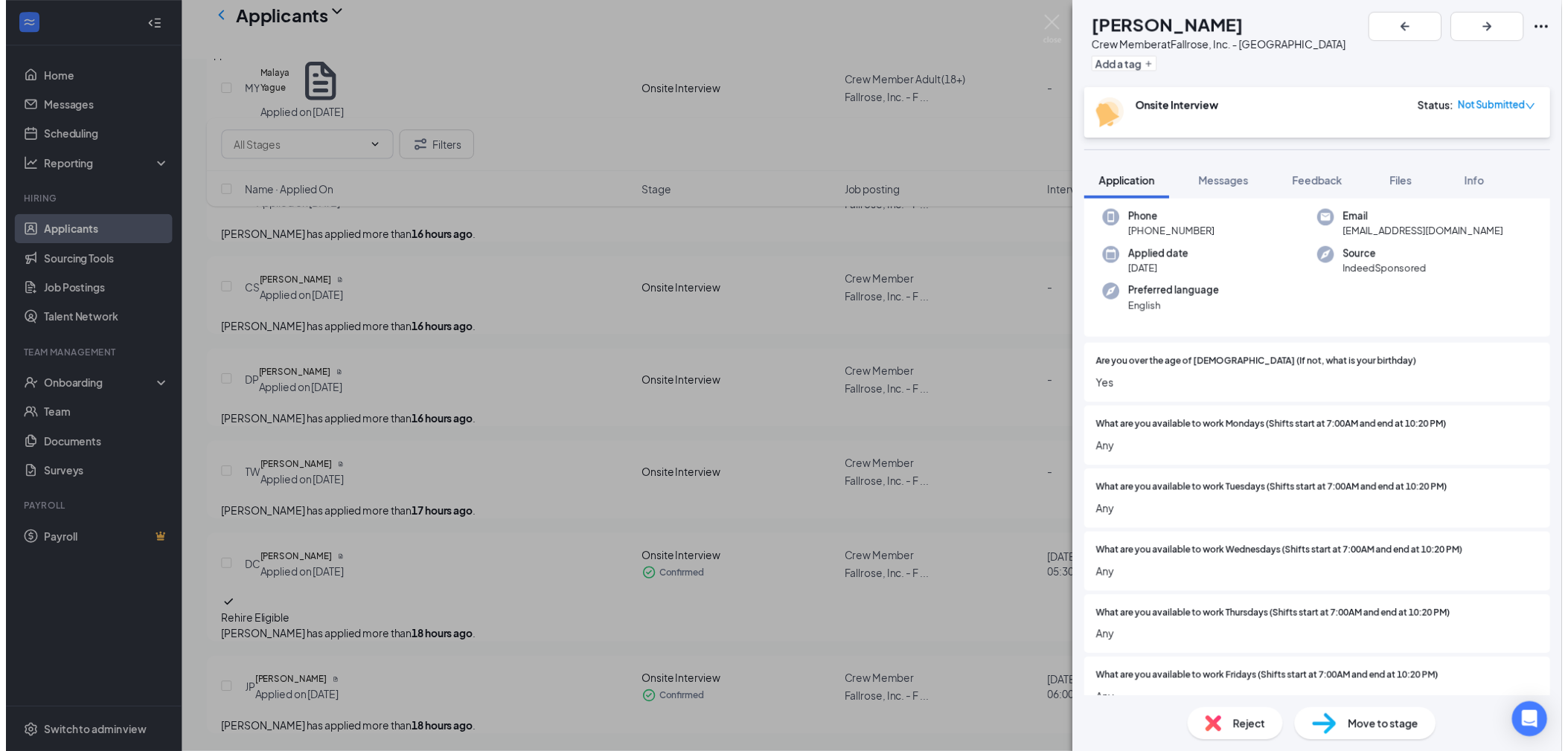
scroll to position [0, 0]
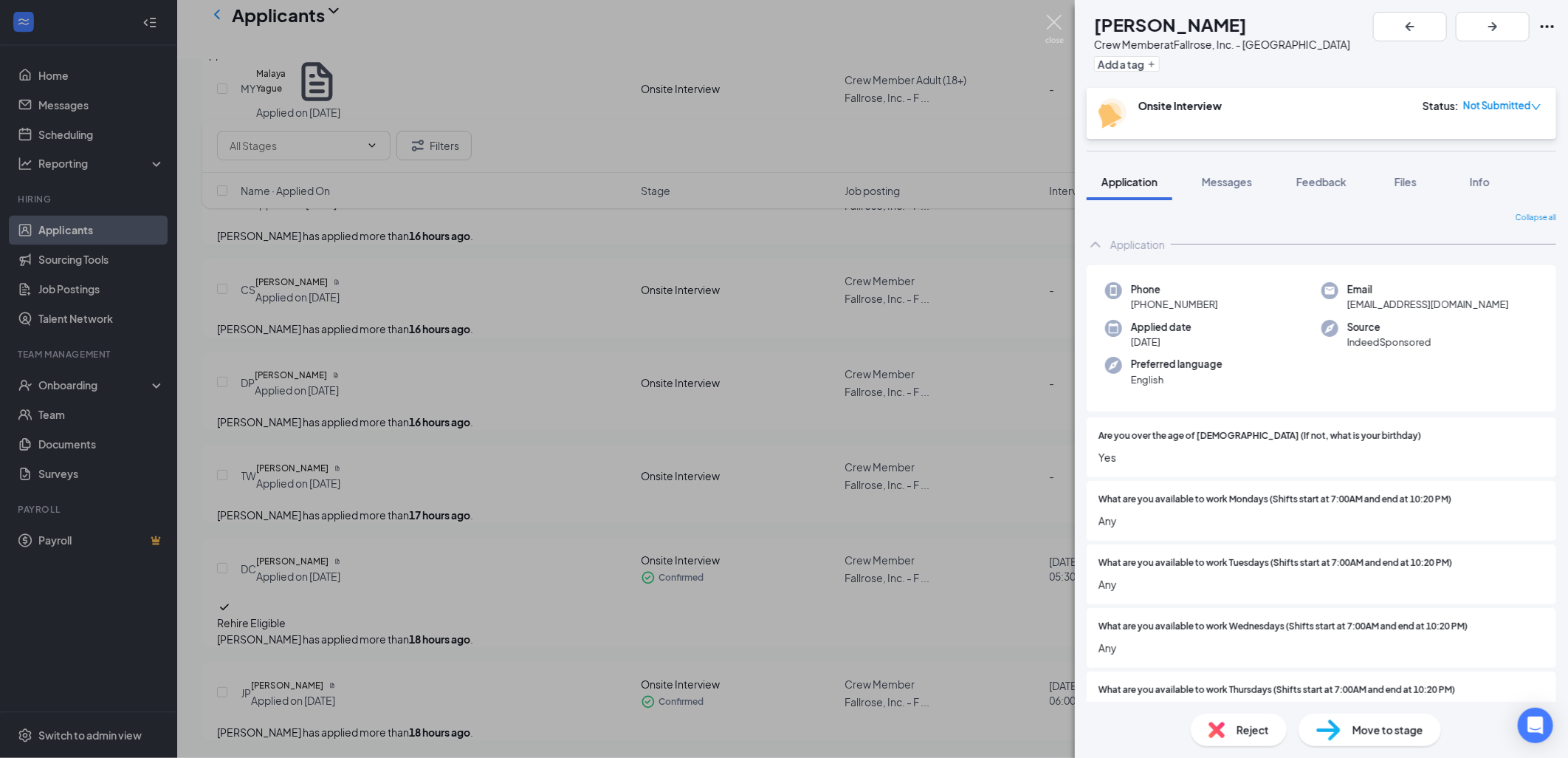
drag, startPoint x: 1063, startPoint y: 20, endPoint x: 617, endPoint y: 214, distance: 486.4
click at [1063, 20] on img at bounding box center [1055, 29] width 19 height 29
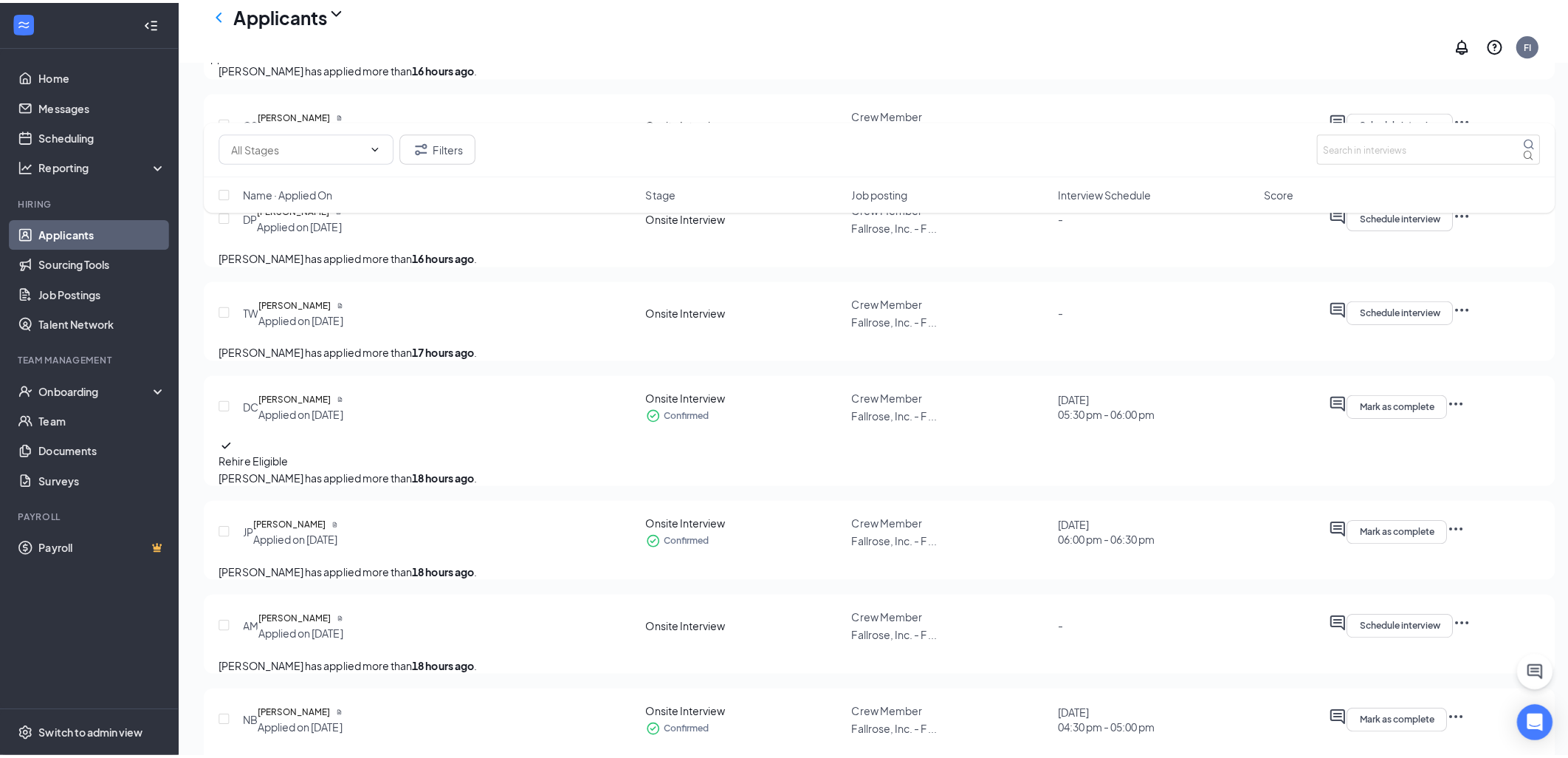
scroll to position [1707, 0]
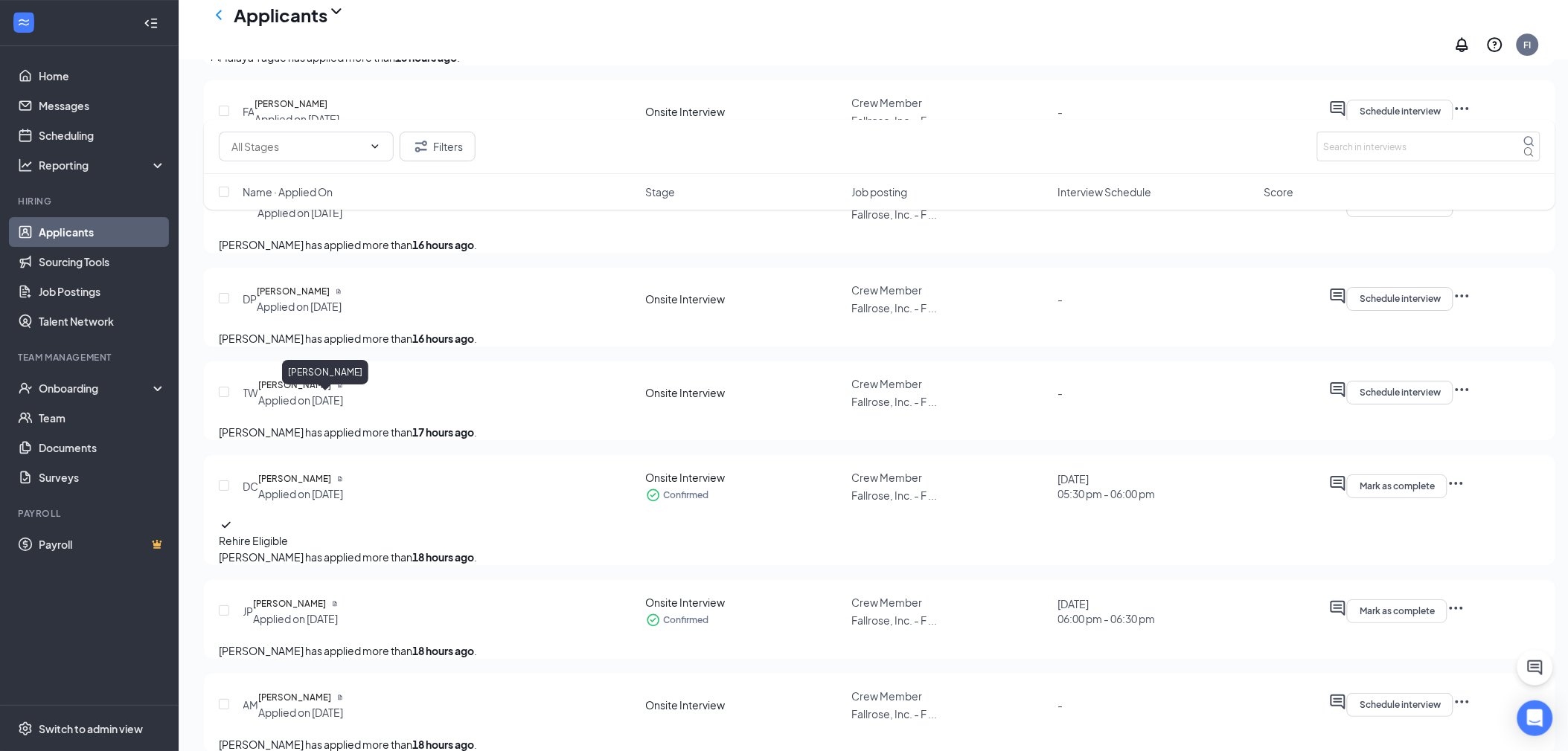
click at [304, 299] on h5 "[PERSON_NAME]" at bounding box center [293, 291] width 73 height 15
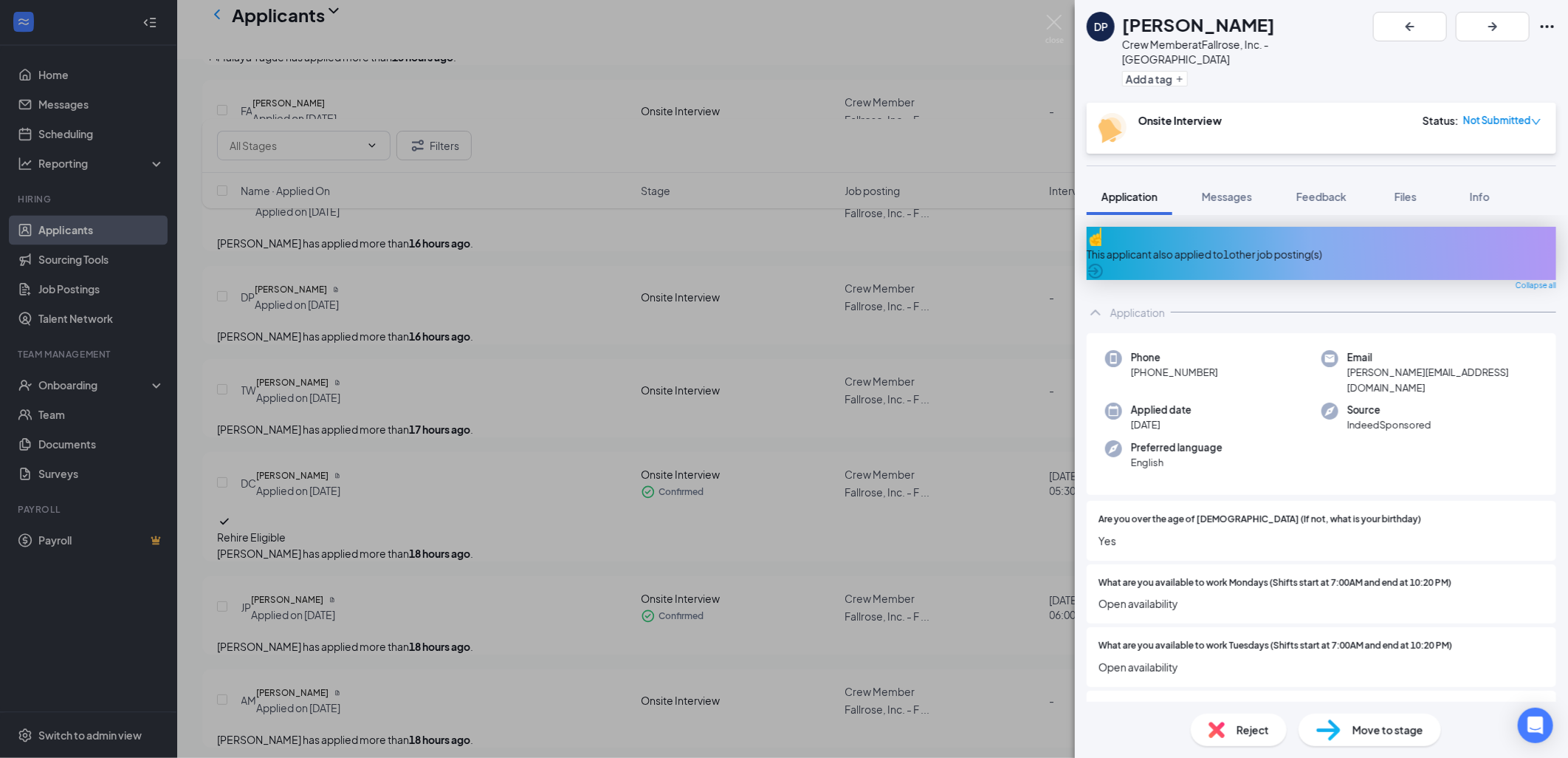
click at [1242, 246] on div "This applicant also applied to 1 other job posting(s)" at bounding box center [1321, 254] width 469 height 16
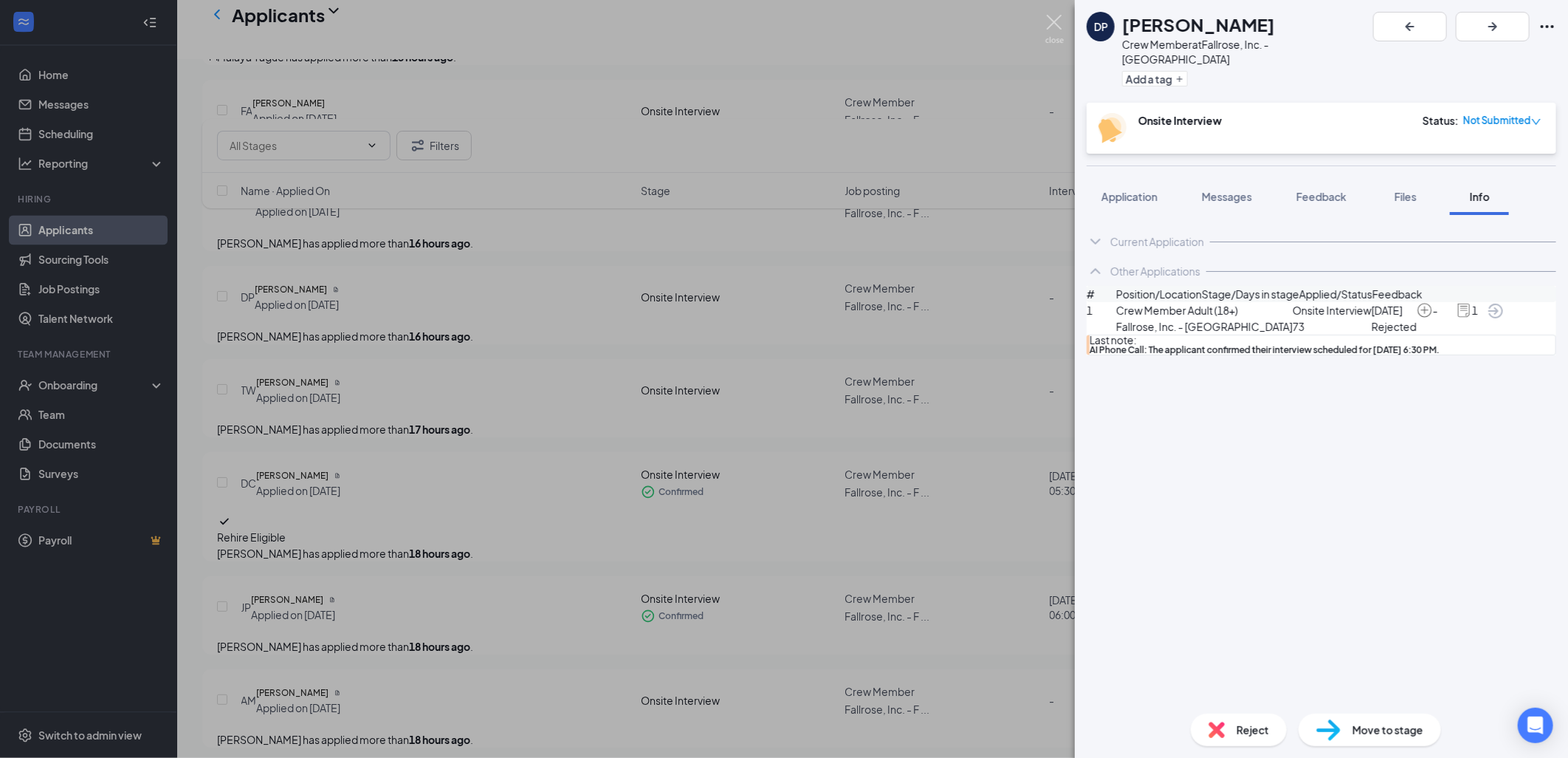
click at [1050, 15] on img at bounding box center [1055, 29] width 19 height 29
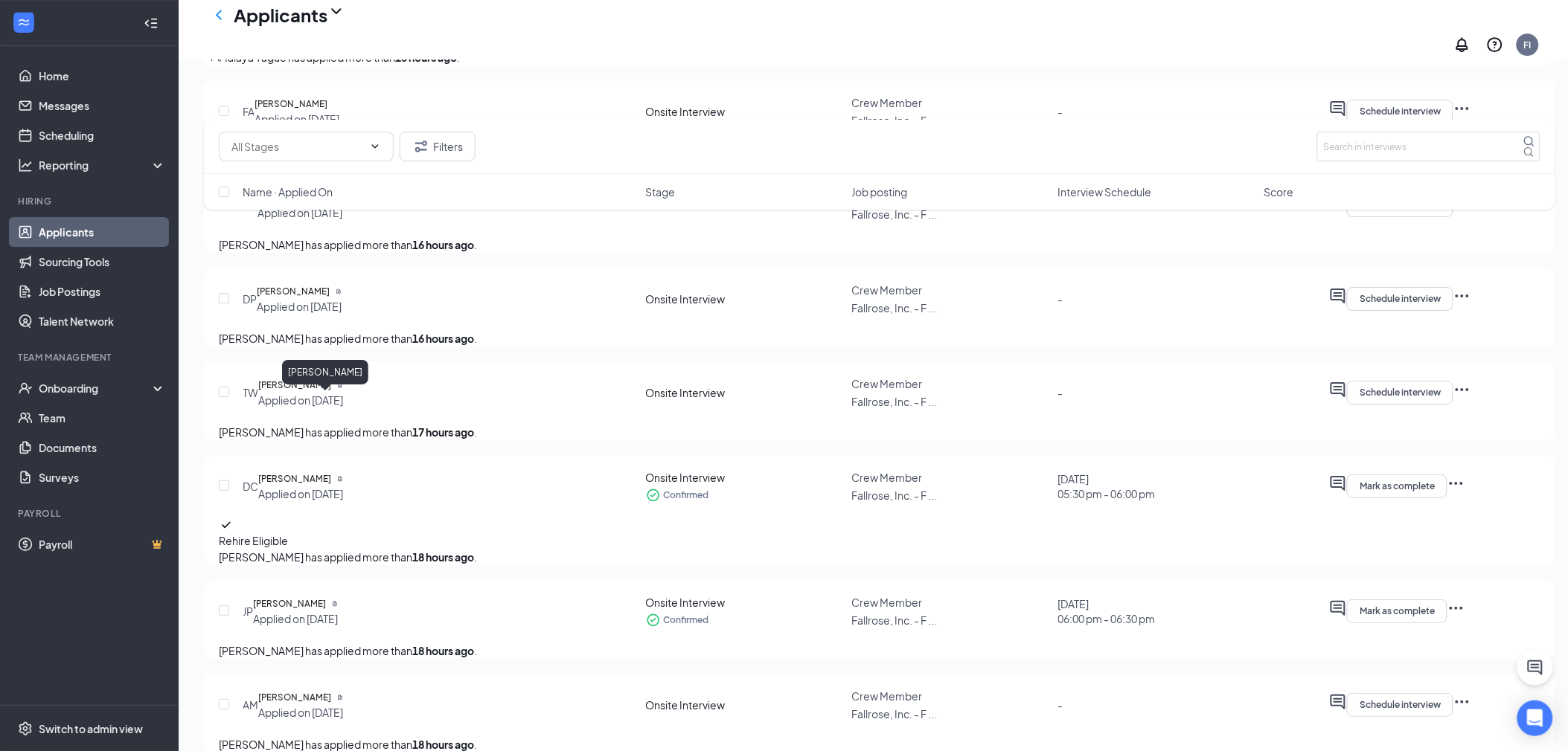
click at [318, 299] on h5 "[PERSON_NAME]" at bounding box center [293, 291] width 73 height 15
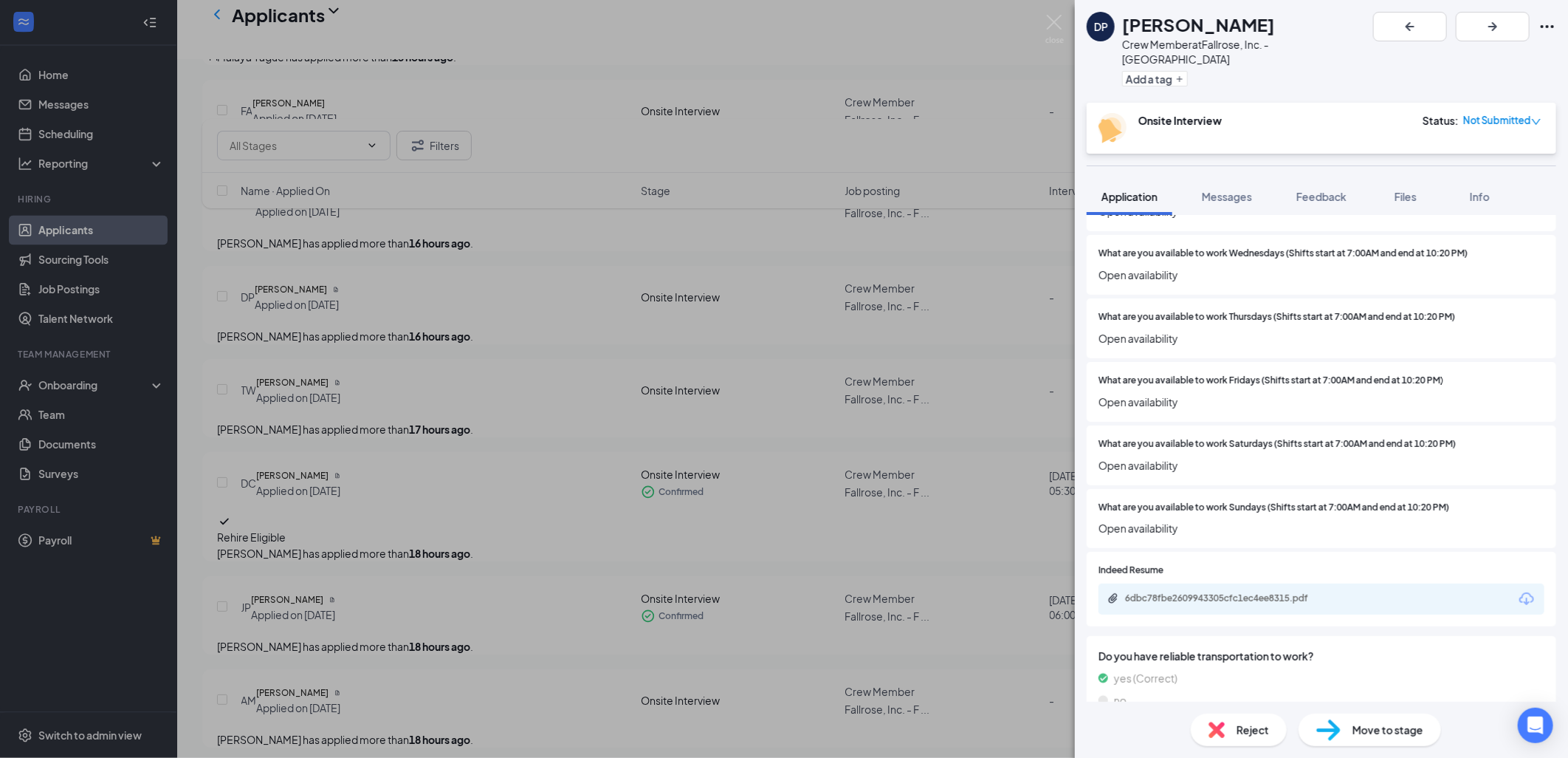
scroll to position [537, 0]
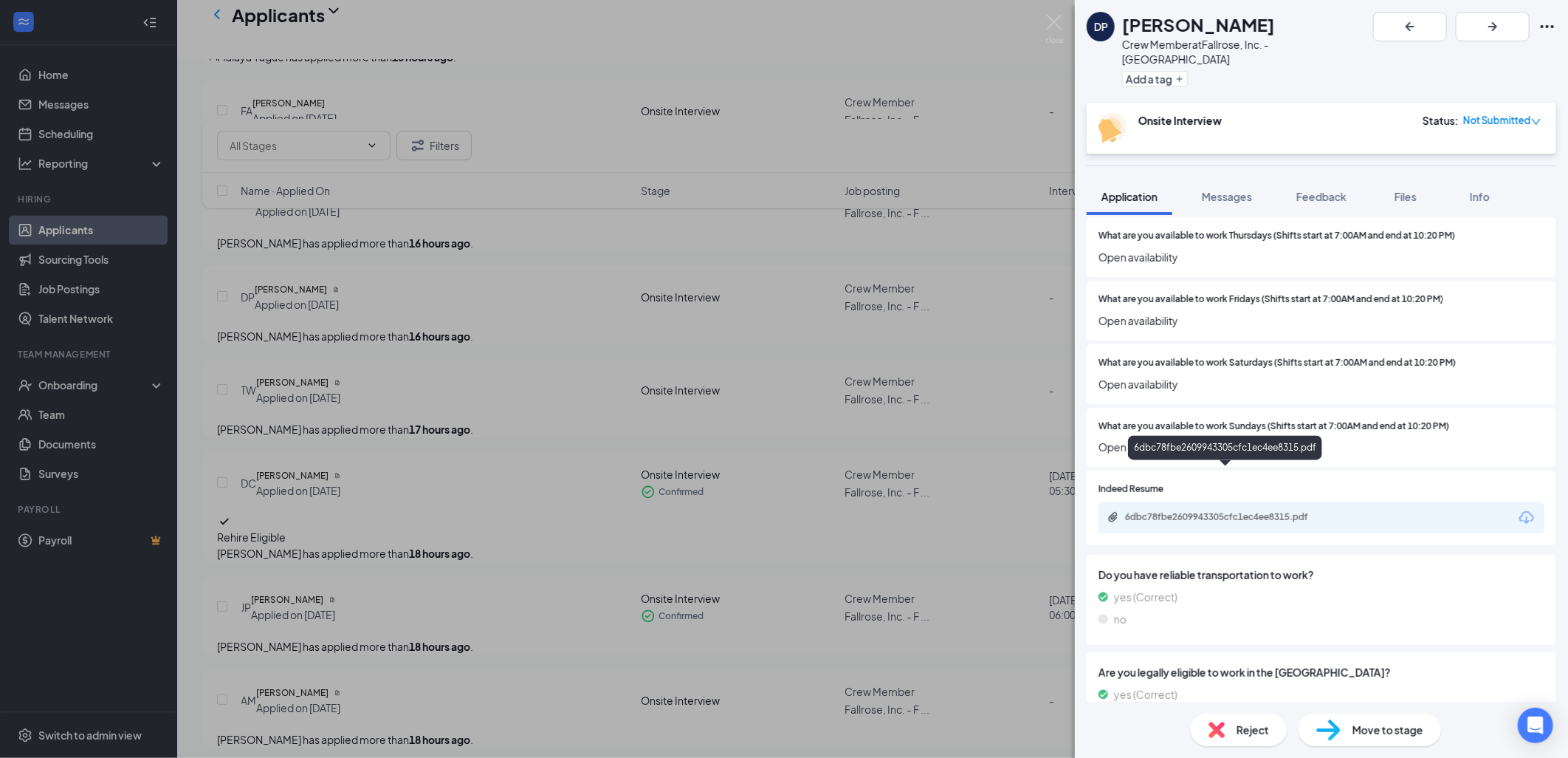
click at [1226, 511] on div "6dbc78fbe2609943305cfc1ec4ee8315.pdf" at bounding box center [1229, 517] width 207 height 12
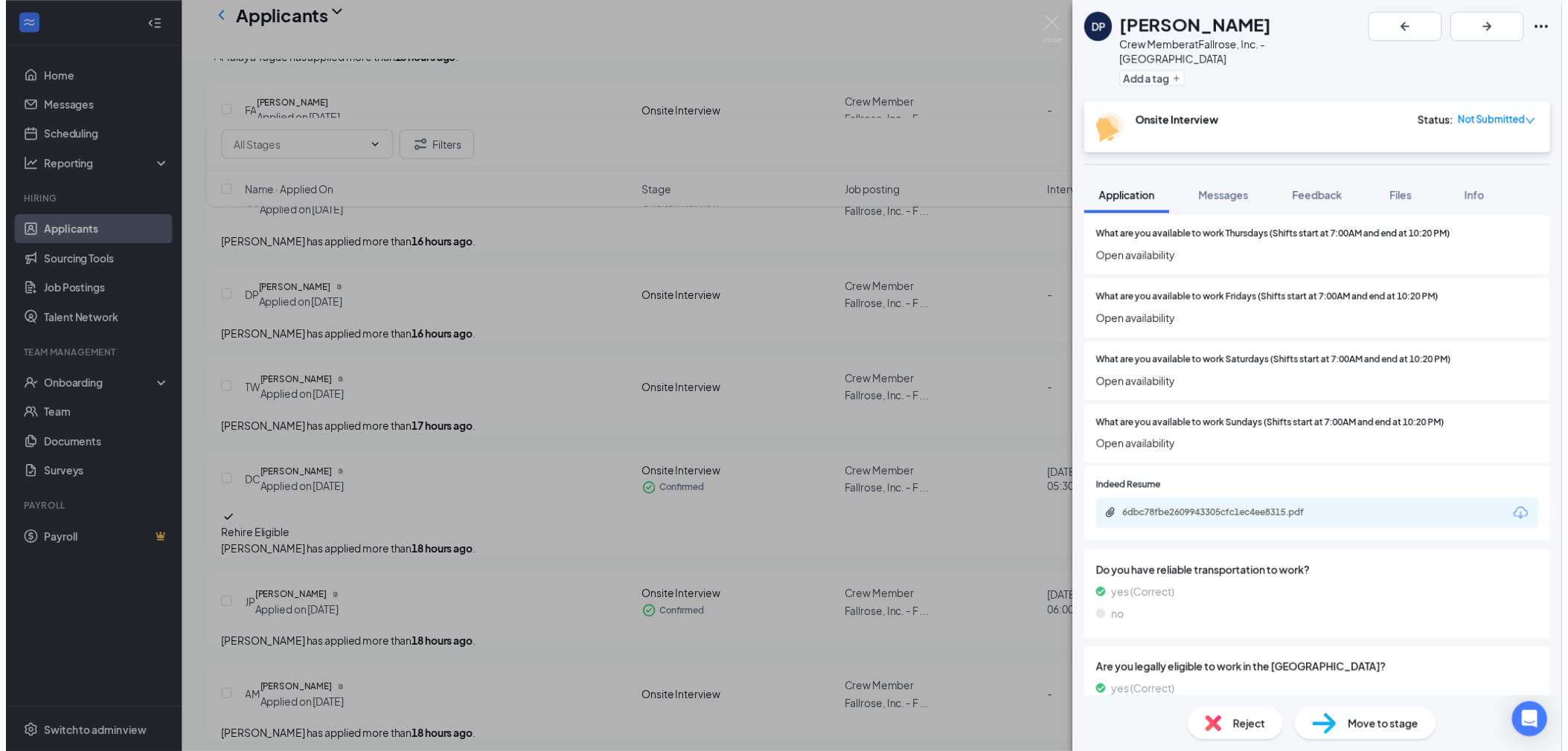
scroll to position [537, 0]
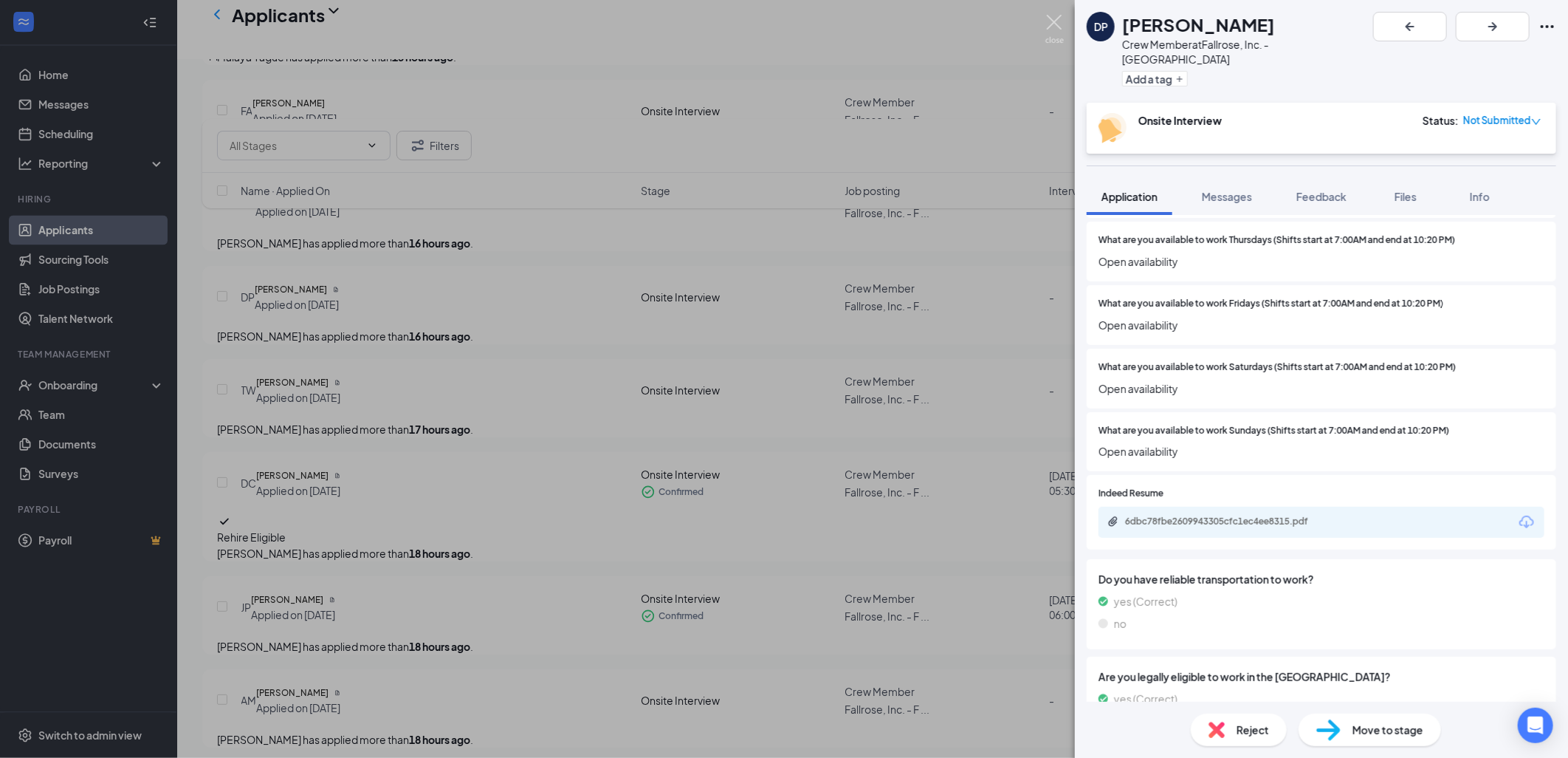
click at [1059, 25] on img at bounding box center [1055, 29] width 19 height 29
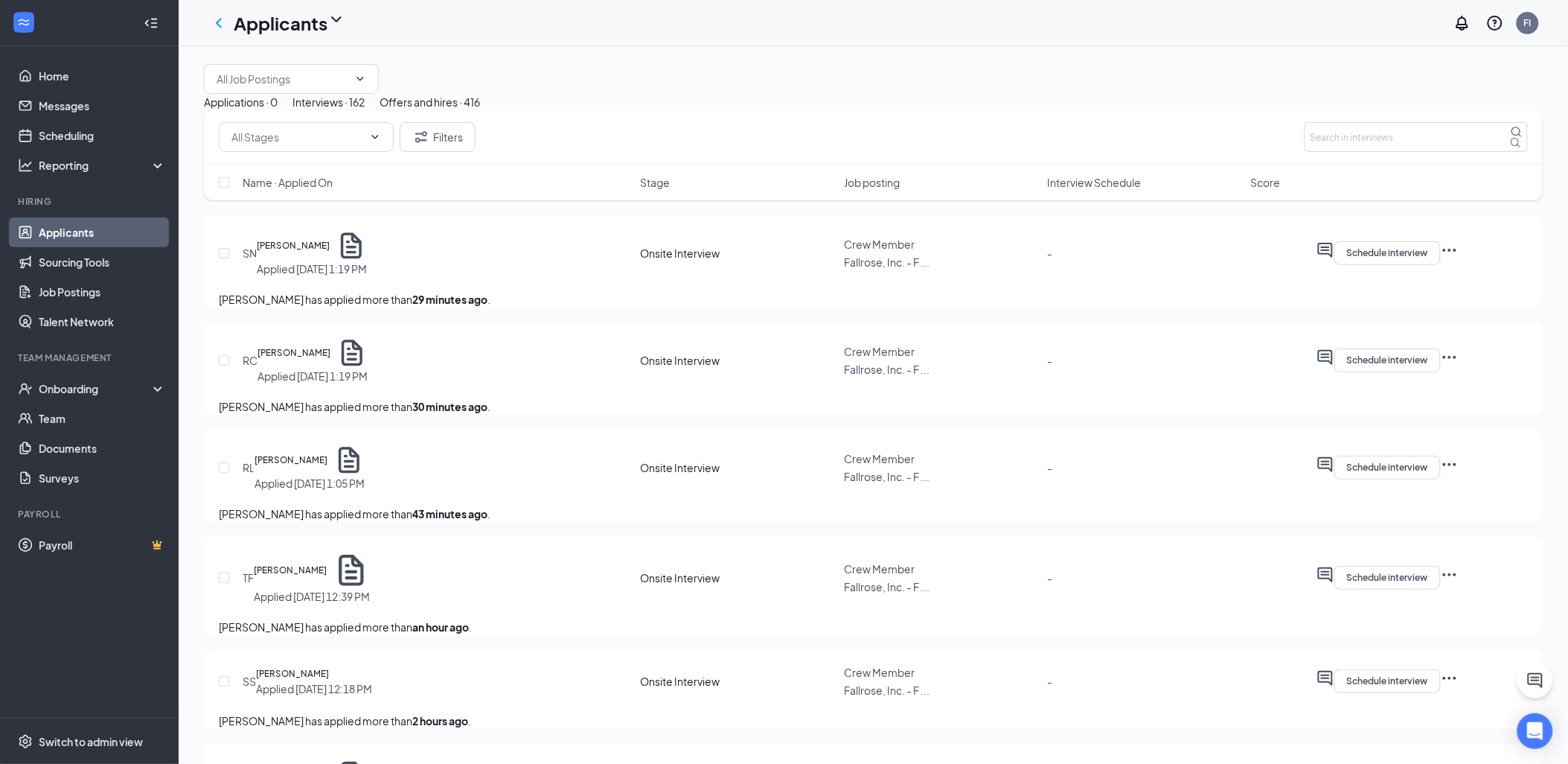
click at [1120, 190] on span "Interview Schedule" at bounding box center [1095, 182] width 94 height 15
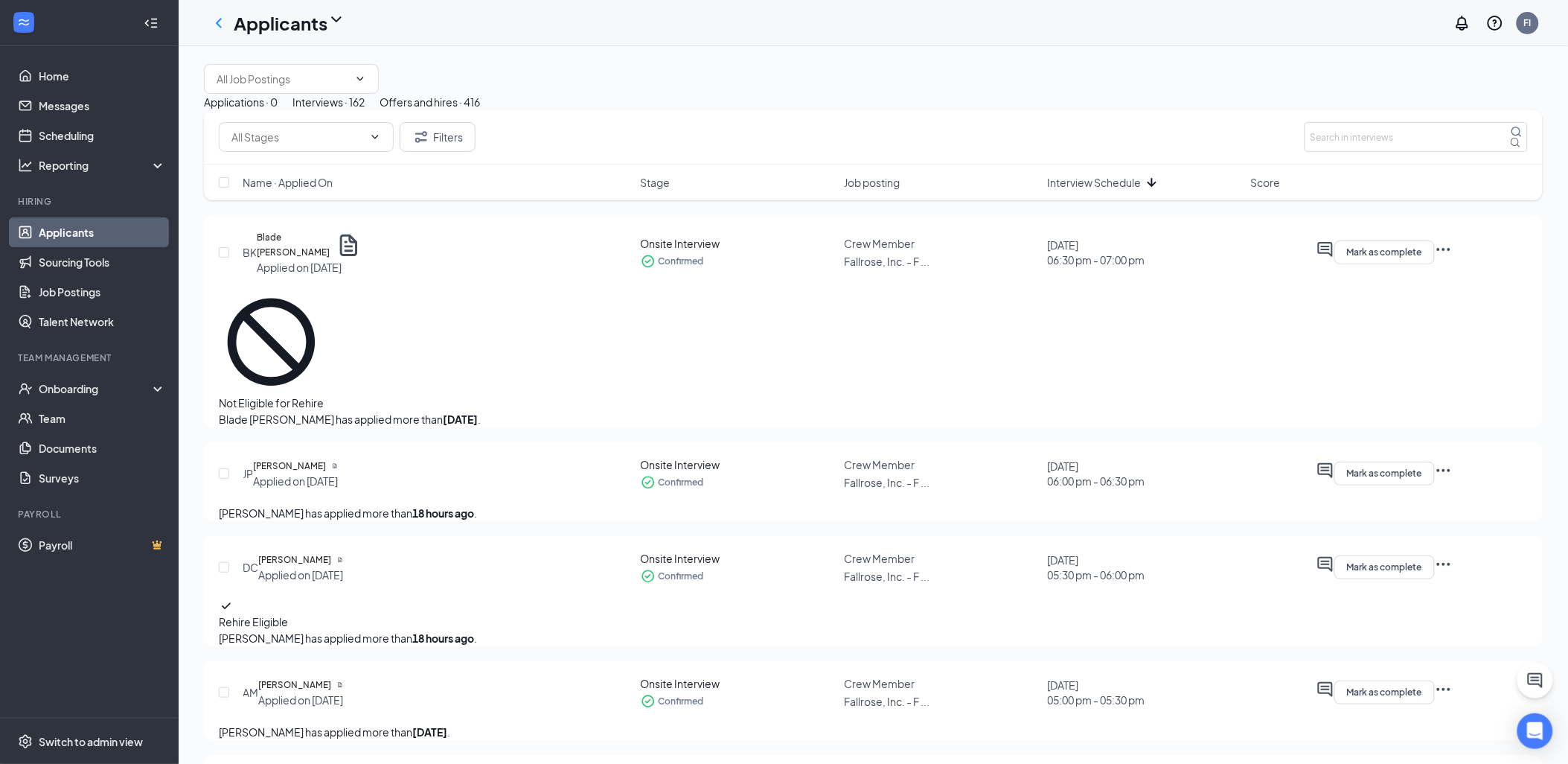
click at [333, 302] on div "BK Blade [PERSON_NAME] Applied on [DATE] Onsite Interview Confirmed Crew Member…" at bounding box center [873, 321] width 1339 height 212
click at [306, 260] on h5 "Blade [PERSON_NAME]" at bounding box center [293, 245] width 73 height 30
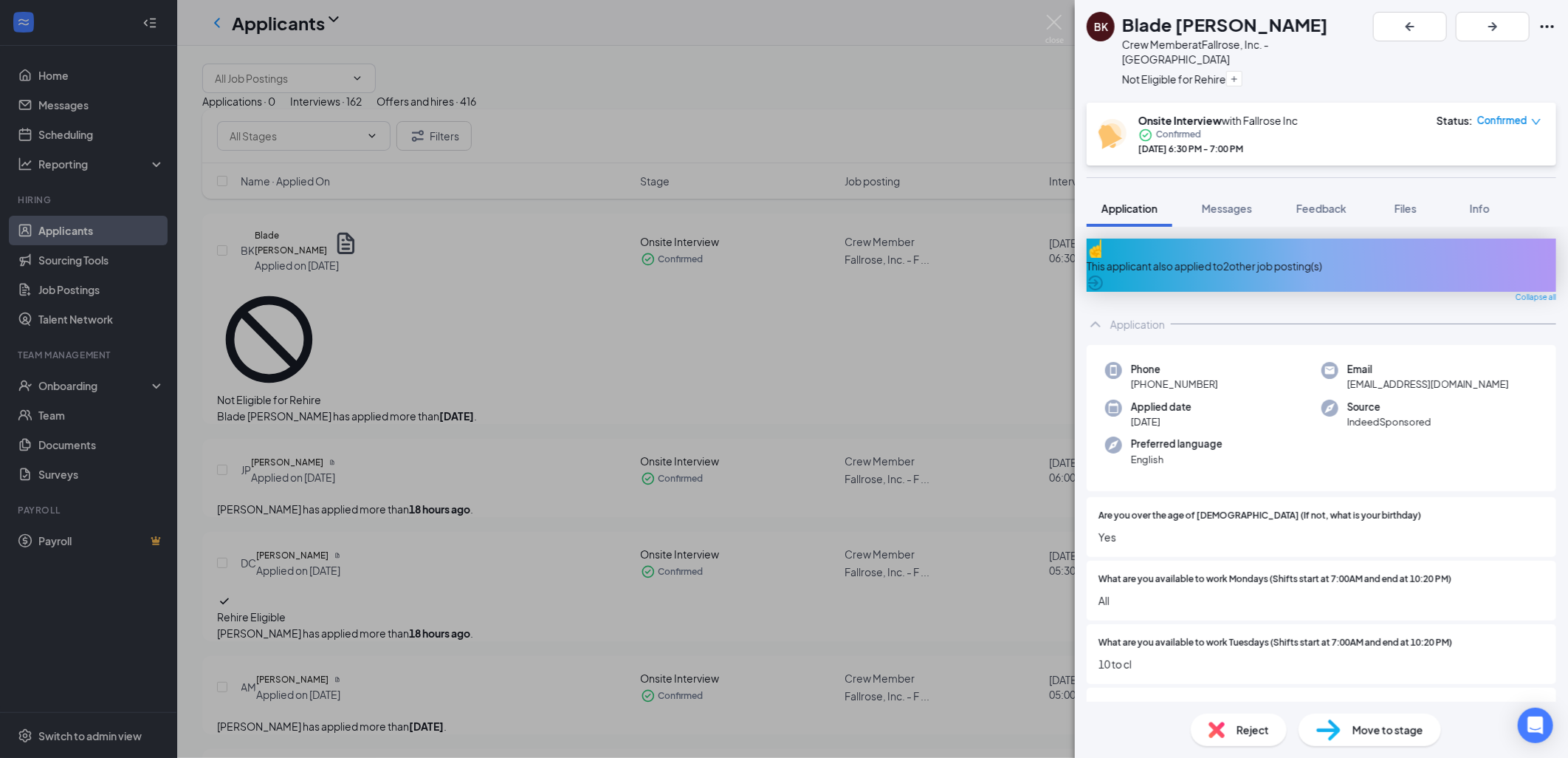
click at [1183, 258] on div "This applicant also applied to 2 other job posting(s)" at bounding box center [1321, 265] width 469 height 16
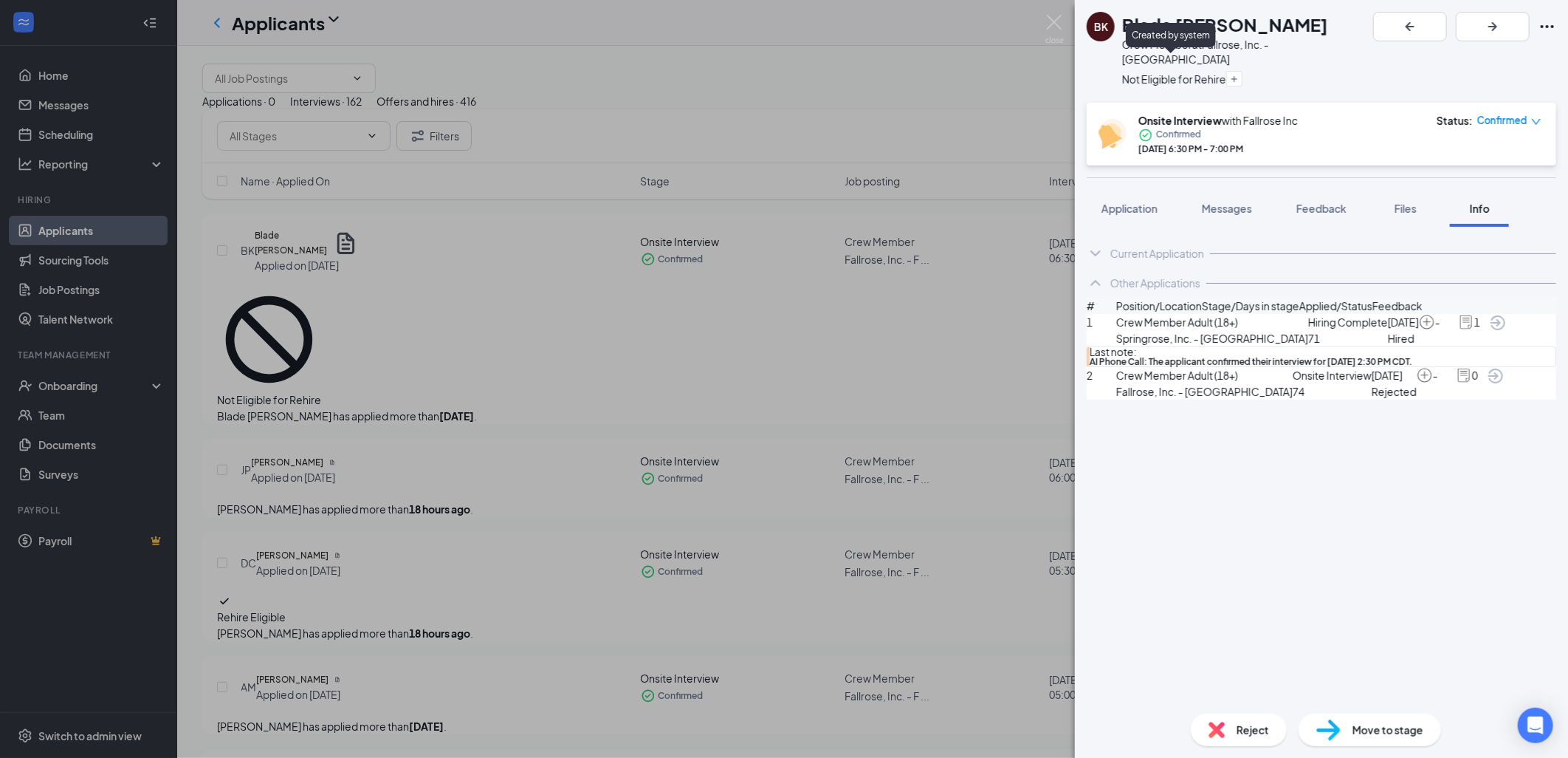
click at [1173, 71] on div "Not Eligible for Rehire" at bounding box center [1174, 79] width 104 height 16
click at [1193, 383] on span "Crew Member Adult (18+)" at bounding box center [1204, 375] width 177 height 16
click at [1051, 21] on img at bounding box center [1055, 29] width 19 height 29
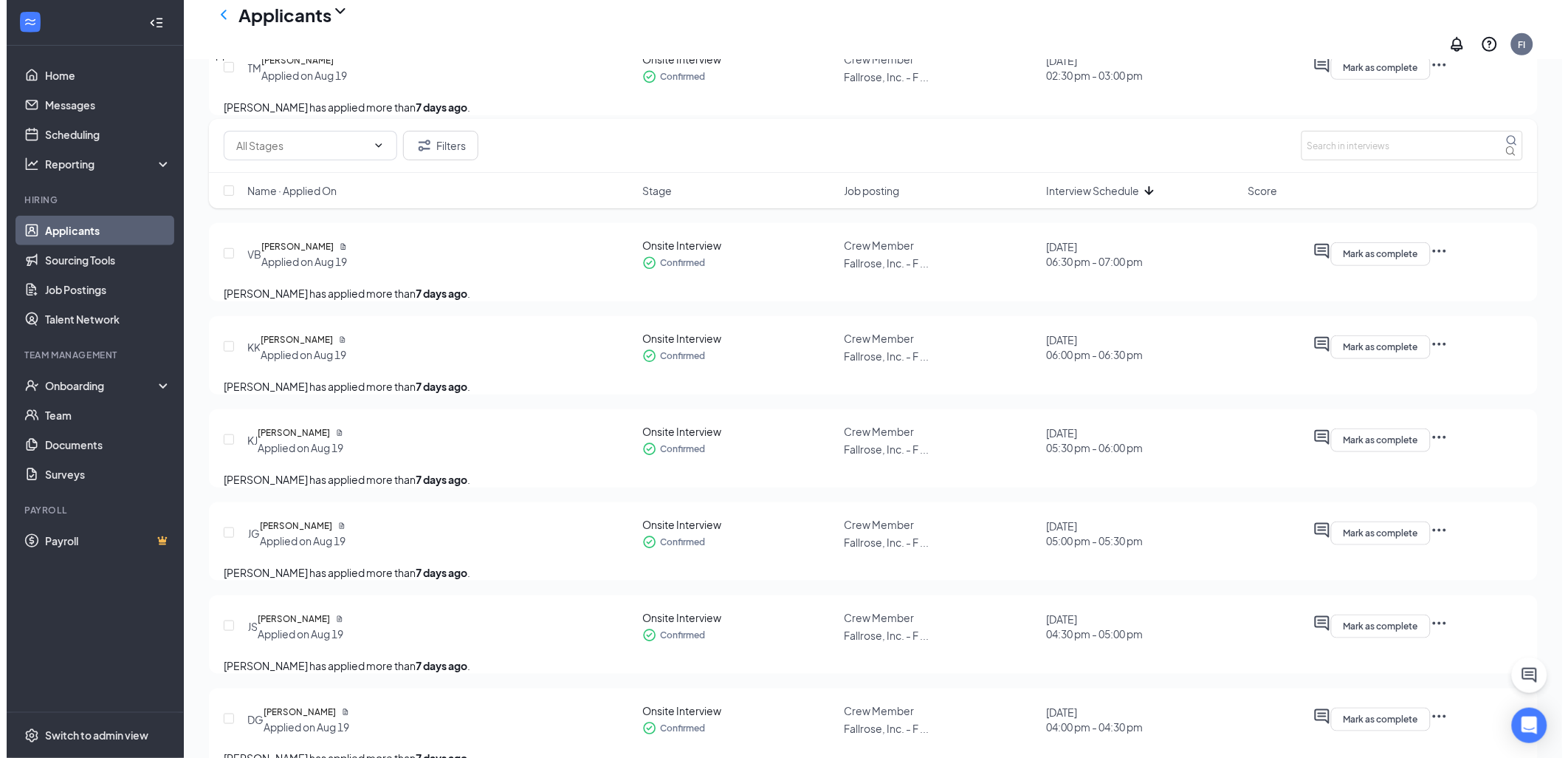
scroll to position [3857, 0]
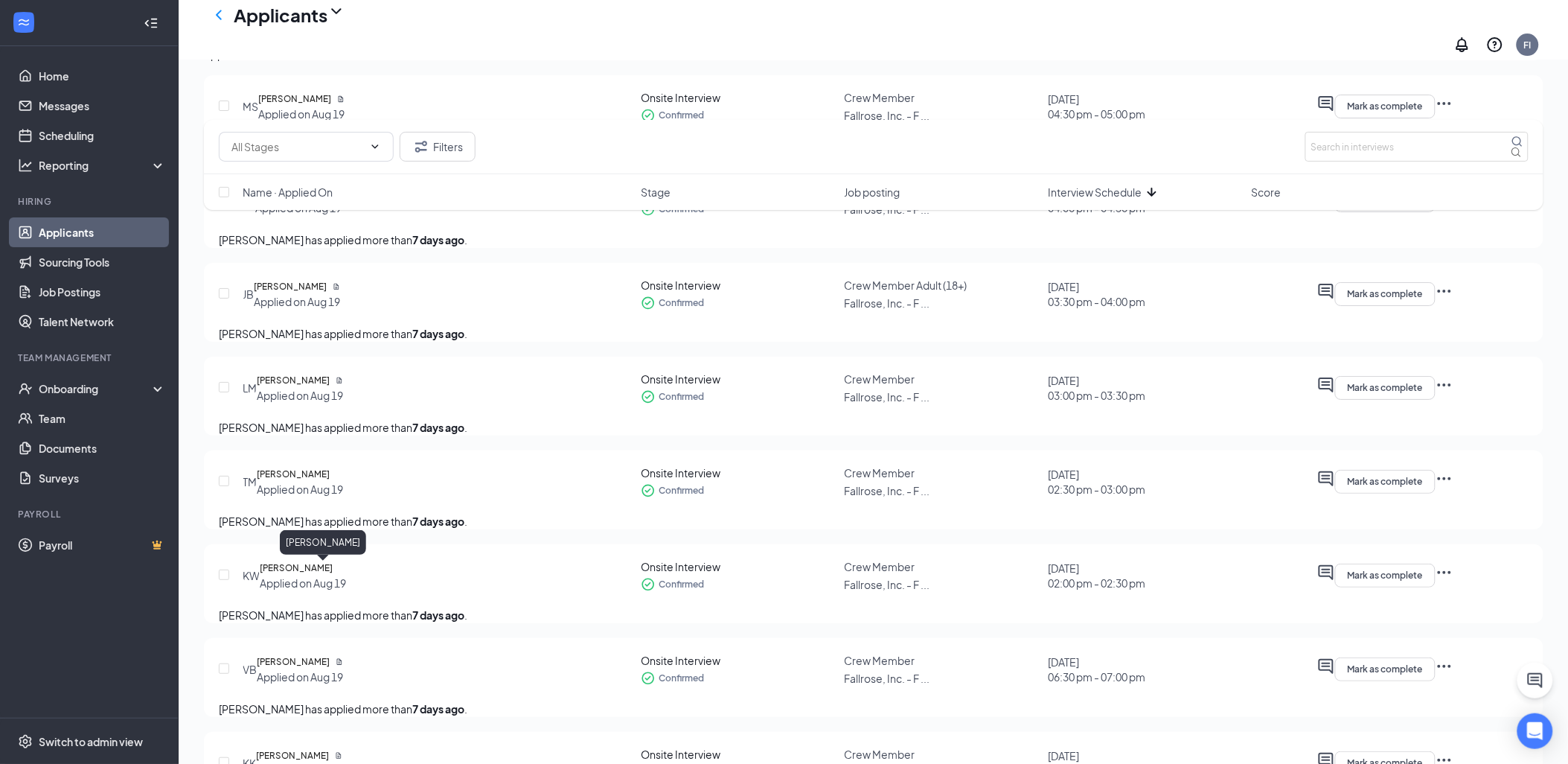
click at [301, 294] on h5 "[PERSON_NAME]" at bounding box center [291, 286] width 73 height 15
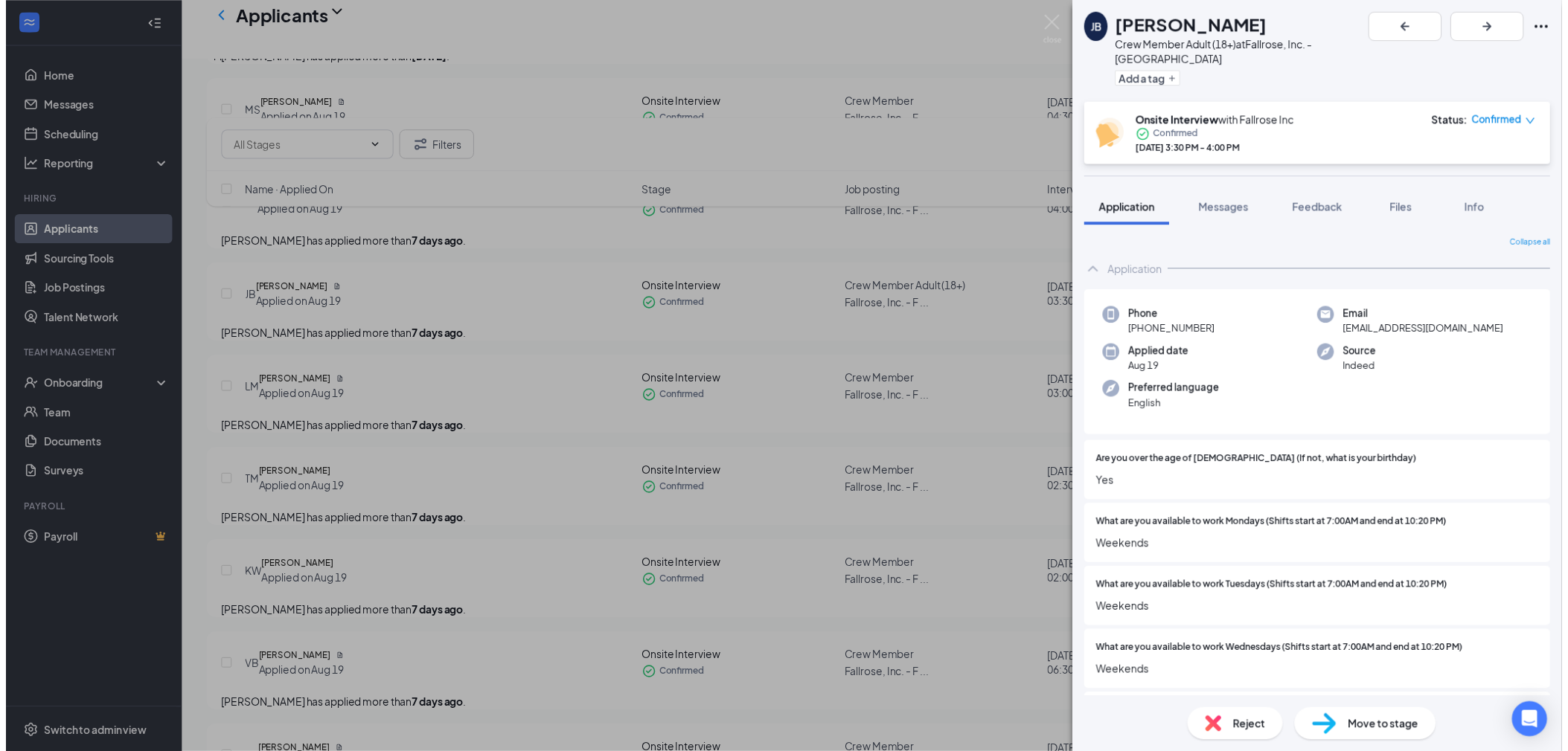
scroll to position [413, 0]
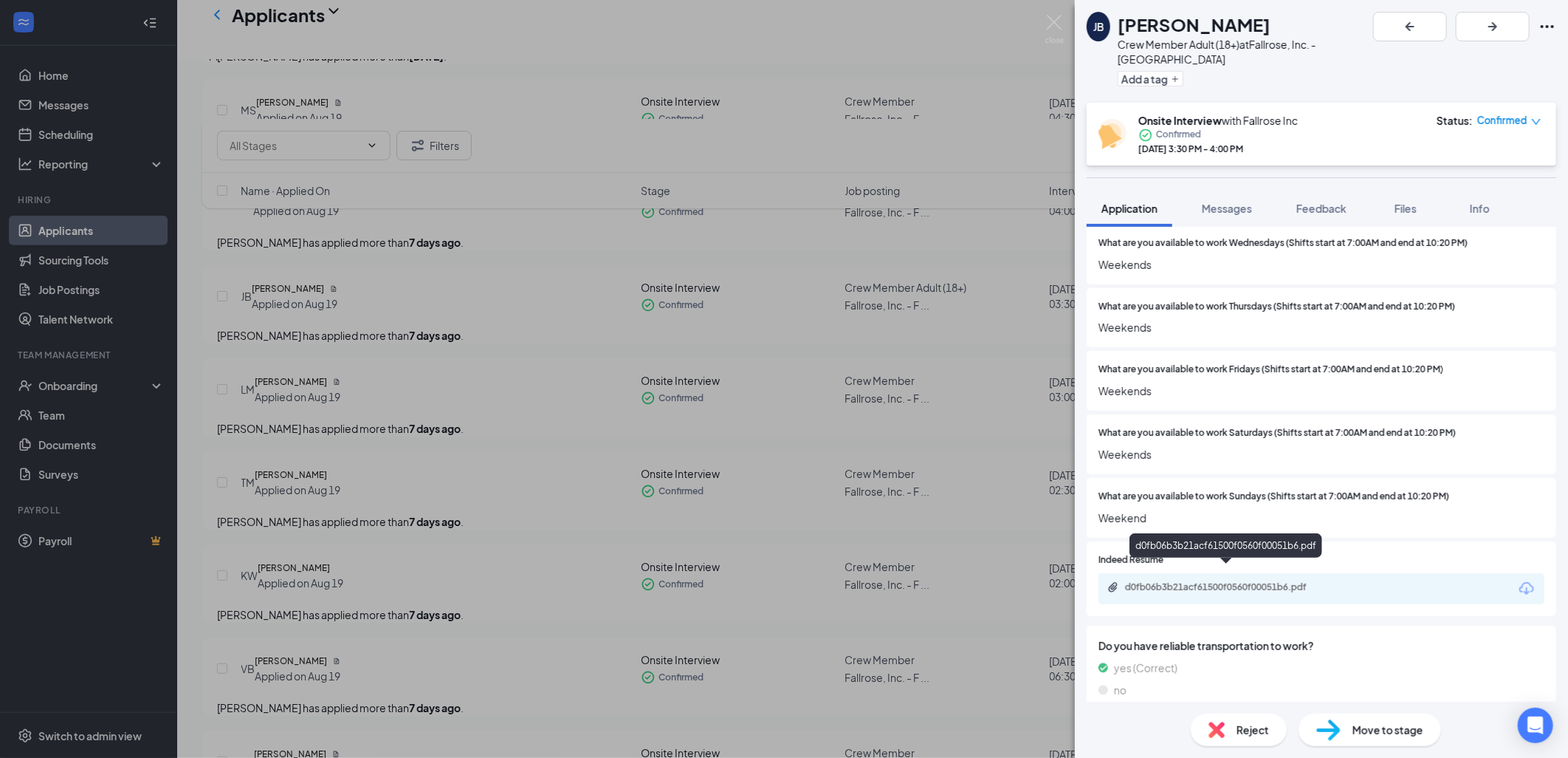
click at [1200, 581] on div "d0fb06b3b21acf61500f0560f00051b6.pdf" at bounding box center [1229, 587] width 207 height 12
click at [1045, 18] on div "[PERSON_NAME] Crew Member Adult (18+) at [GEOGRAPHIC_DATA], Inc. - [GEOGRAPHIC_…" at bounding box center [784, 379] width 1568 height 758
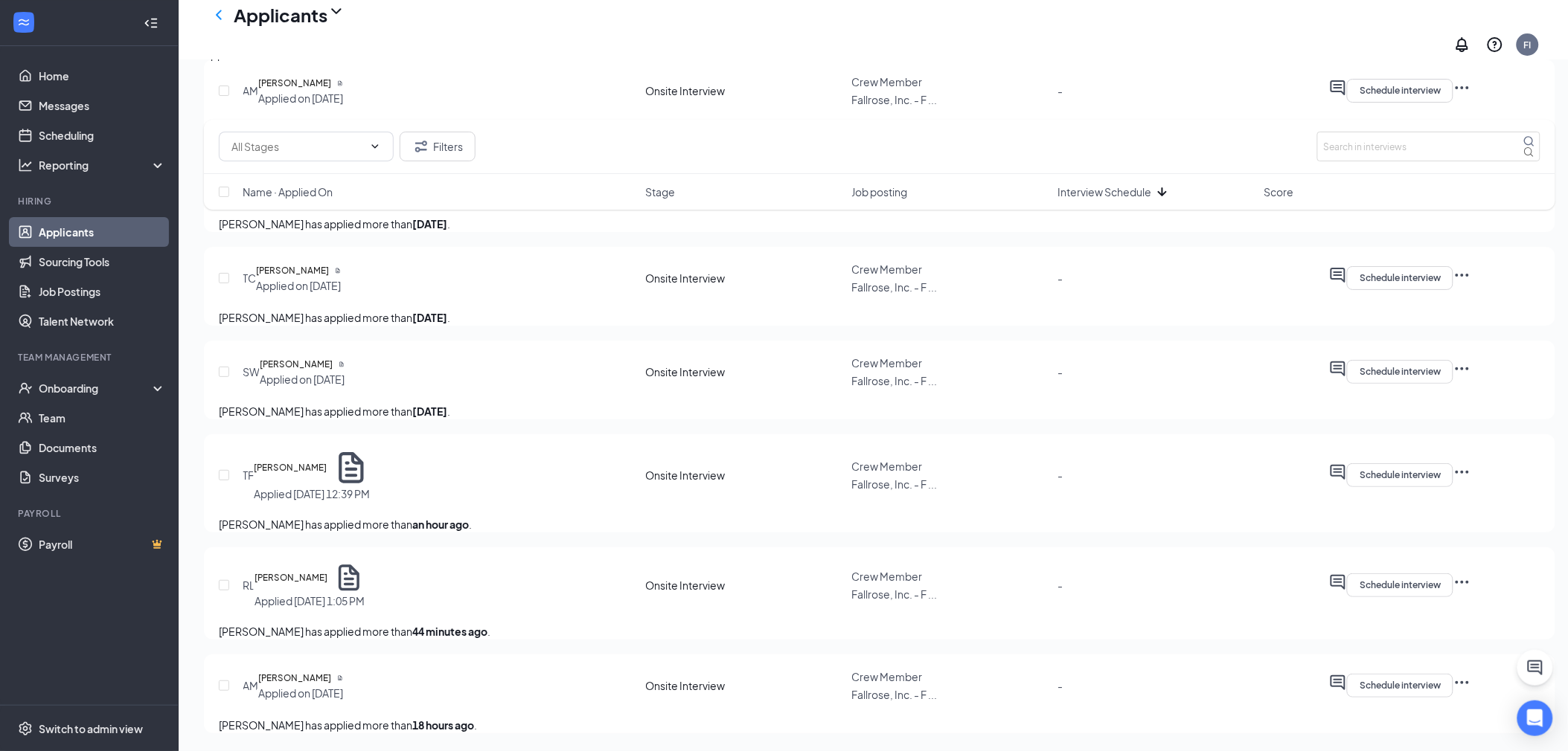
scroll to position [8619, 0]
click at [91, 102] on link "Messages" at bounding box center [103, 106] width 127 height 30
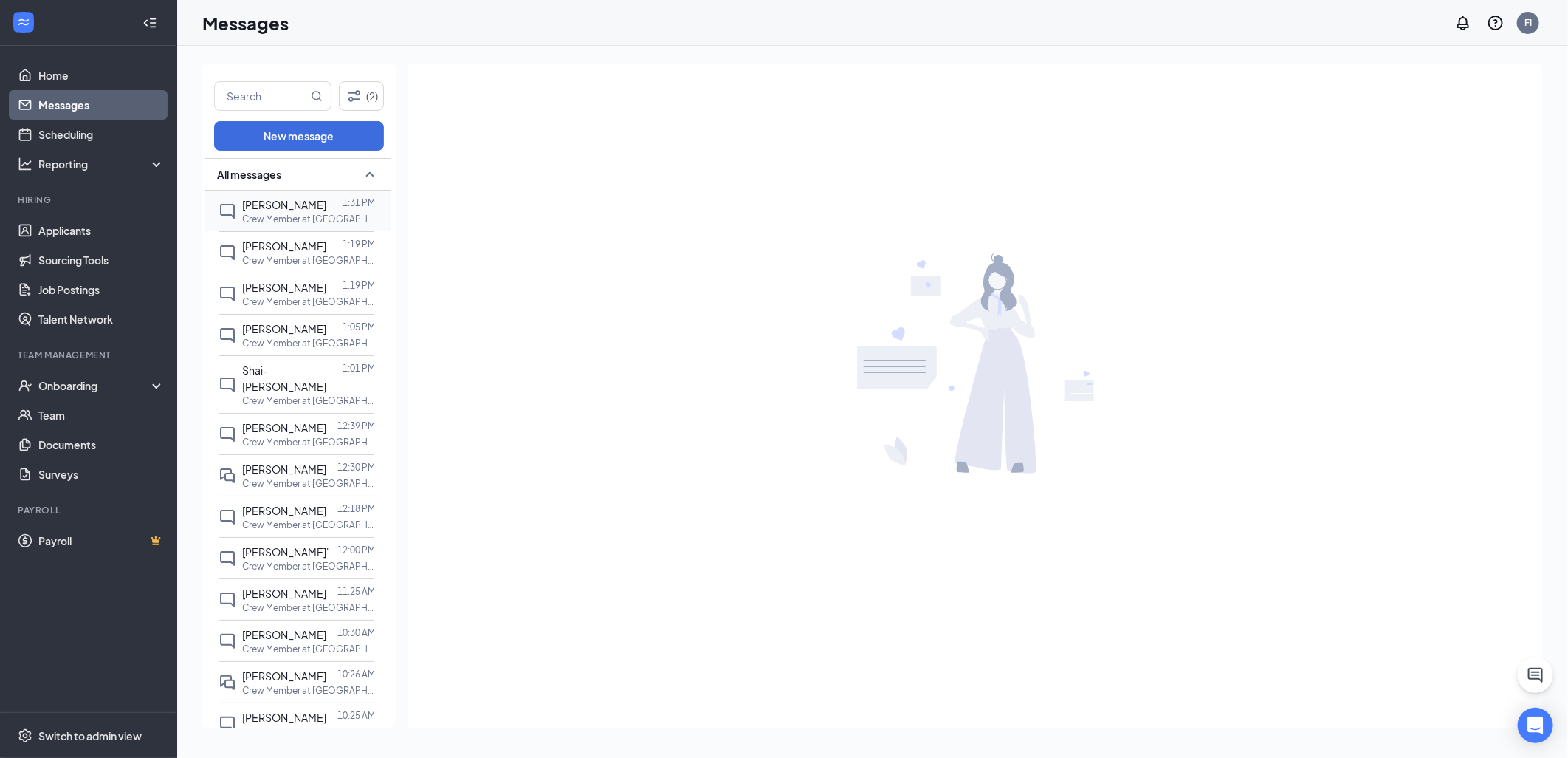
click at [291, 209] on span "[PERSON_NAME]" at bounding box center [284, 204] width 84 height 13
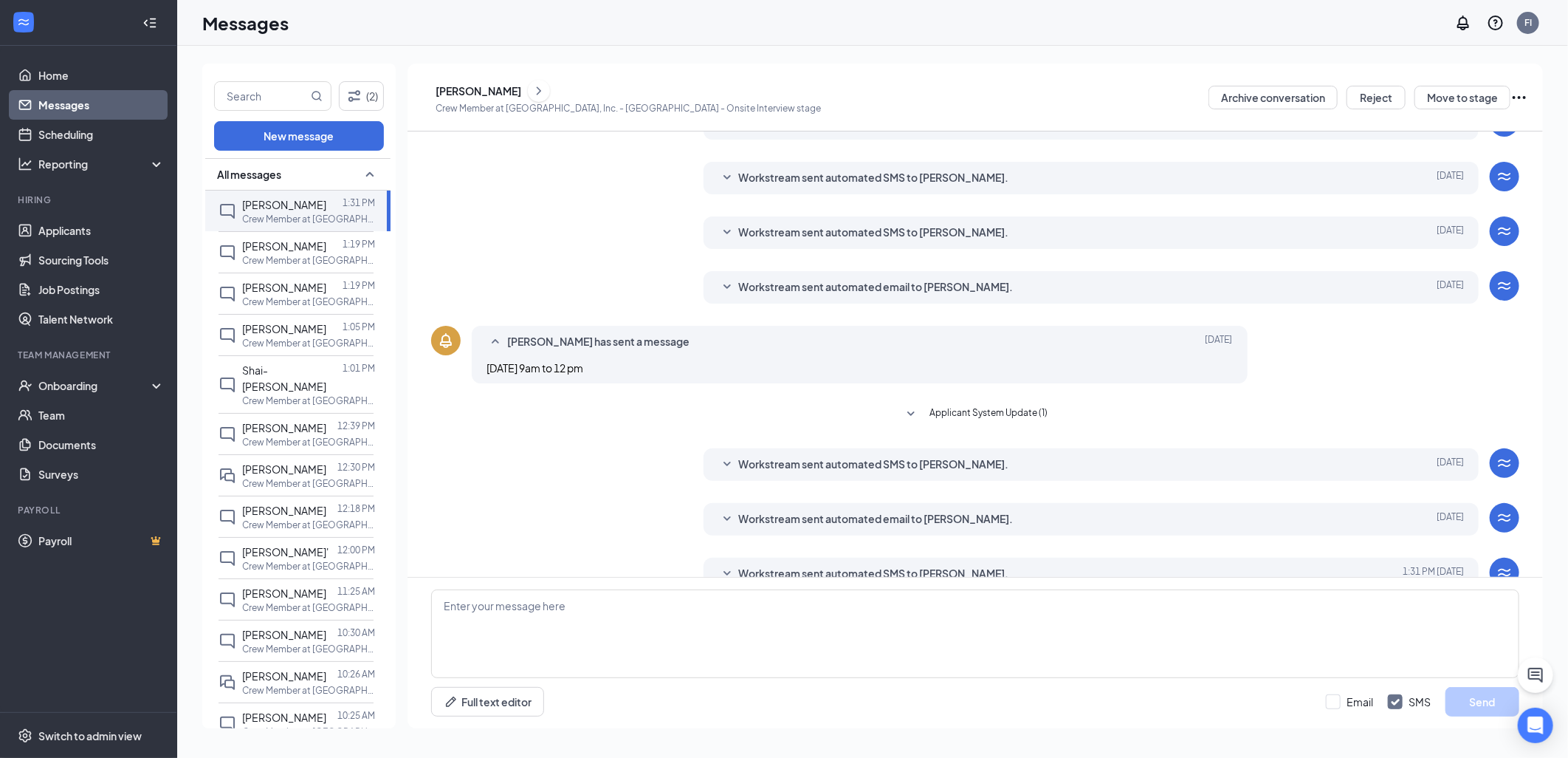
scroll to position [161, 0]
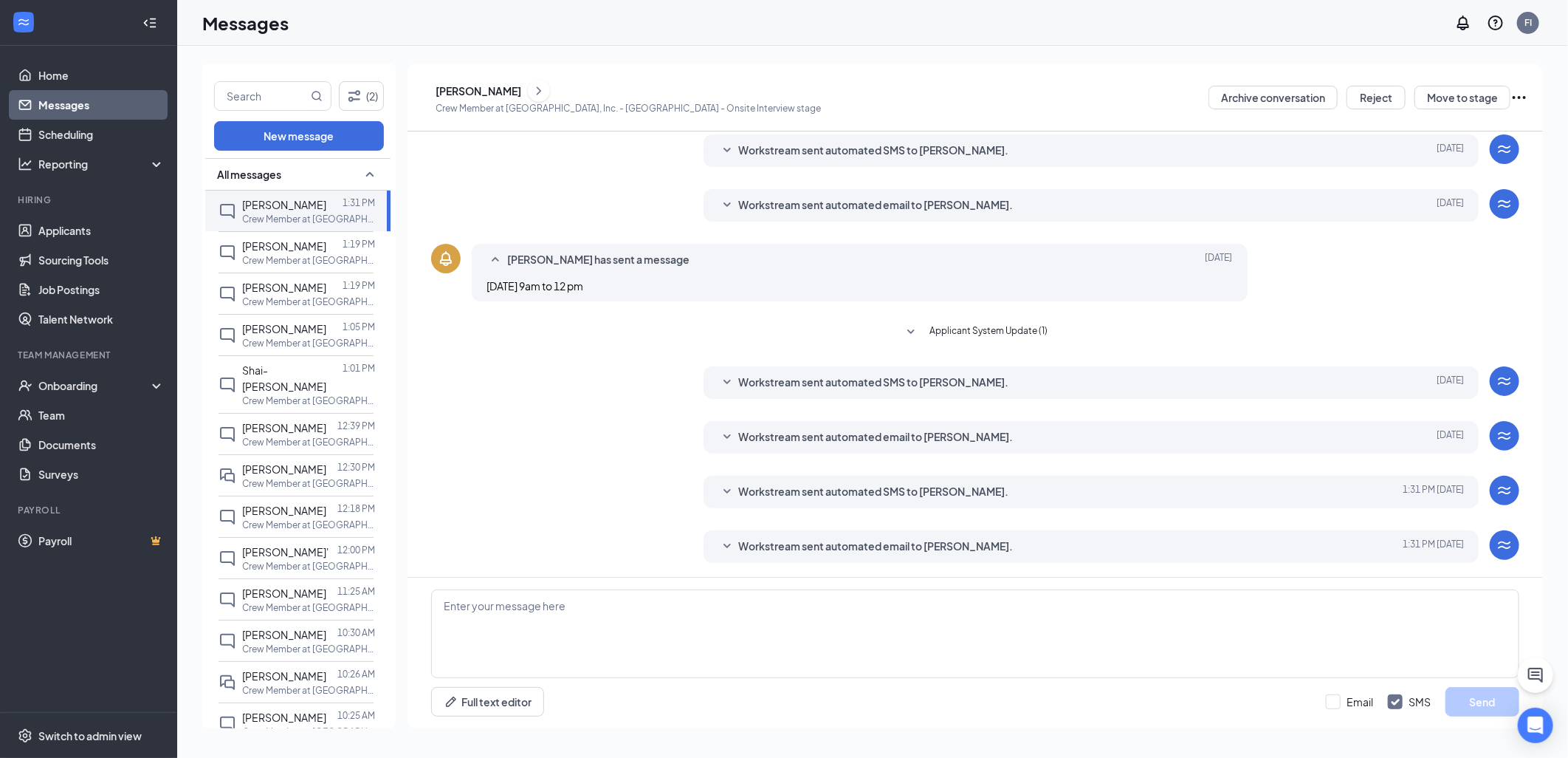
click at [887, 541] on span "Workstream sent automated email to [PERSON_NAME]." at bounding box center [877, 546] width 274 height 18
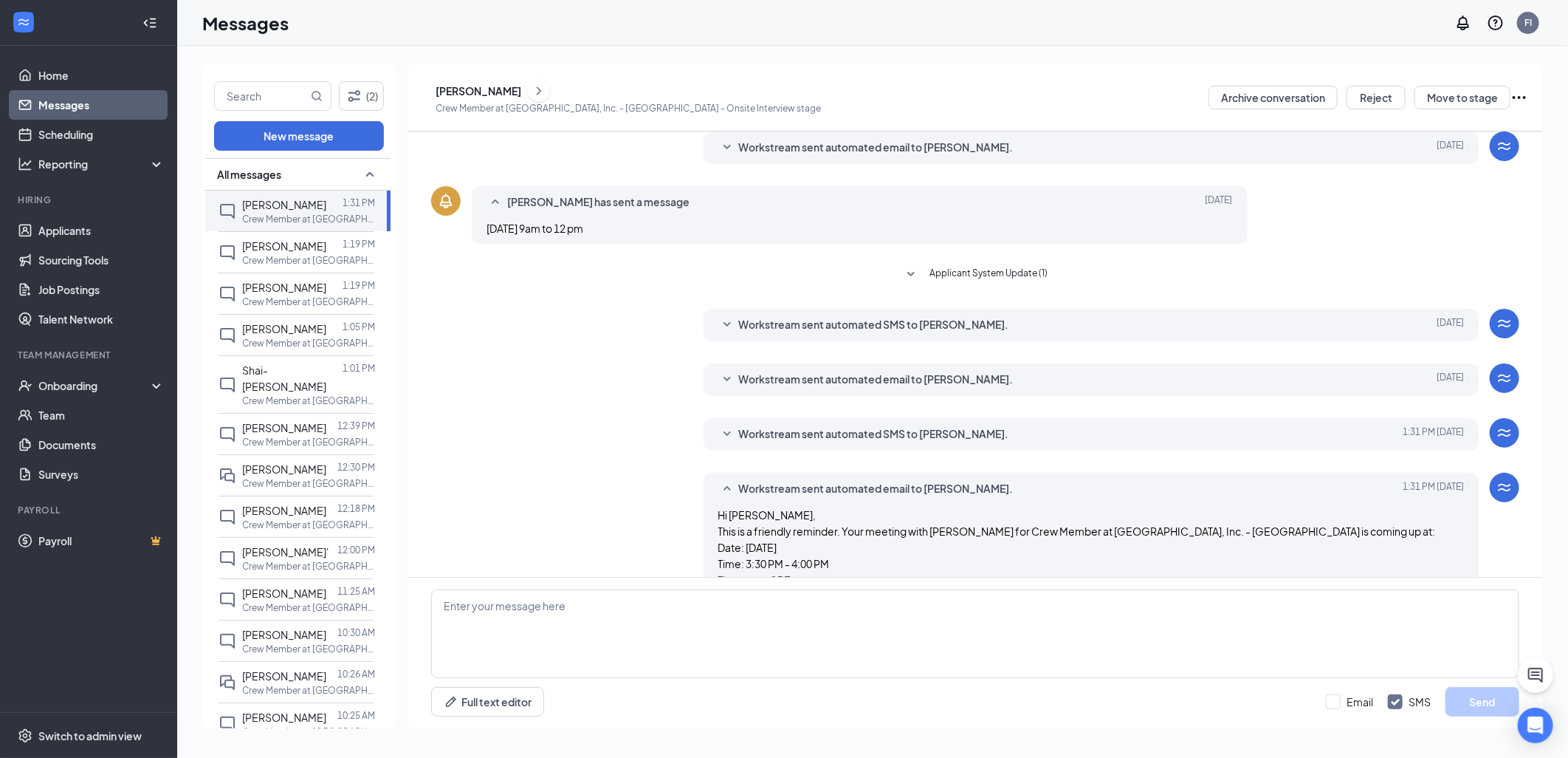
scroll to position [332, 0]
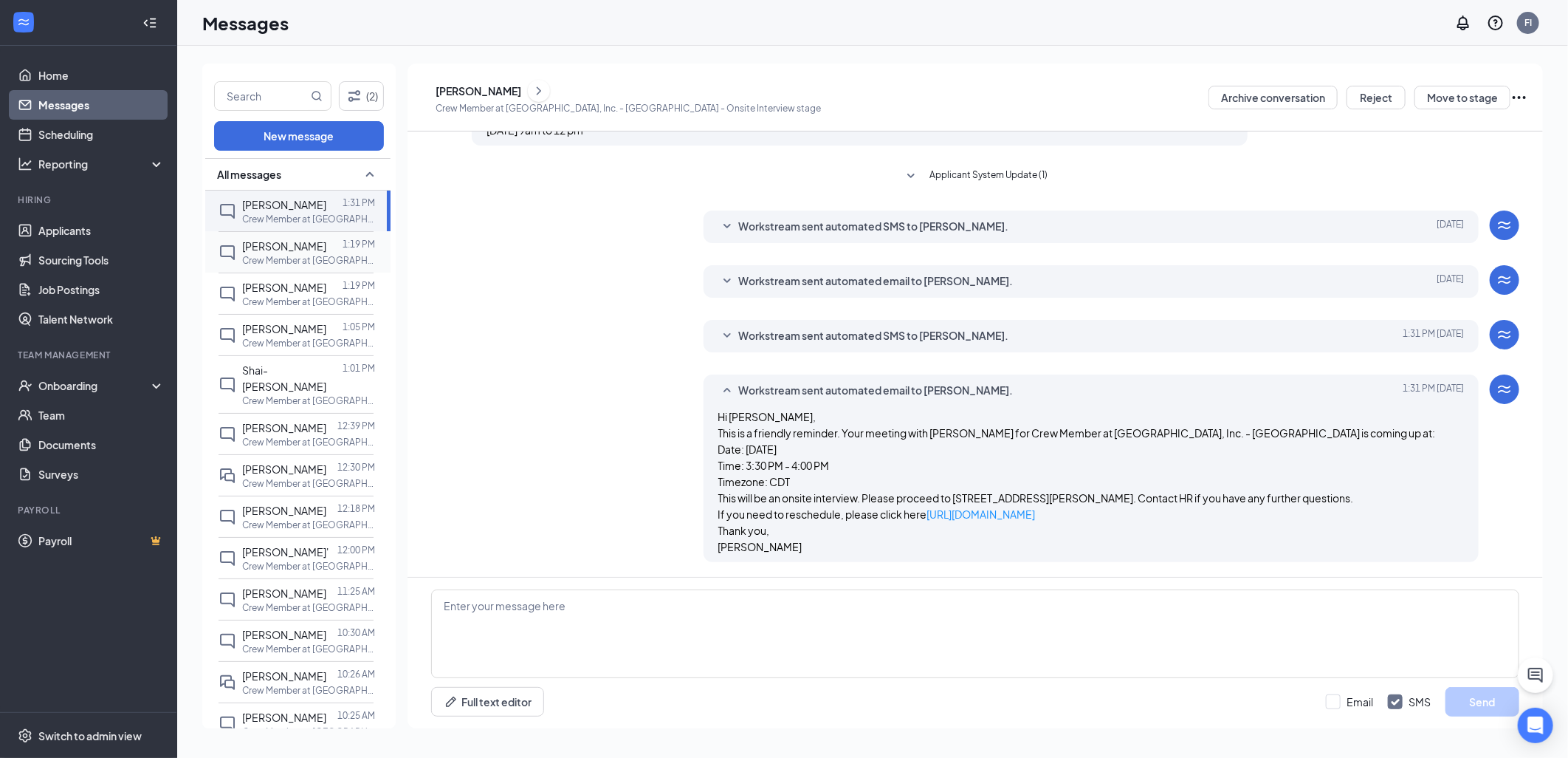
click at [275, 248] on span "[PERSON_NAME]" at bounding box center [284, 245] width 84 height 13
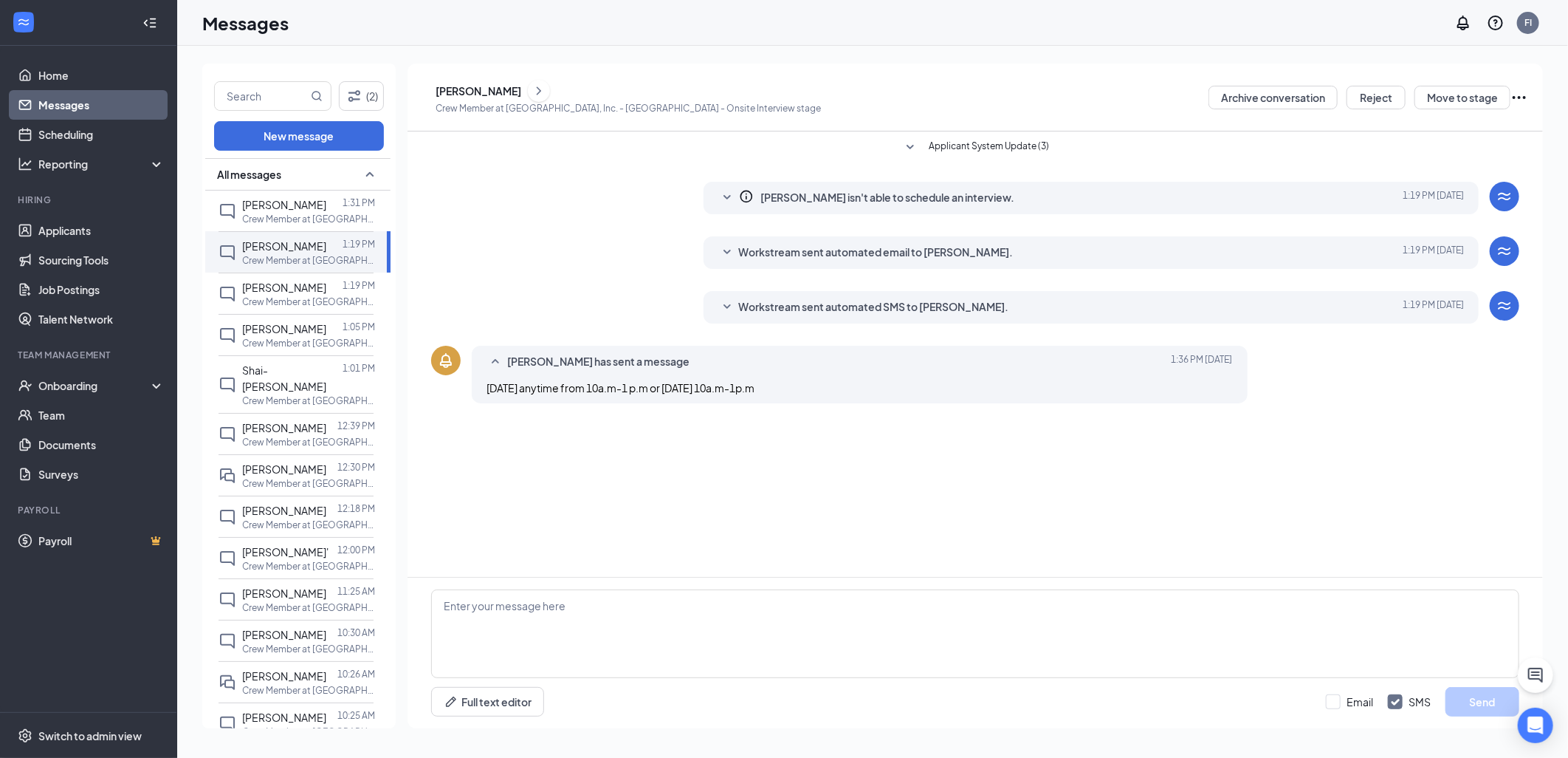
click at [810, 308] on span "Workstream sent automated SMS to [PERSON_NAME]." at bounding box center [874, 307] width 271 height 18
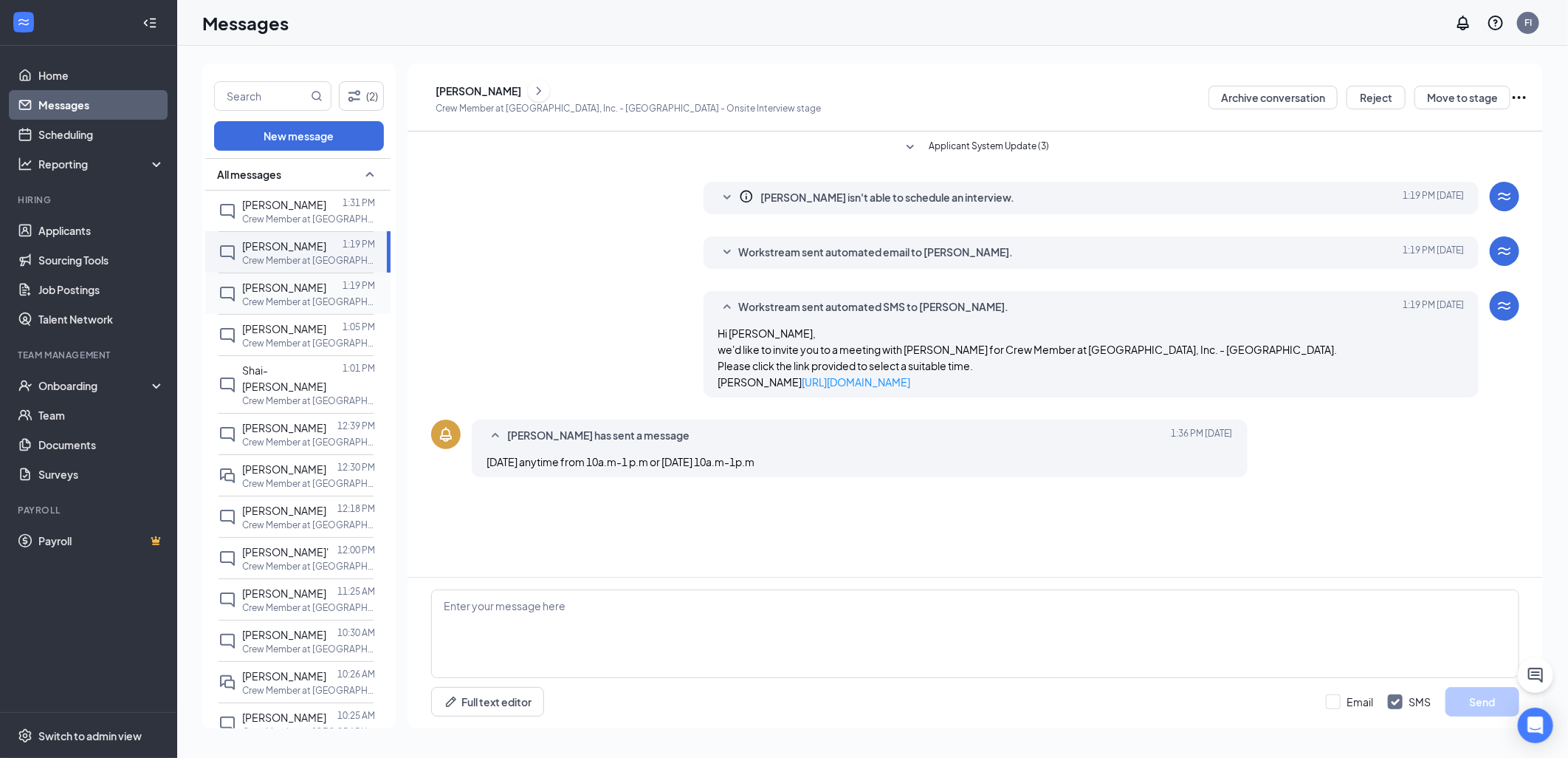
click at [301, 289] on span "[PERSON_NAME]" at bounding box center [284, 287] width 84 height 13
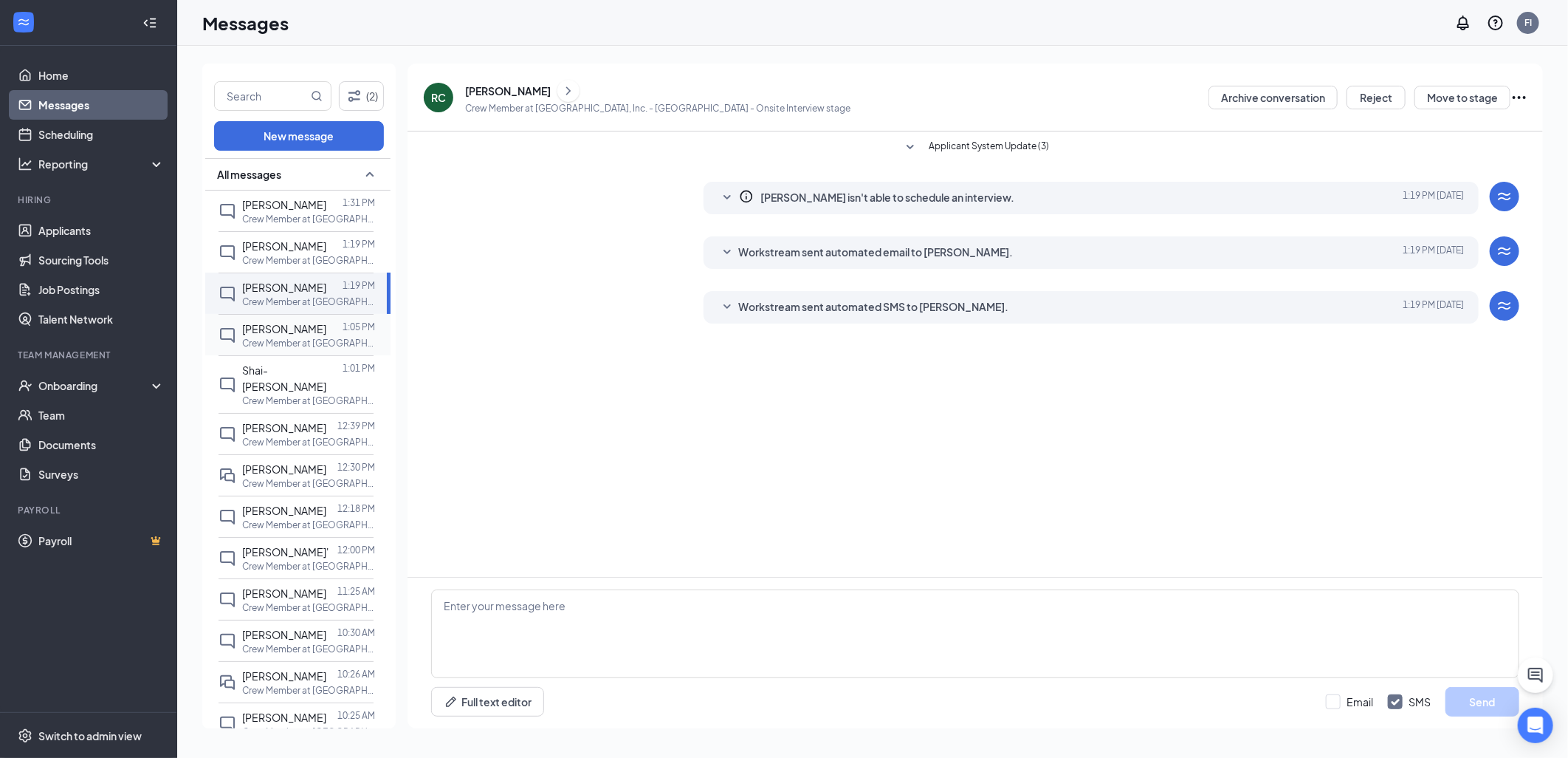
click at [296, 337] on p "Crew Member at [GEOGRAPHIC_DATA], Inc. - [GEOGRAPHIC_DATA]" at bounding box center [308, 343] width 133 height 12
click at [292, 386] on div "Shai-[PERSON_NAME]" at bounding box center [292, 378] width 100 height 32
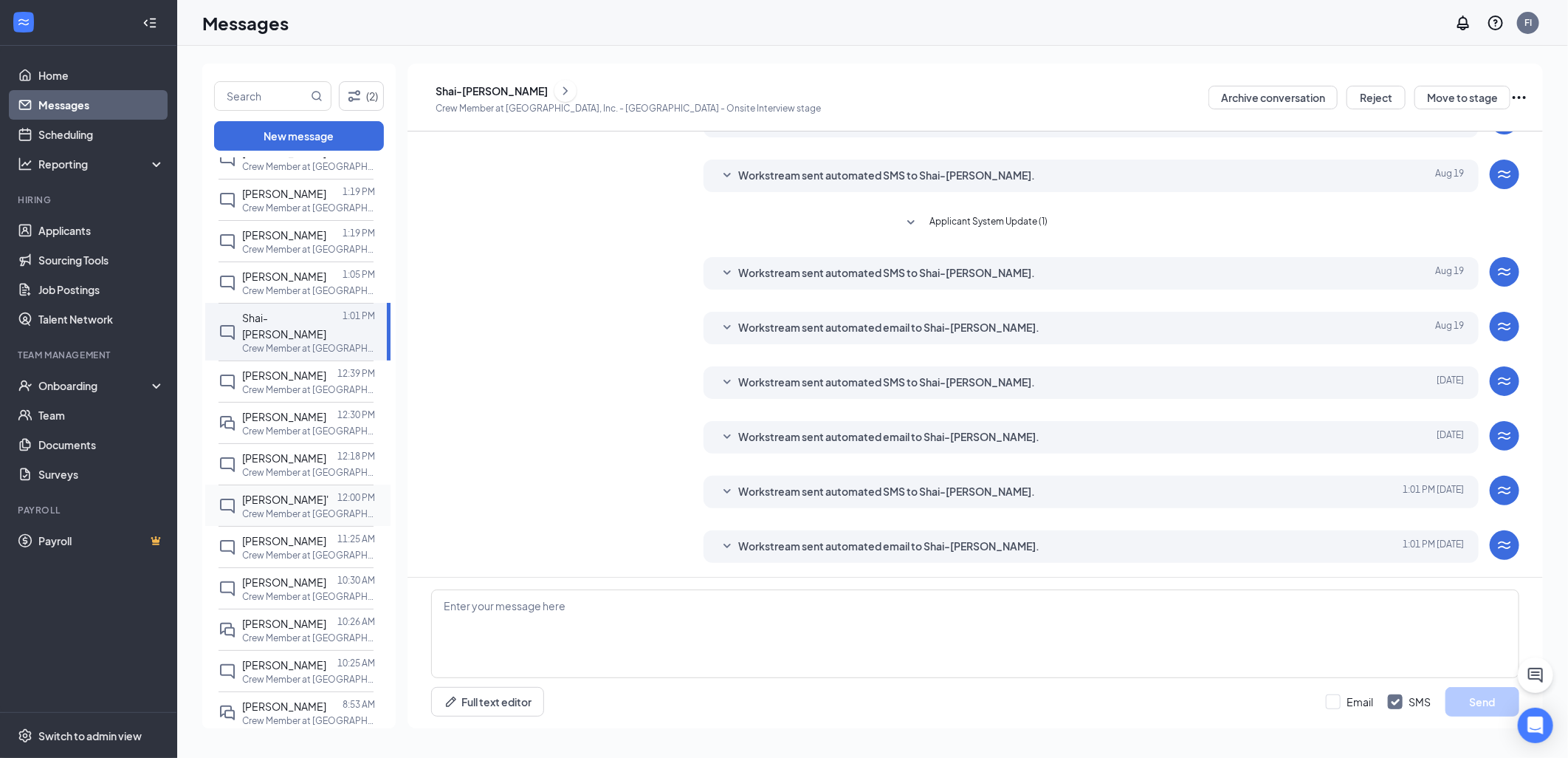
scroll to position [82, 0]
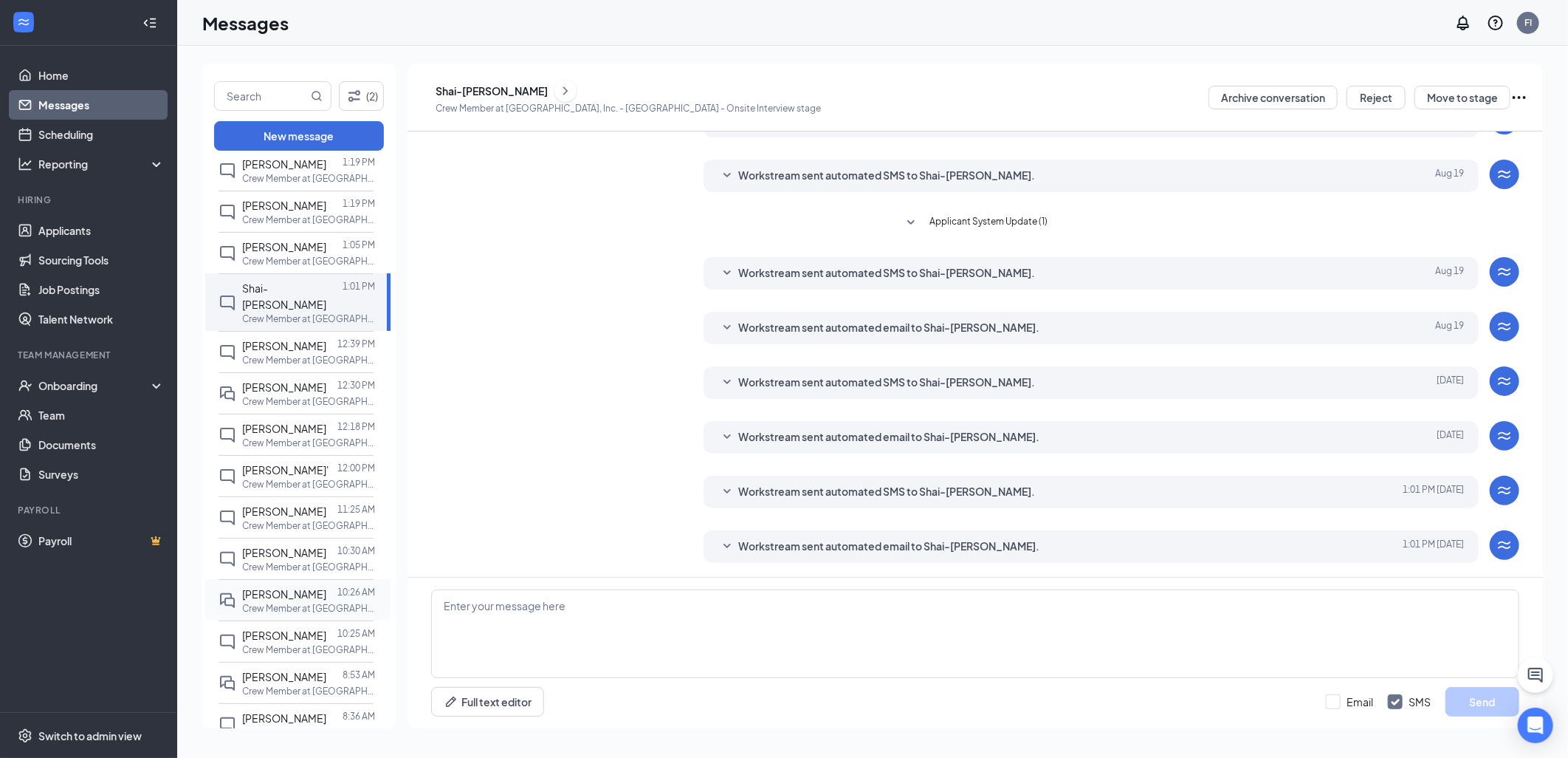
click at [268, 589] on span "[PERSON_NAME]" at bounding box center [284, 593] width 84 height 13
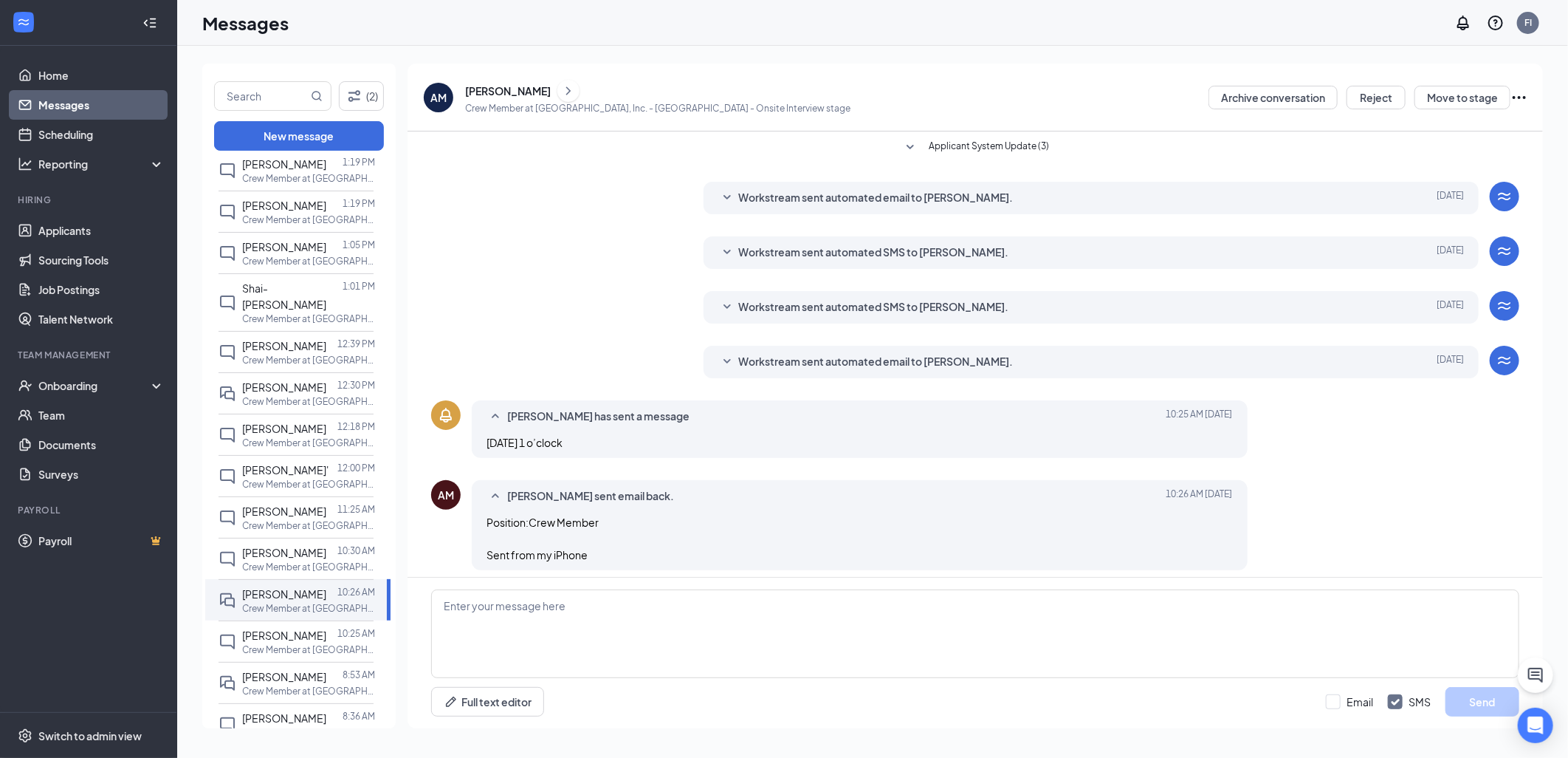
scroll to position [8, 0]
